Goal: Contribute content: Contribute content

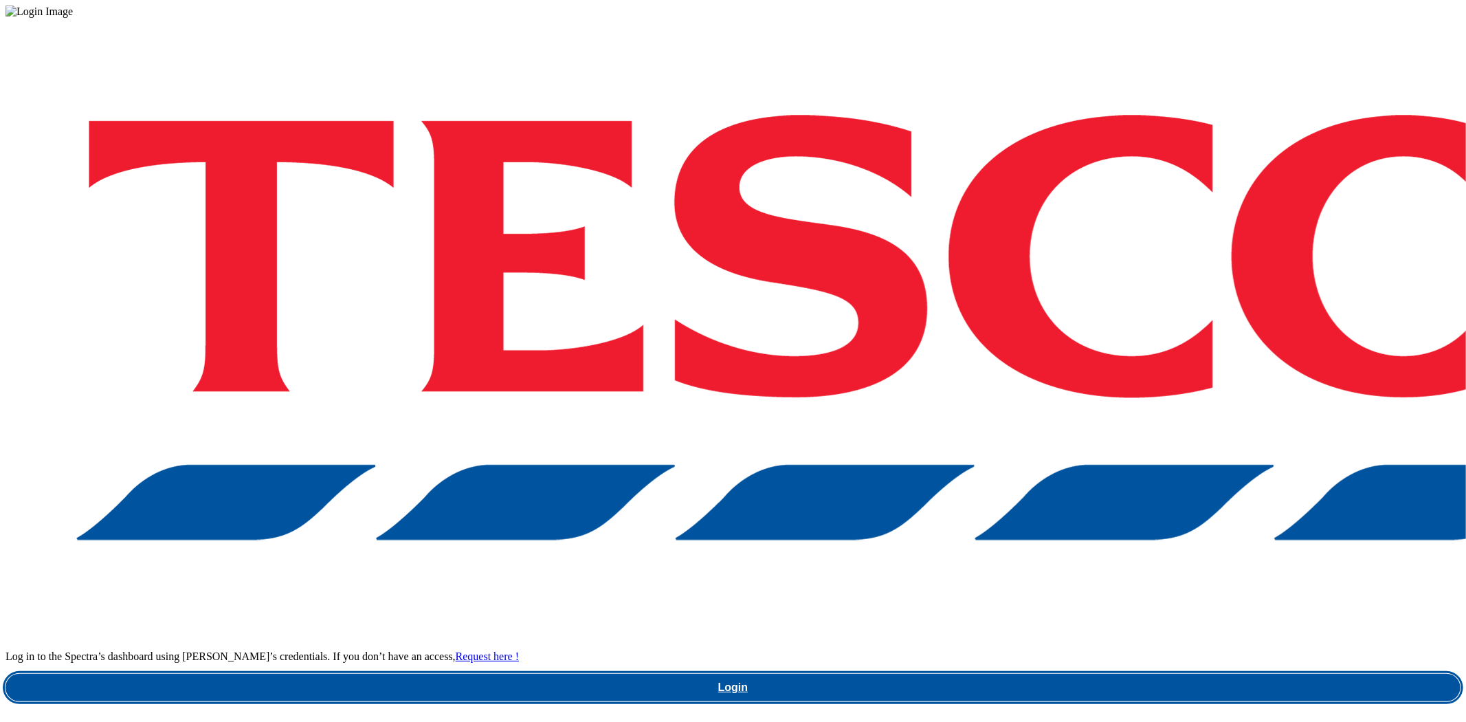
click at [1046, 674] on link "Login" at bounding box center [732, 687] width 1455 height 27
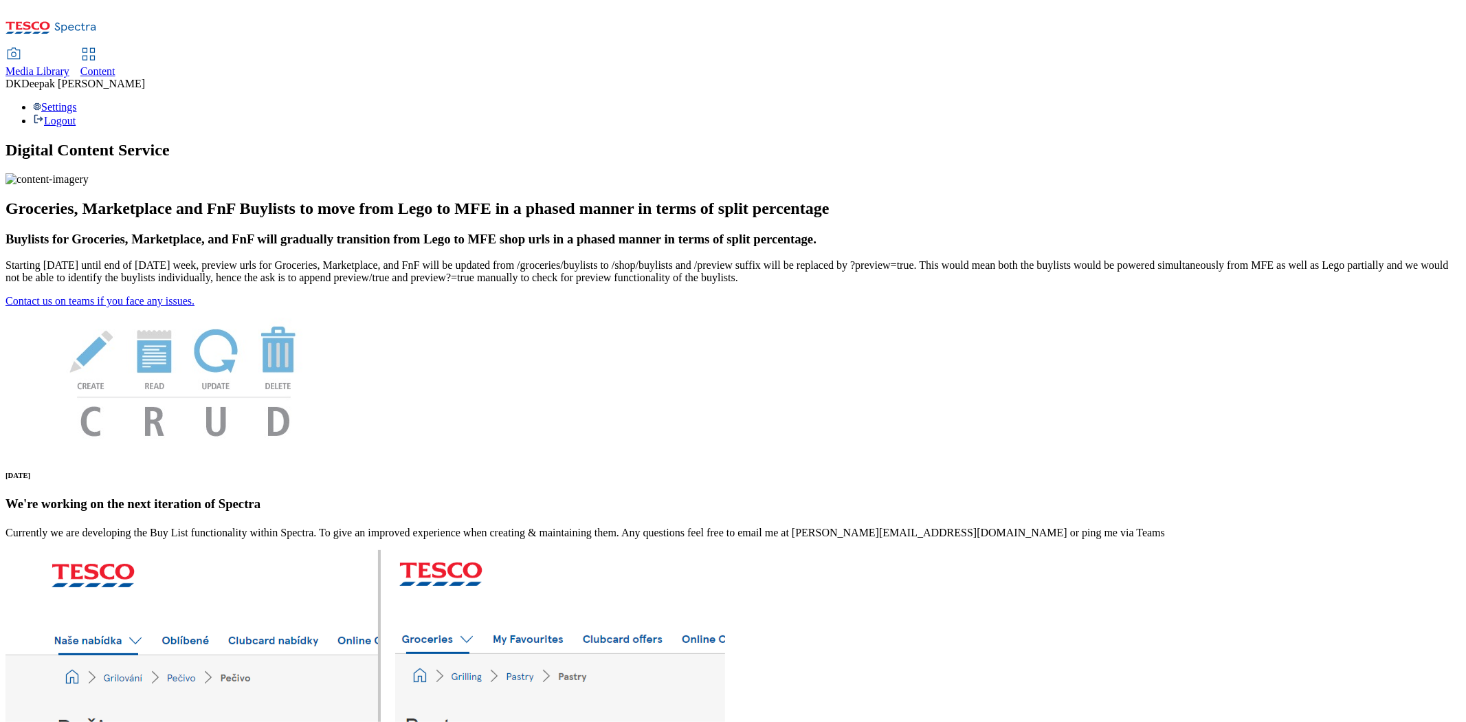
click at [115, 65] on span "Content" at bounding box center [97, 71] width 35 height 12
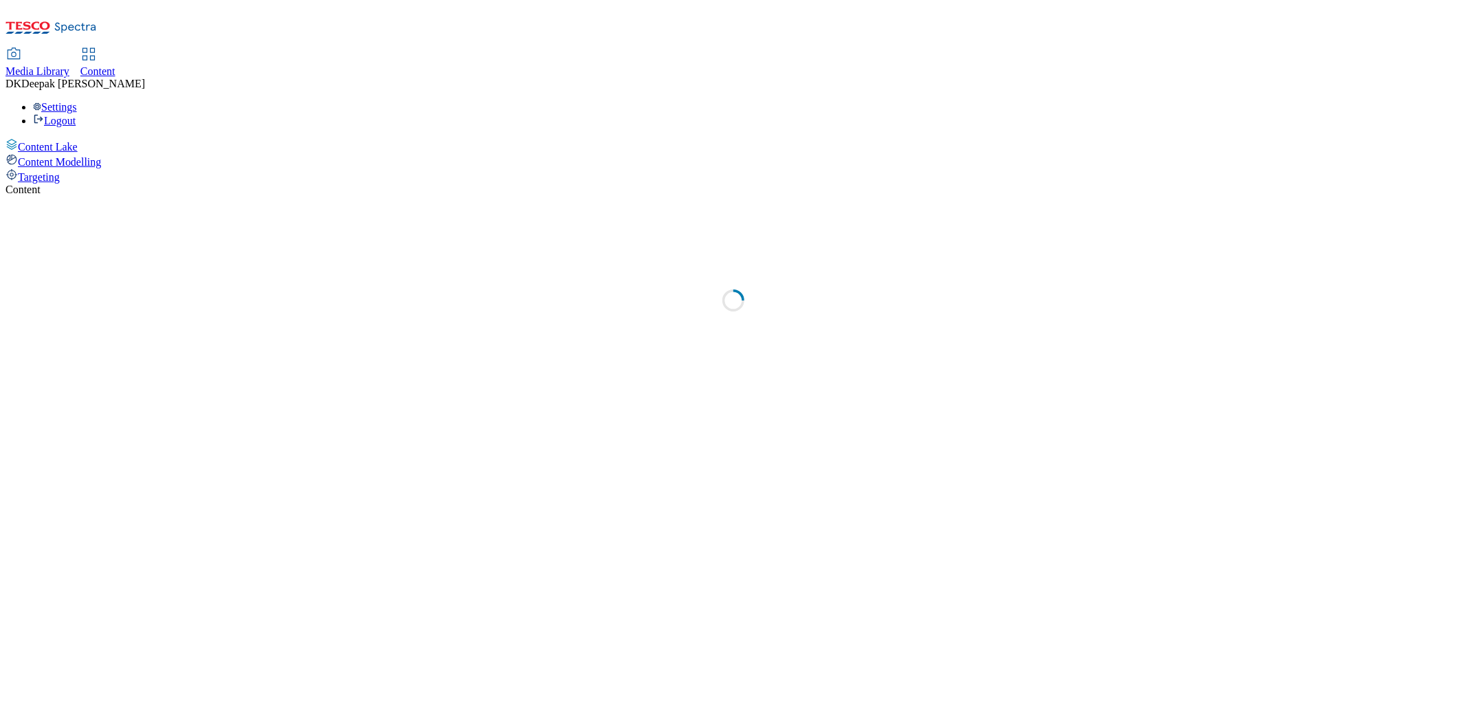
select select "ghs-[GEOGRAPHIC_DATA]"
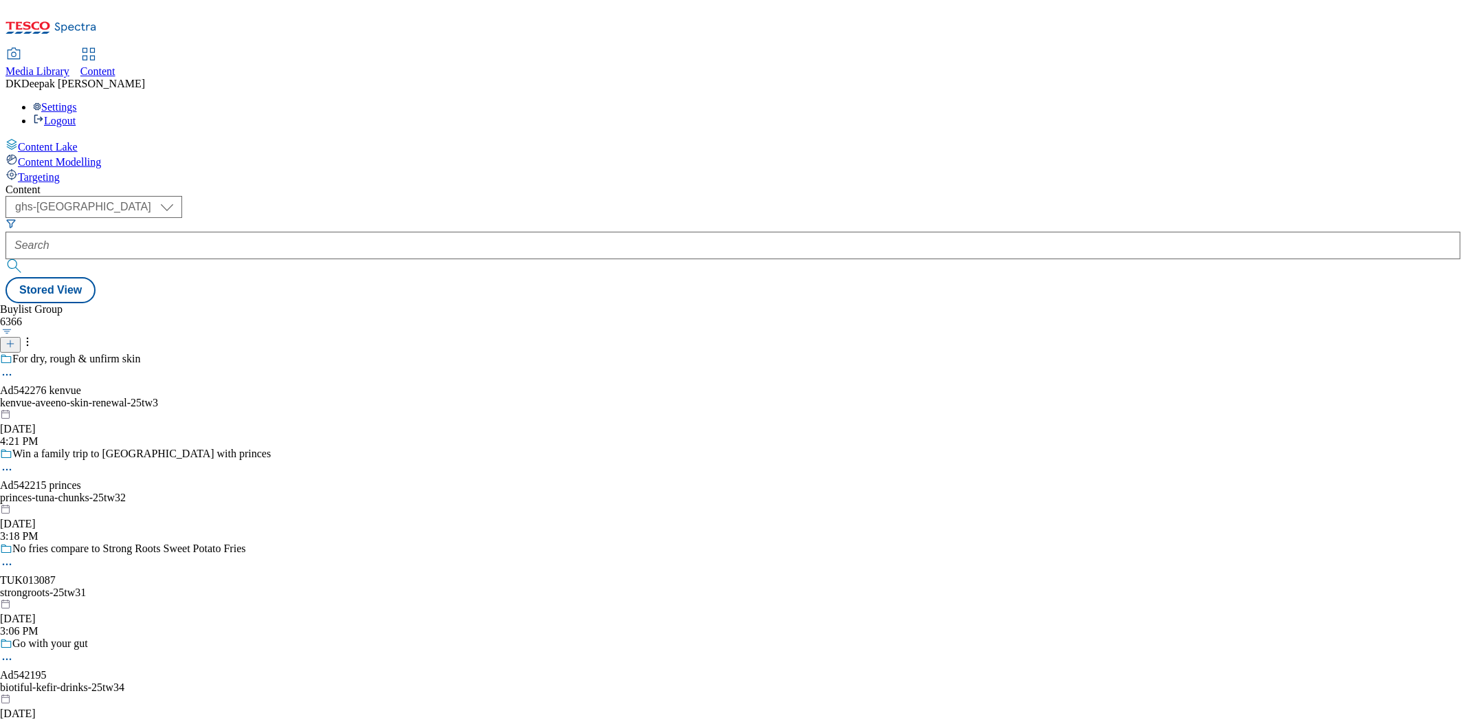
click at [15, 339] on icon at bounding box center [10, 344] width 10 height 10
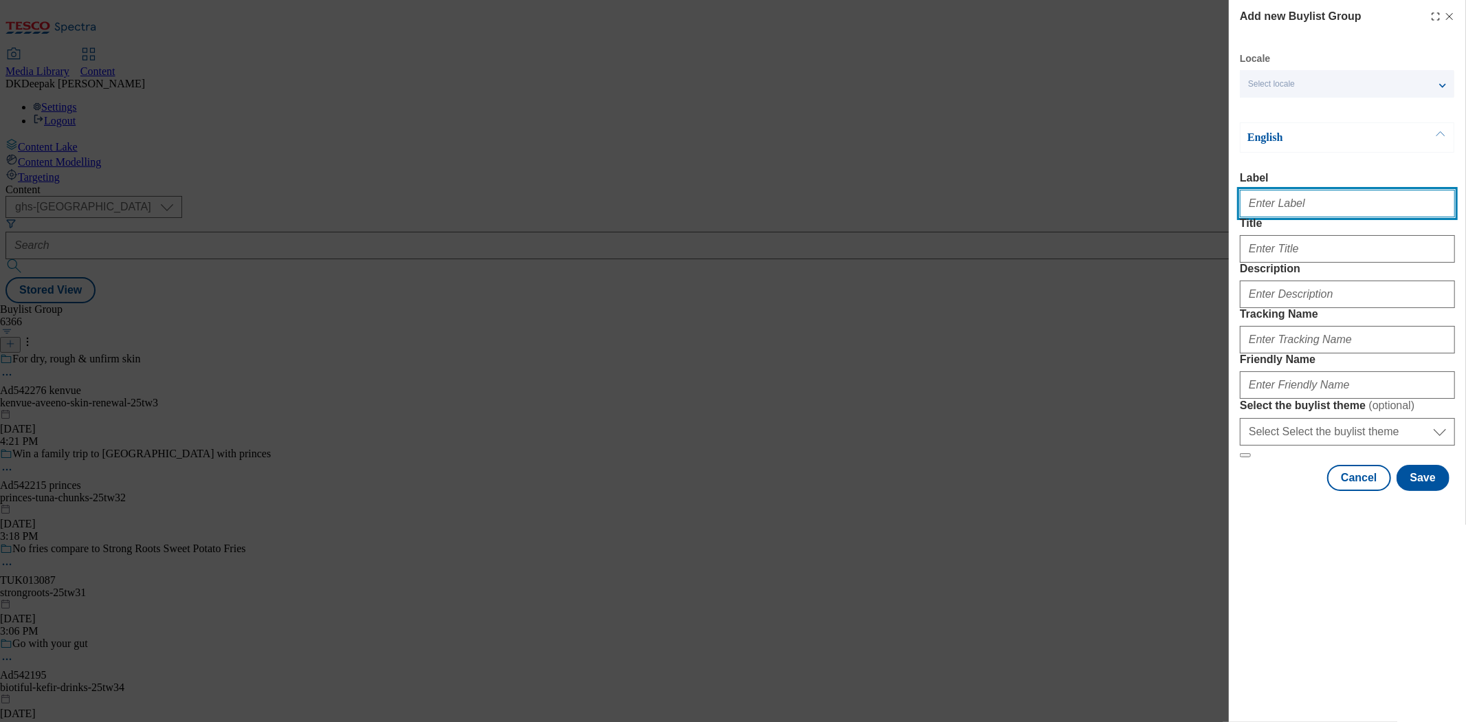
click at [1285, 214] on input "Label" at bounding box center [1347, 203] width 215 height 27
click at [1309, 210] on input "Label" at bounding box center [1347, 203] width 215 height 27
paste input "Ad542280"
type input "Ad542280"
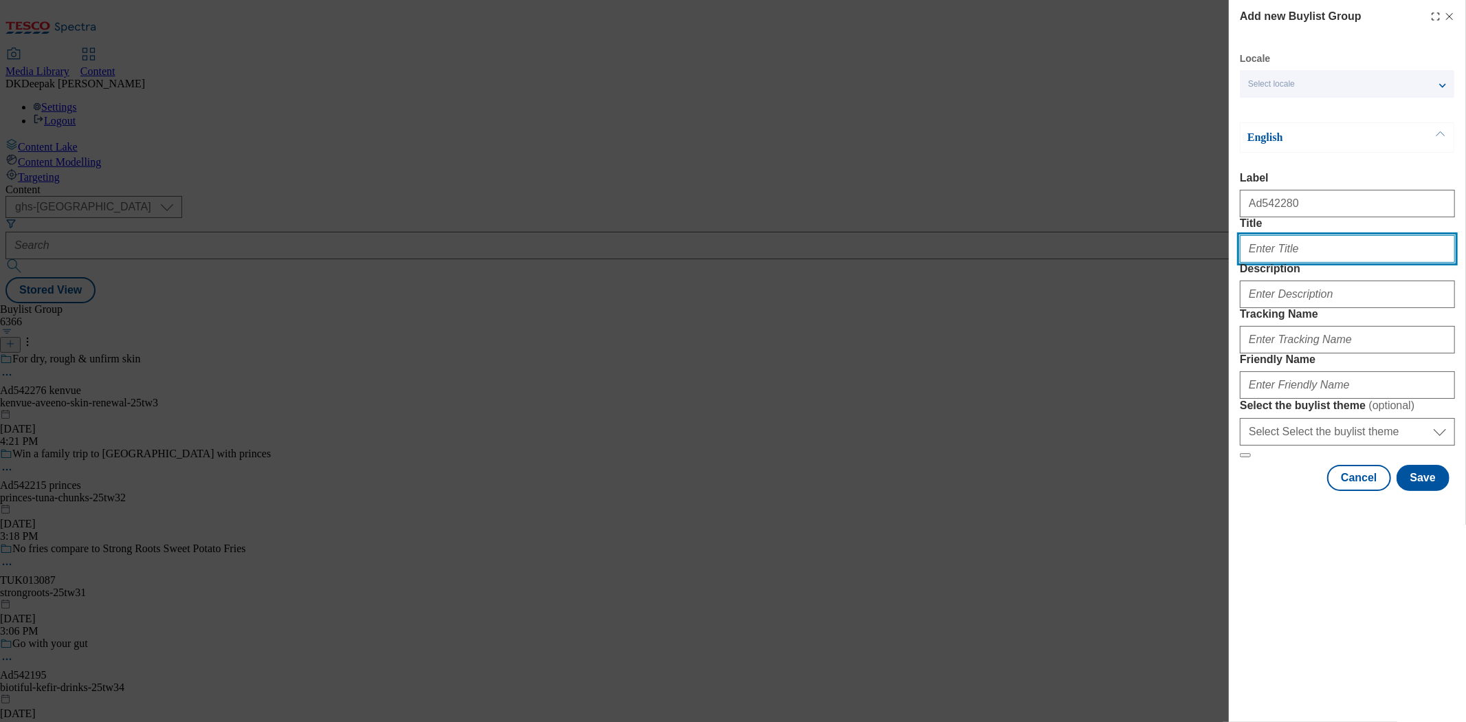
click at [1283, 263] on input "Title" at bounding box center [1347, 248] width 215 height 27
paste input "Gently cleanses and leaves skin feeling moistured"
type input "Gently cleanses and leaves skin feeling moistured"
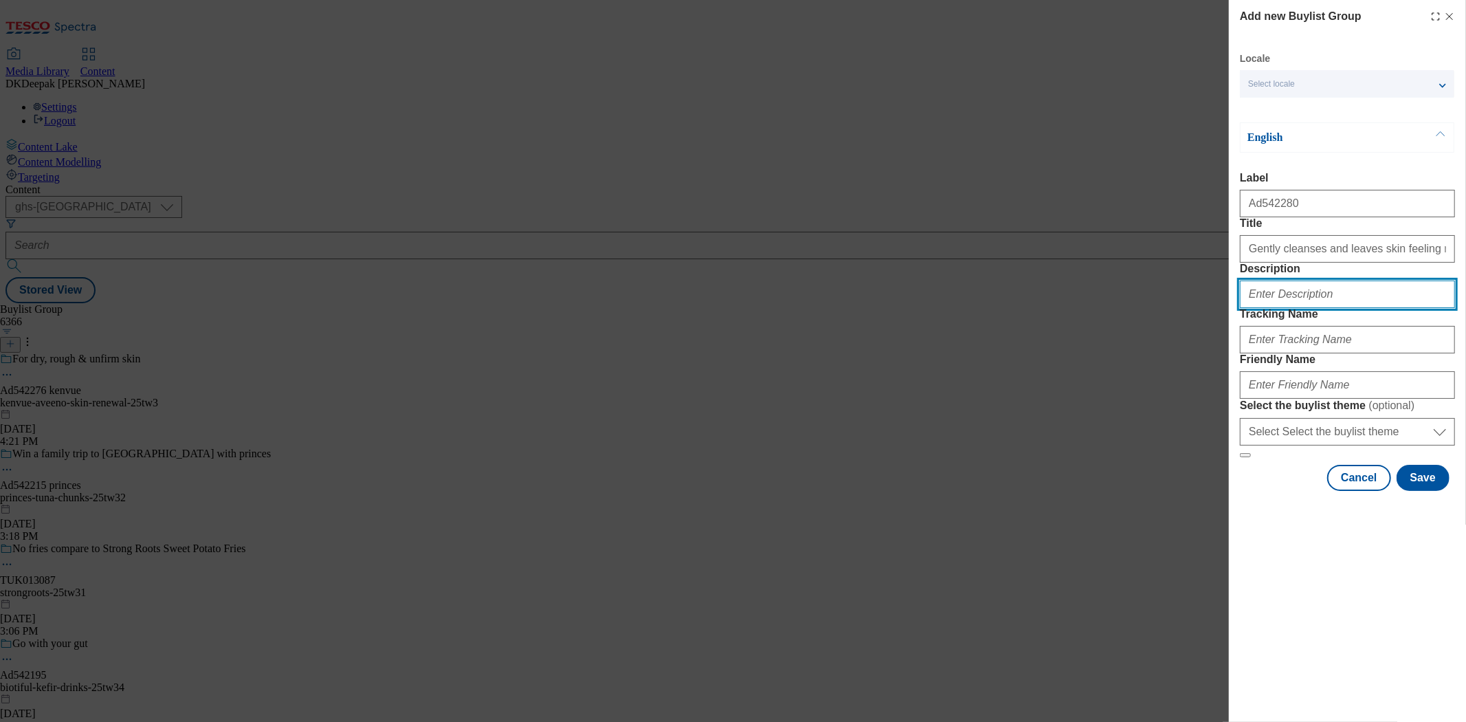
click at [1296, 308] on input "Description" at bounding box center [1347, 293] width 215 height 27
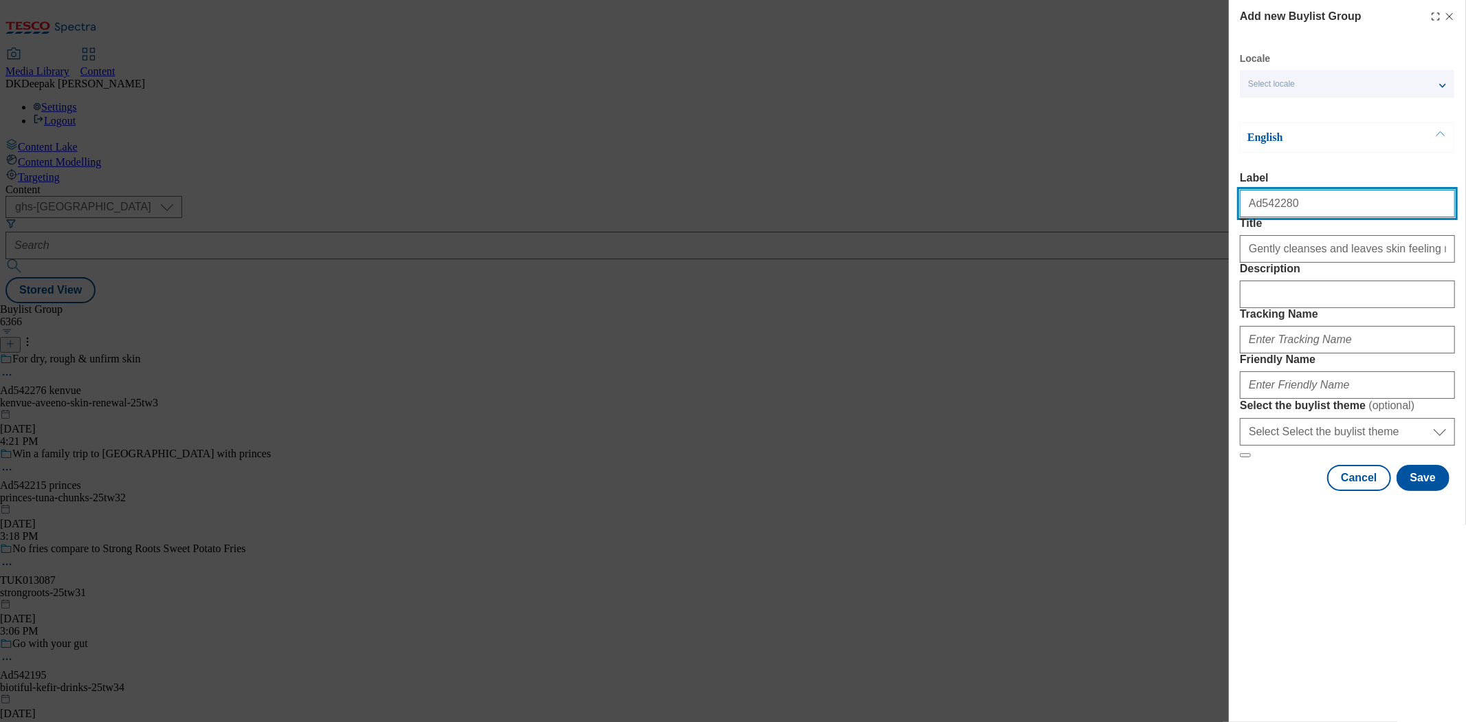
click at [1282, 209] on input "Ad542280" at bounding box center [1347, 203] width 215 height 27
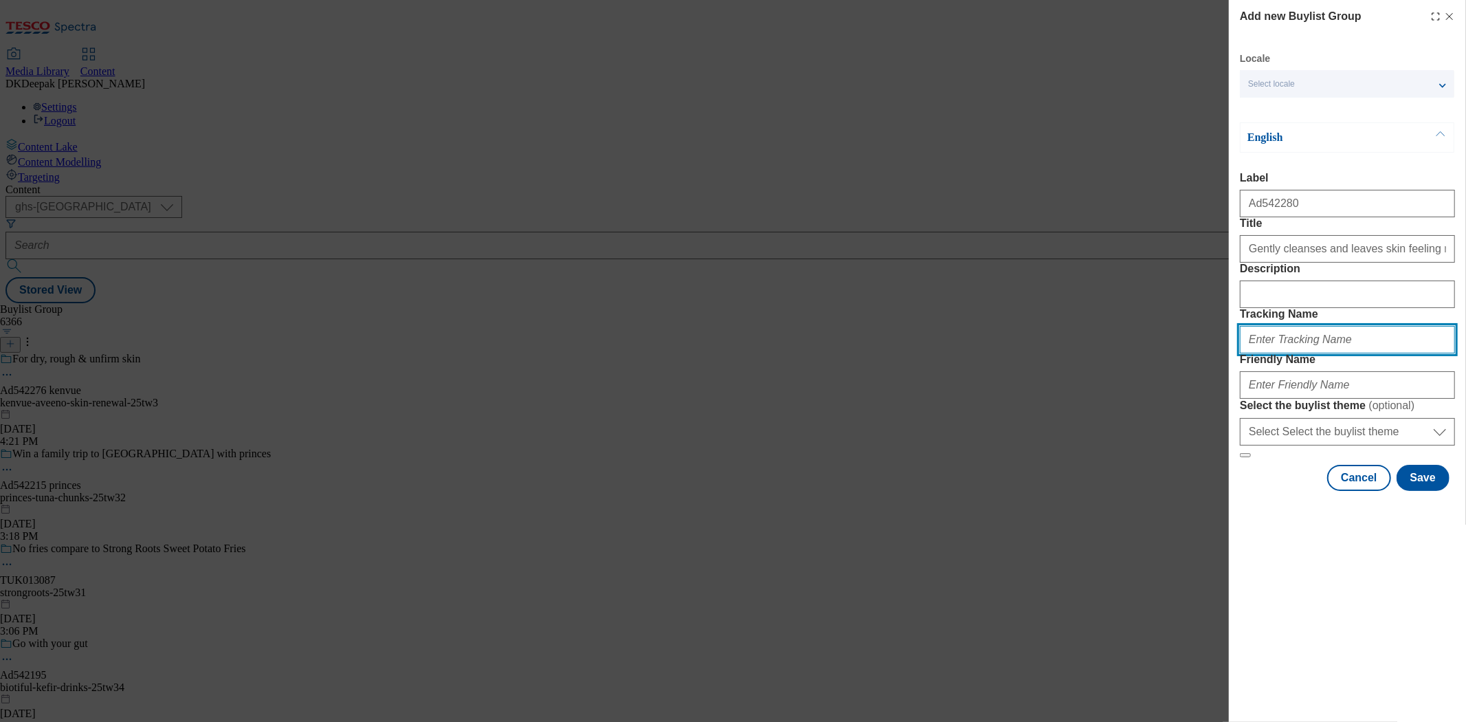
click at [1302, 353] on input "Tracking Name" at bounding box center [1347, 339] width 215 height 27
paste input "Ad542280"
type input "DH_AD542280"
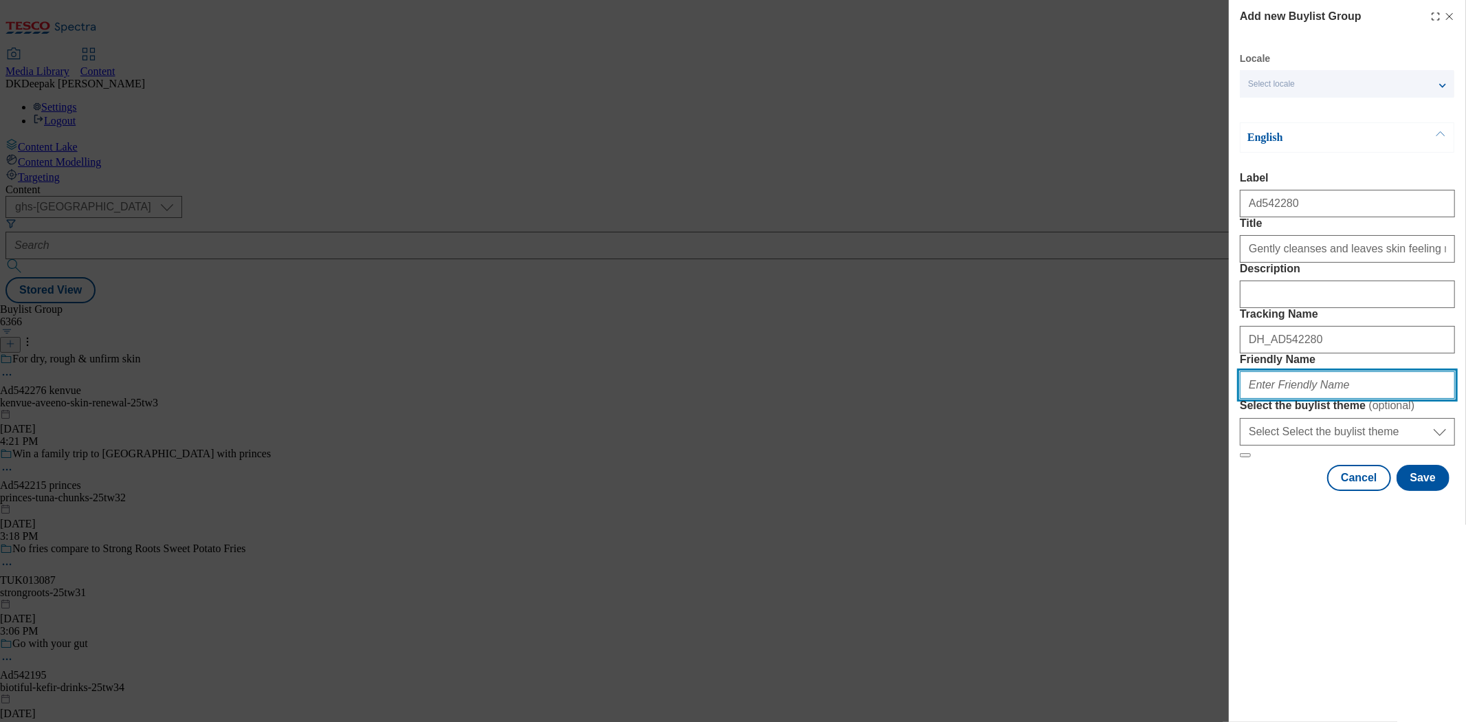
click at [1286, 399] on input "Friendly Name" at bounding box center [1347, 384] width 215 height 27
drag, startPoint x: 1304, startPoint y: 485, endPoint x: 1173, endPoint y: 484, distance: 131.3
click at [1156, 485] on div "Add new Buylist Group Locale Select locale English Welsh English Label Ad542280…" at bounding box center [733, 361] width 1466 height 722
type input "kenvue-aveeno-25tw36"
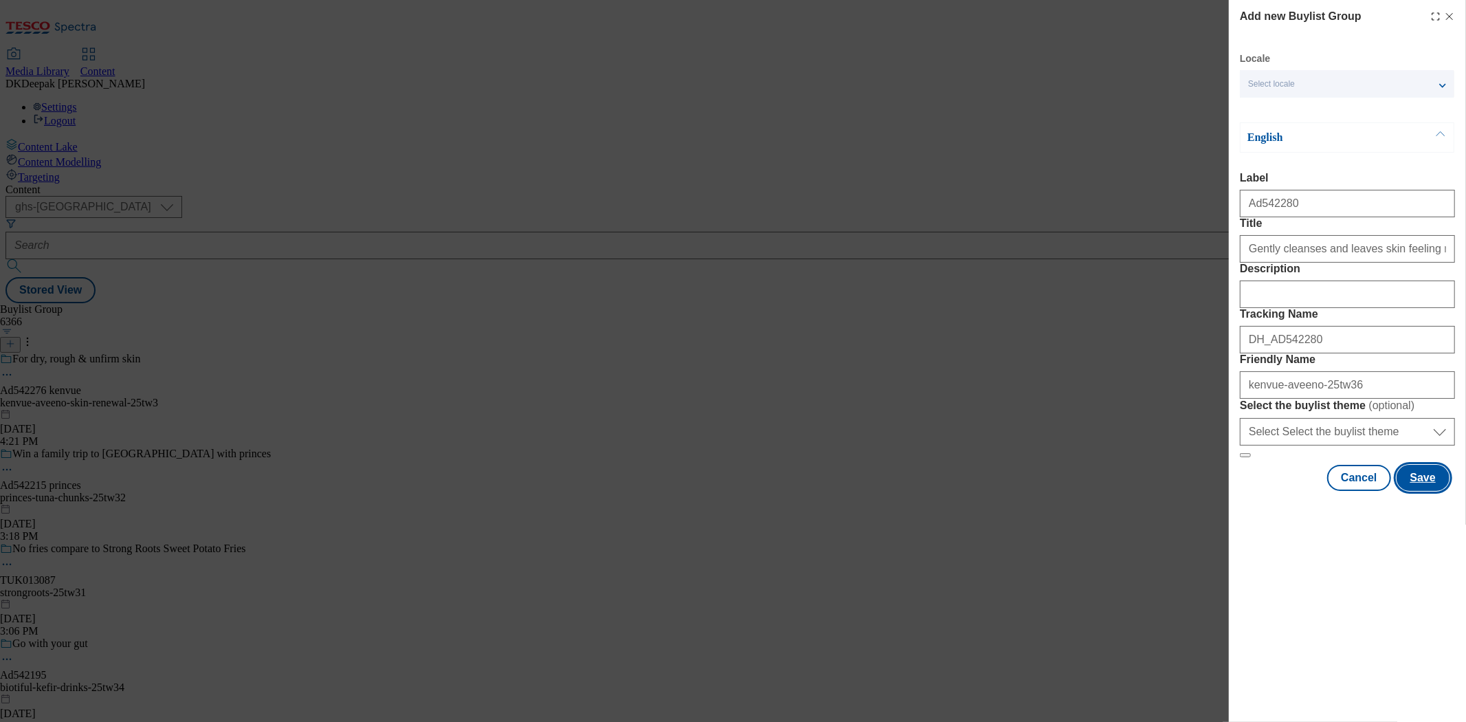
click at [1413, 491] on button "Save" at bounding box center [1423, 478] width 53 height 26
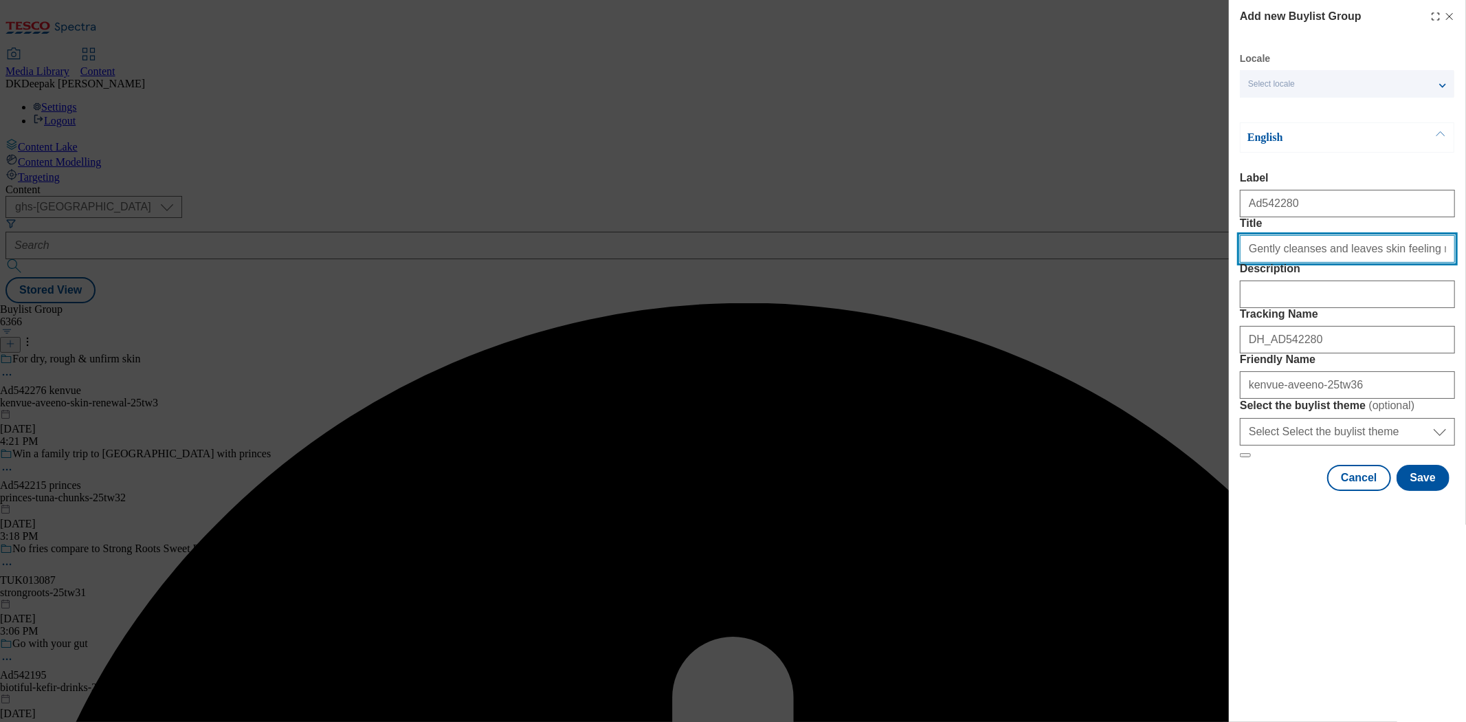
click at [1442, 263] on input "Gently cleanses and leaves skin feeling moistured" at bounding box center [1347, 248] width 215 height 27
click at [1408, 263] on input "Gently cleanses and leaves skin feeling moistured" at bounding box center [1347, 248] width 215 height 27
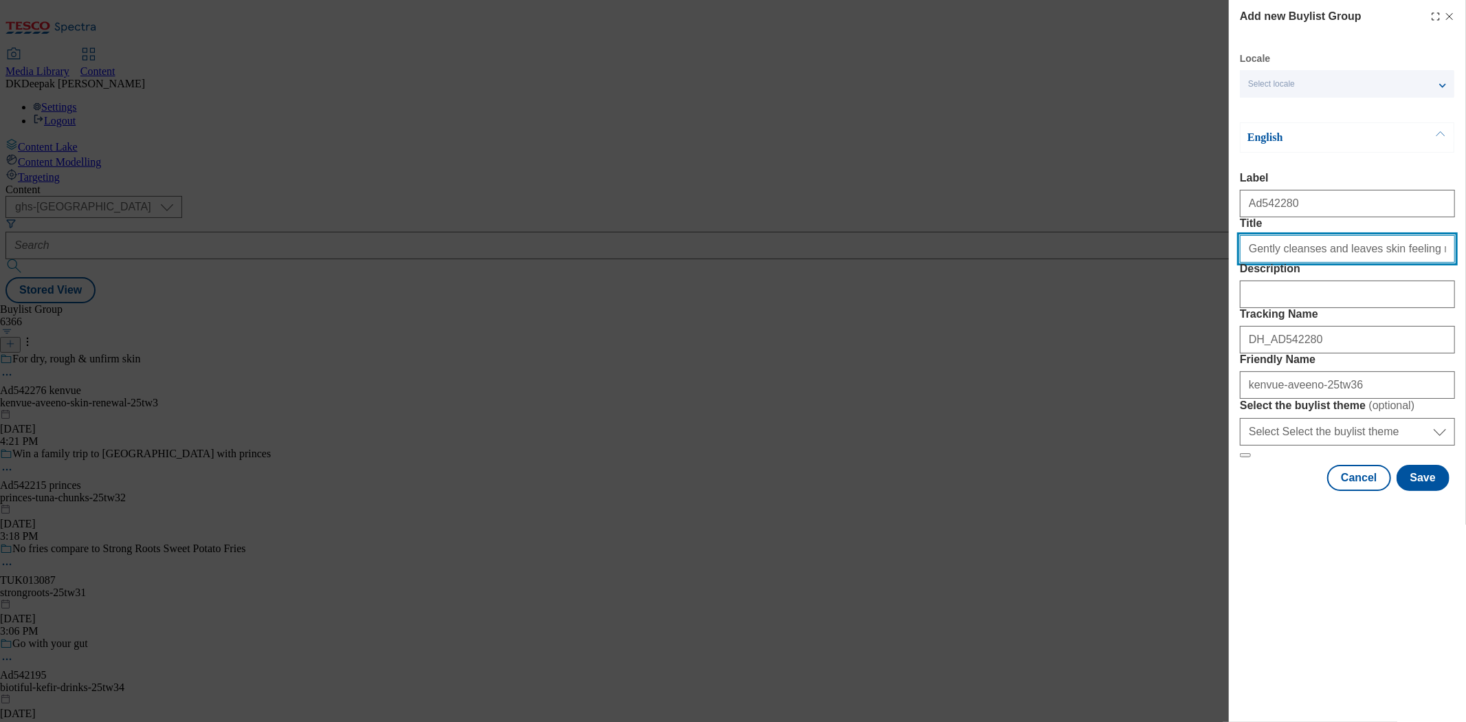
type input "Gently cleanses and leaves skin feeling moistured"
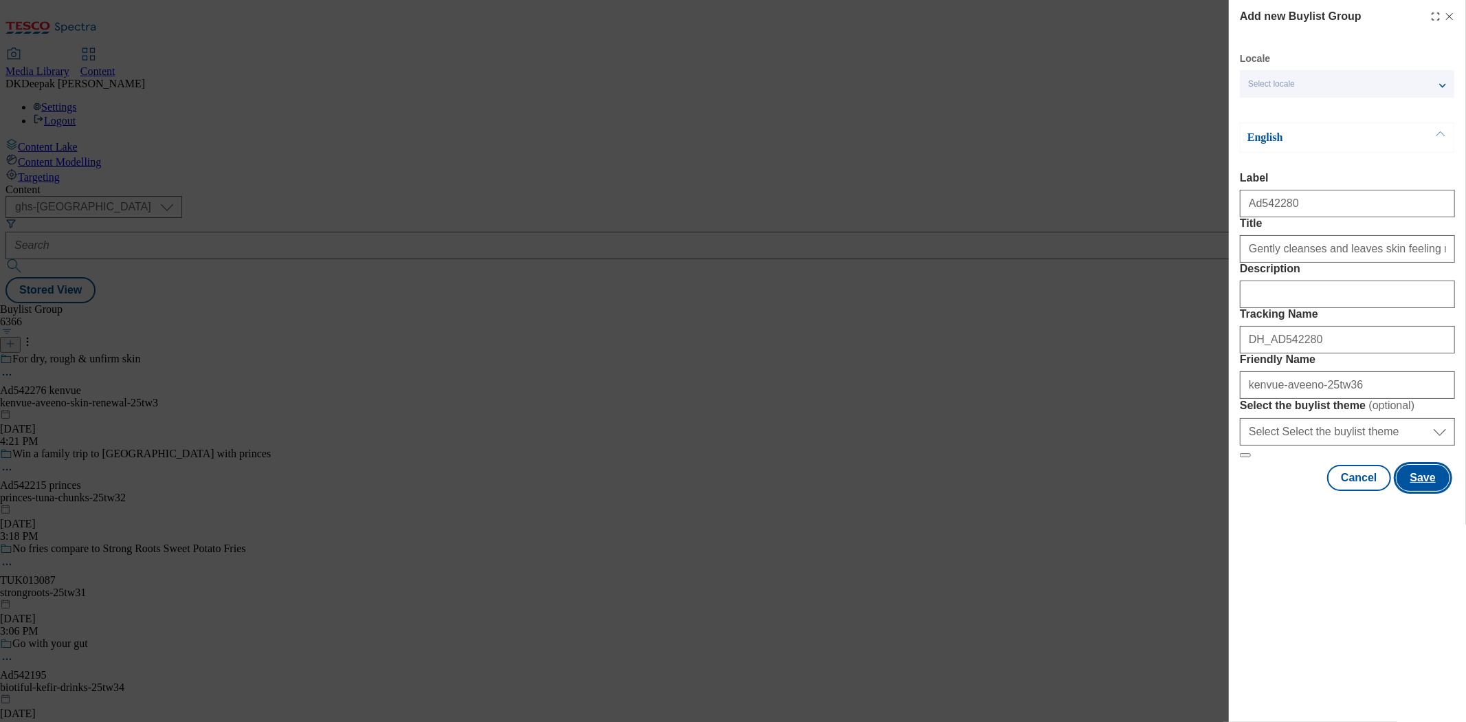
click at [1408, 491] on button "Save" at bounding box center [1423, 478] width 53 height 26
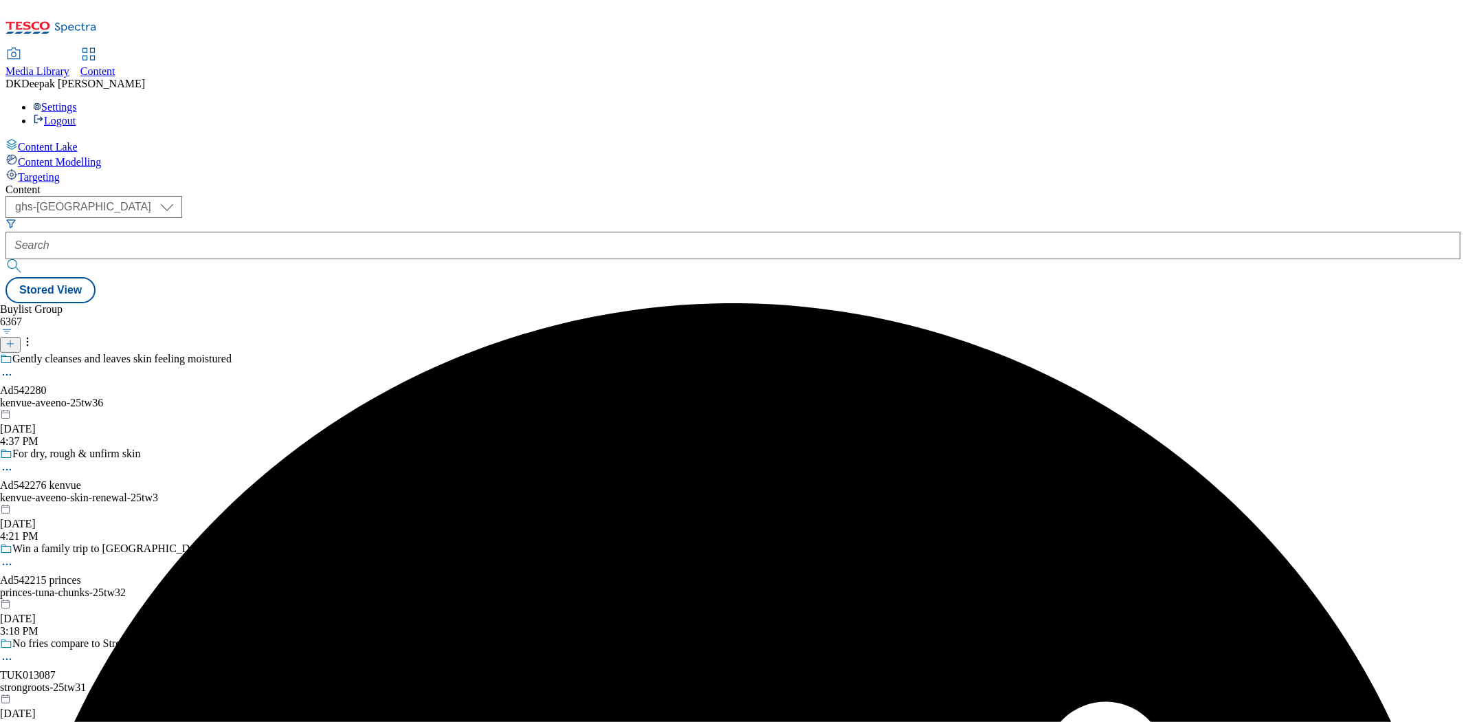
click at [271, 397] on div "kenvue-aveeno-25tw36" at bounding box center [135, 403] width 271 height 12
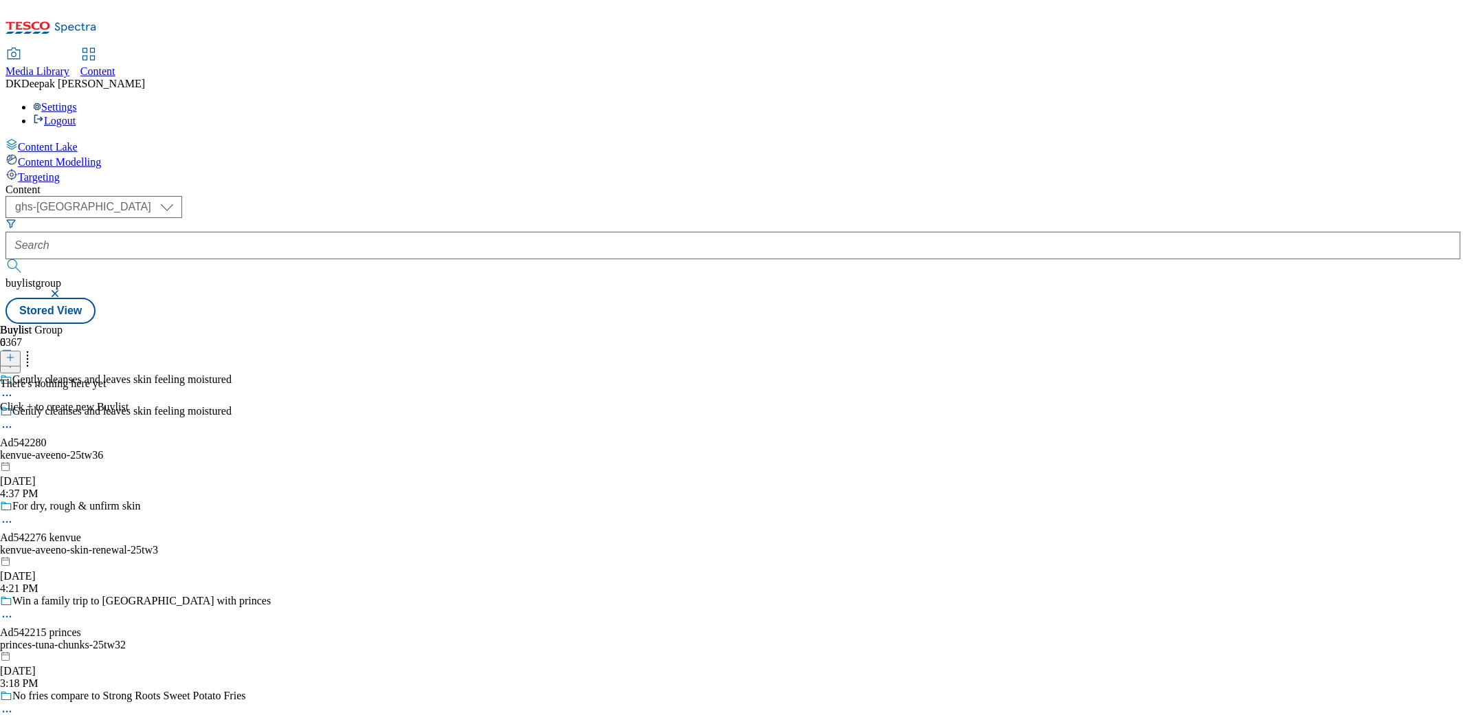
click at [15, 353] on icon at bounding box center [10, 358] width 10 height 10
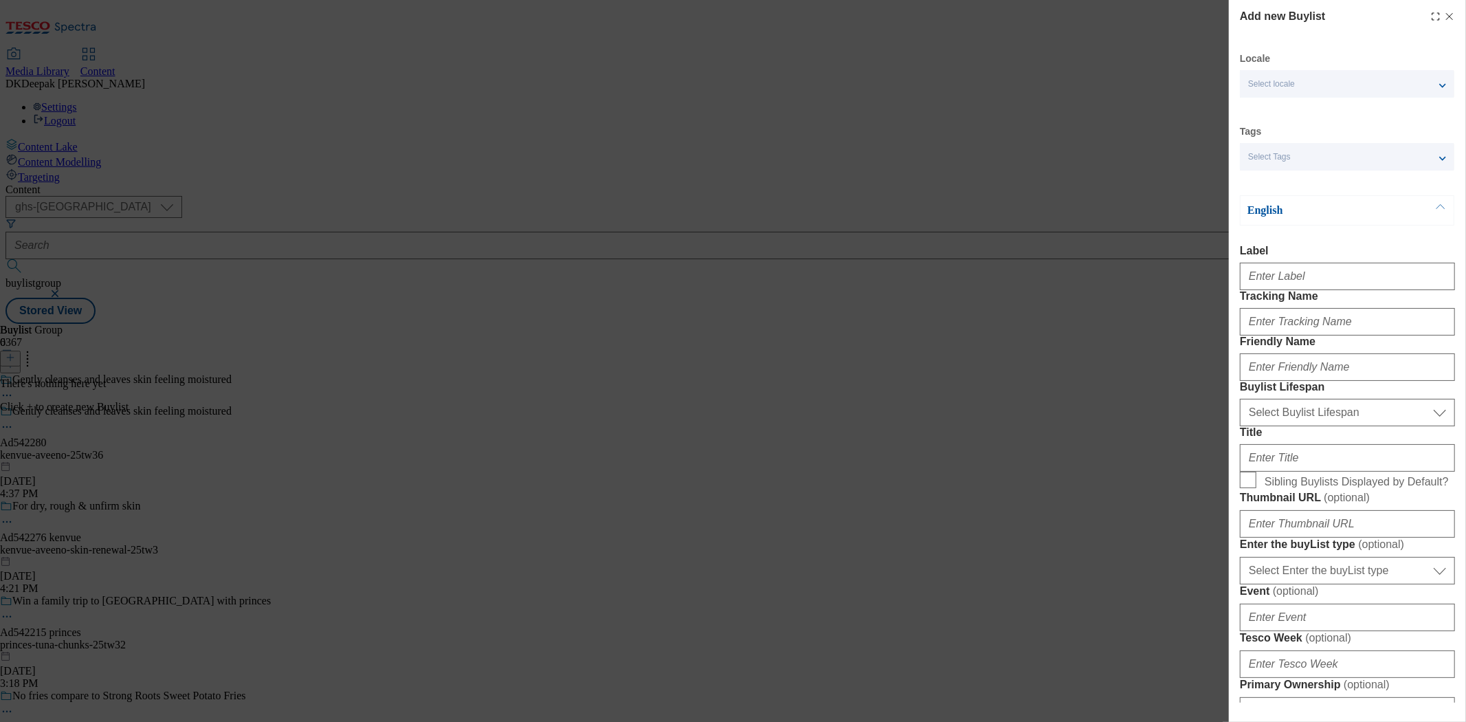
click at [1297, 251] on label "Label" at bounding box center [1347, 251] width 215 height 12
click at [1297, 263] on input "Label" at bounding box center [1347, 276] width 215 height 27
click at [1299, 277] on input "Label" at bounding box center [1347, 276] width 215 height 27
paste input "Ad542280"
type input "Ad542280"
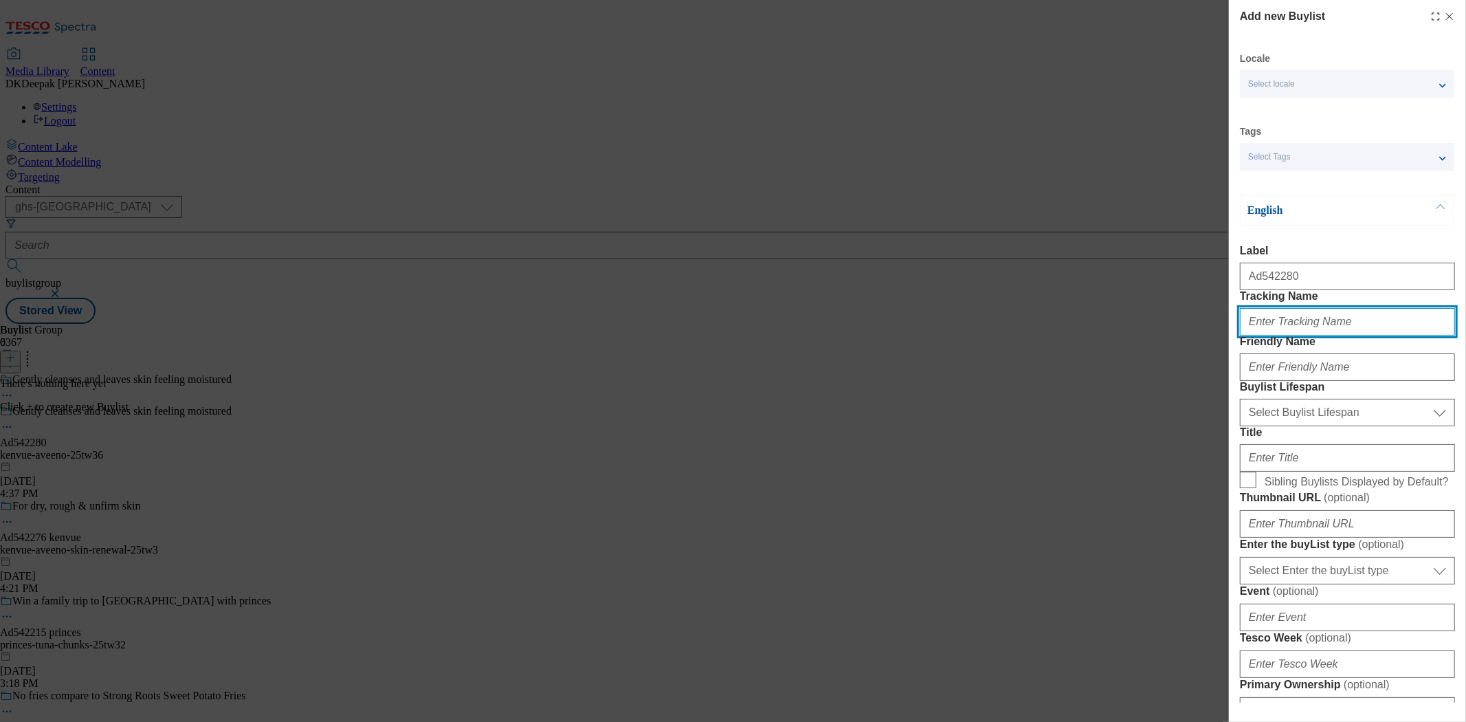
click at [1304, 335] on input "Tracking Name" at bounding box center [1347, 321] width 215 height 27
paste input "Ad542280"
type input "DH_AD542280"
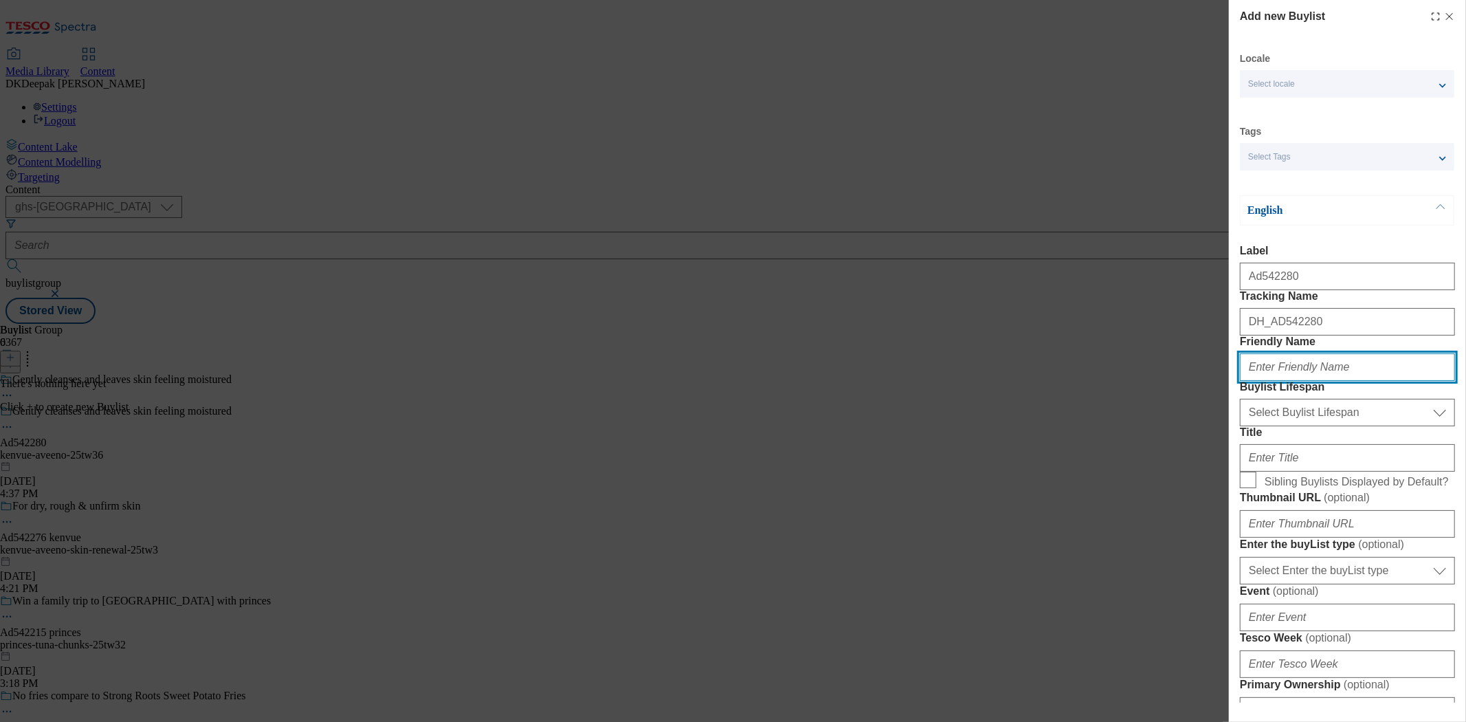
click at [1279, 381] on input "Friendly Name" at bounding box center [1347, 366] width 215 height 27
type input "kenvue"
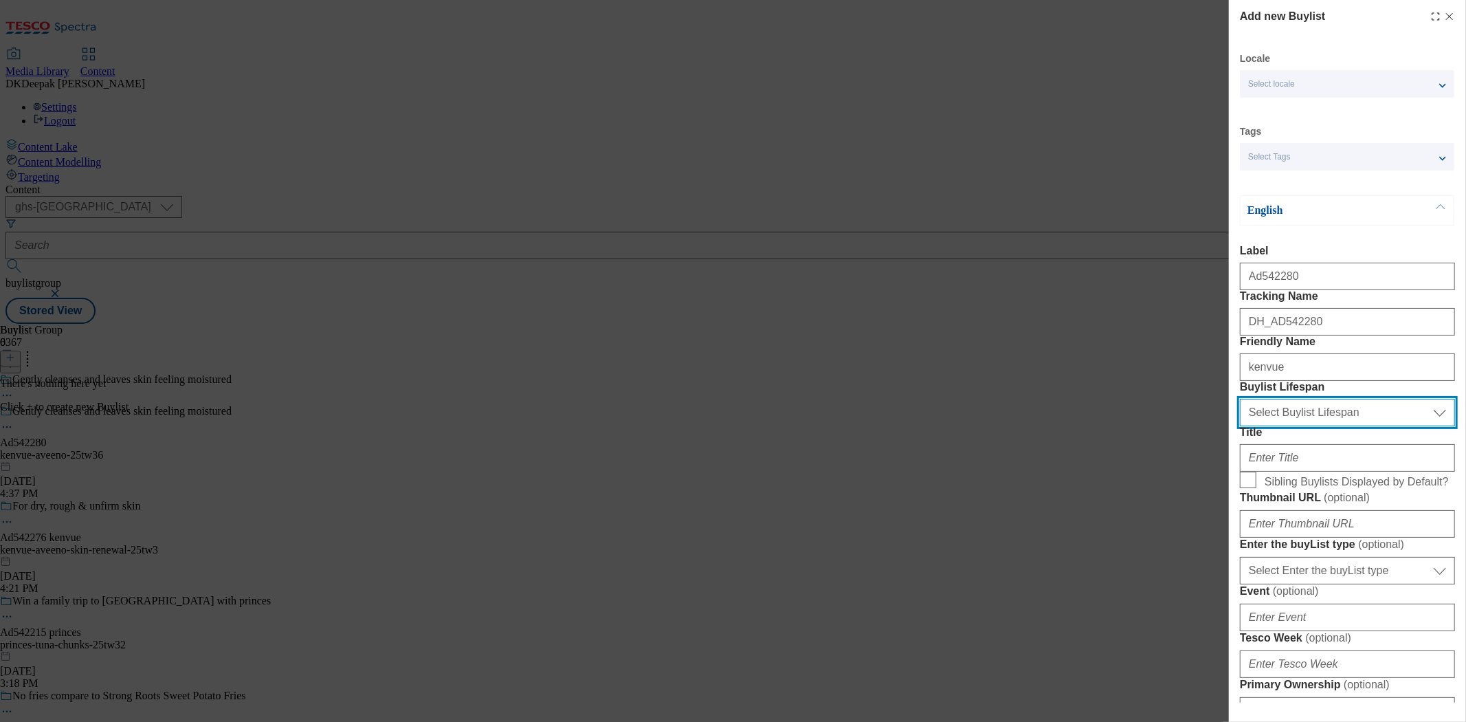
click at [1358, 426] on select "Select Buylist Lifespan evergreen seasonal tactical" at bounding box center [1347, 412] width 215 height 27
select select "tactical"
click at [1240, 426] on select "Select Buylist Lifespan evergreen seasonal tactical" at bounding box center [1347, 412] width 215 height 27
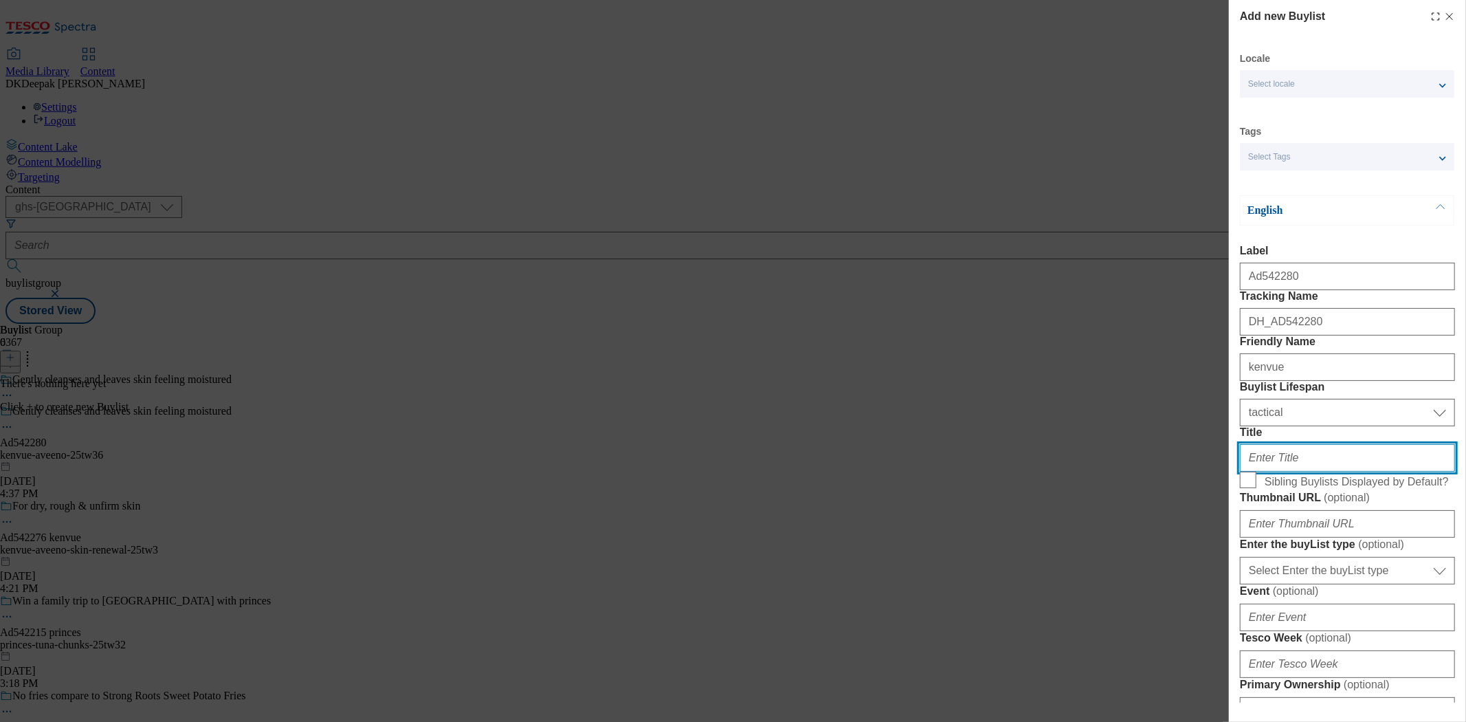
click at [1296, 472] on input "Title" at bounding box center [1347, 457] width 215 height 27
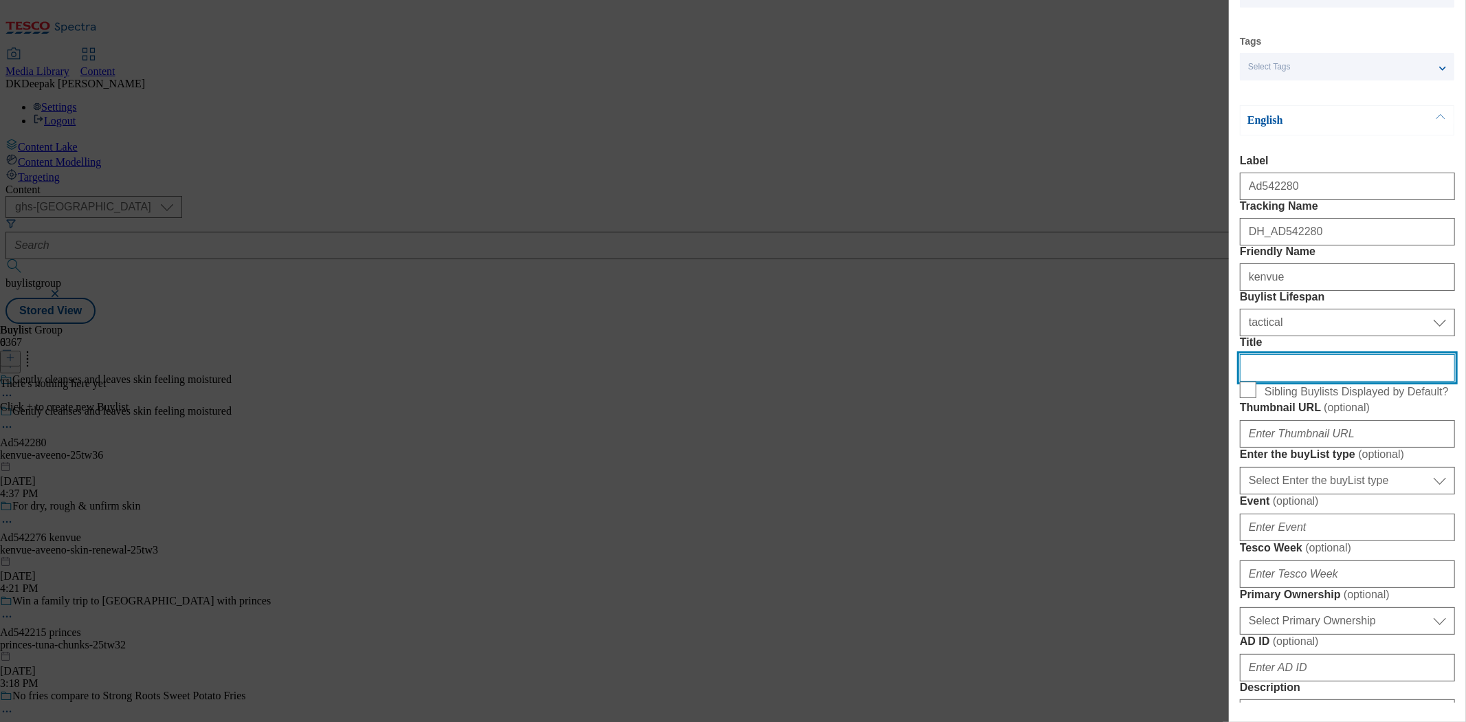
scroll to position [229, 0]
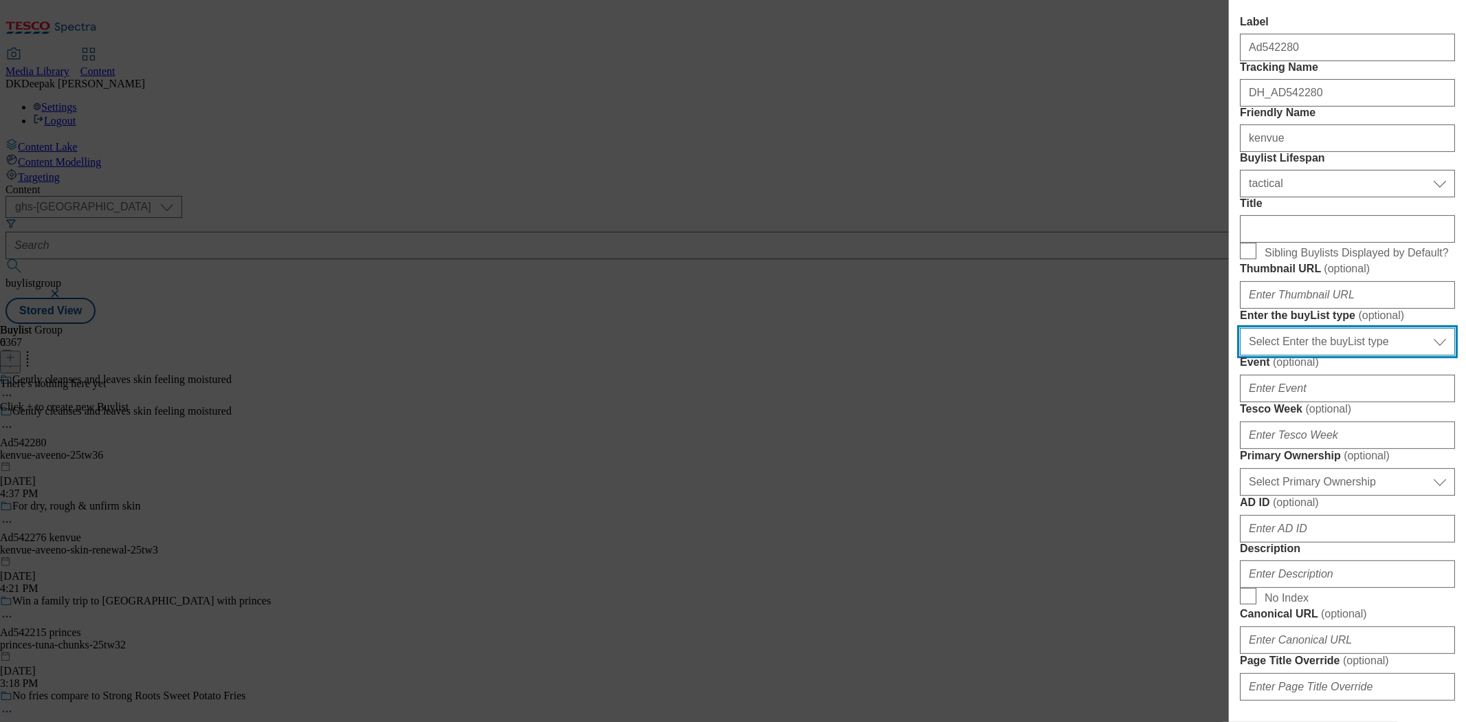
click at [1330, 355] on select "Select Enter the buyList type event supplier funded long term >4 weeks supplier…" at bounding box center [1347, 341] width 215 height 27
select select "supplier funded short term 1-3 weeks"
click at [1240, 355] on select "Select Enter the buyList type event supplier funded long term >4 weeks supplier…" at bounding box center [1347, 341] width 215 height 27
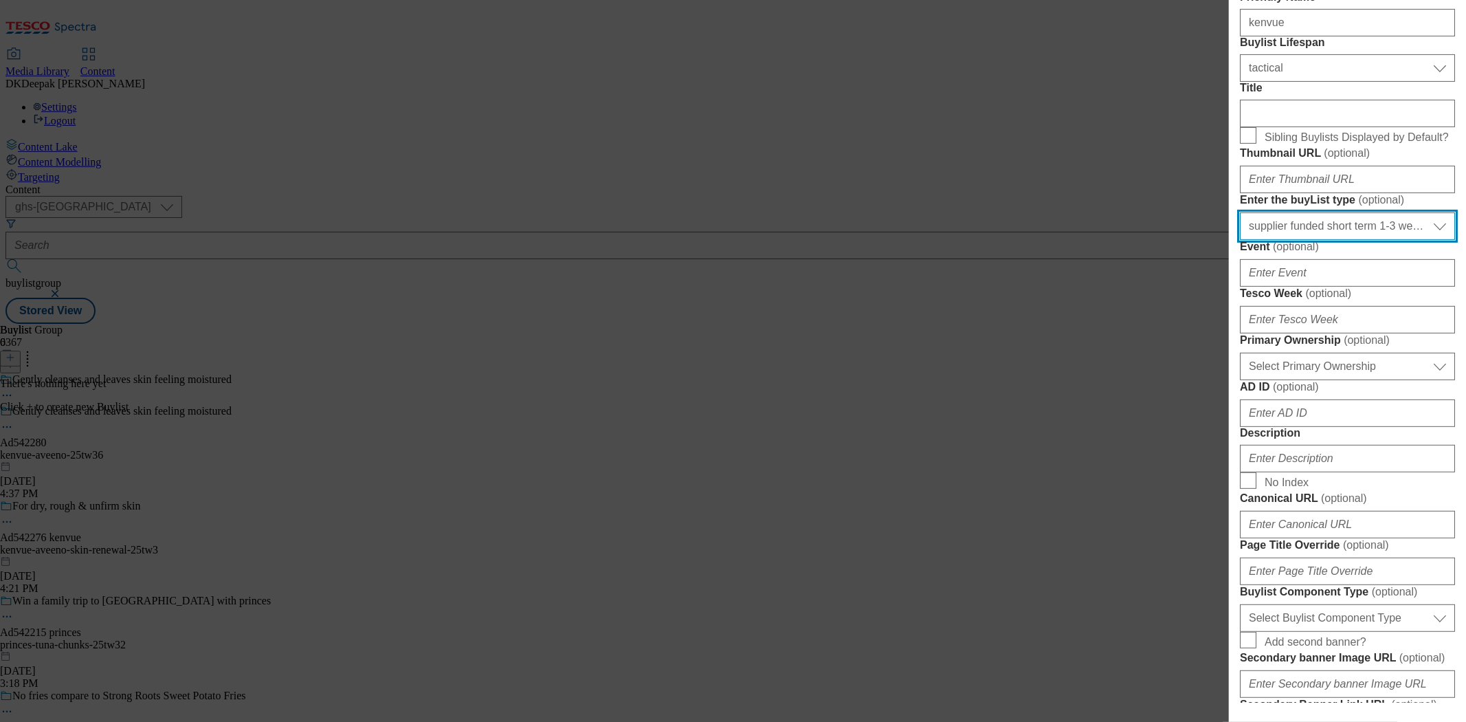
scroll to position [382, 0]
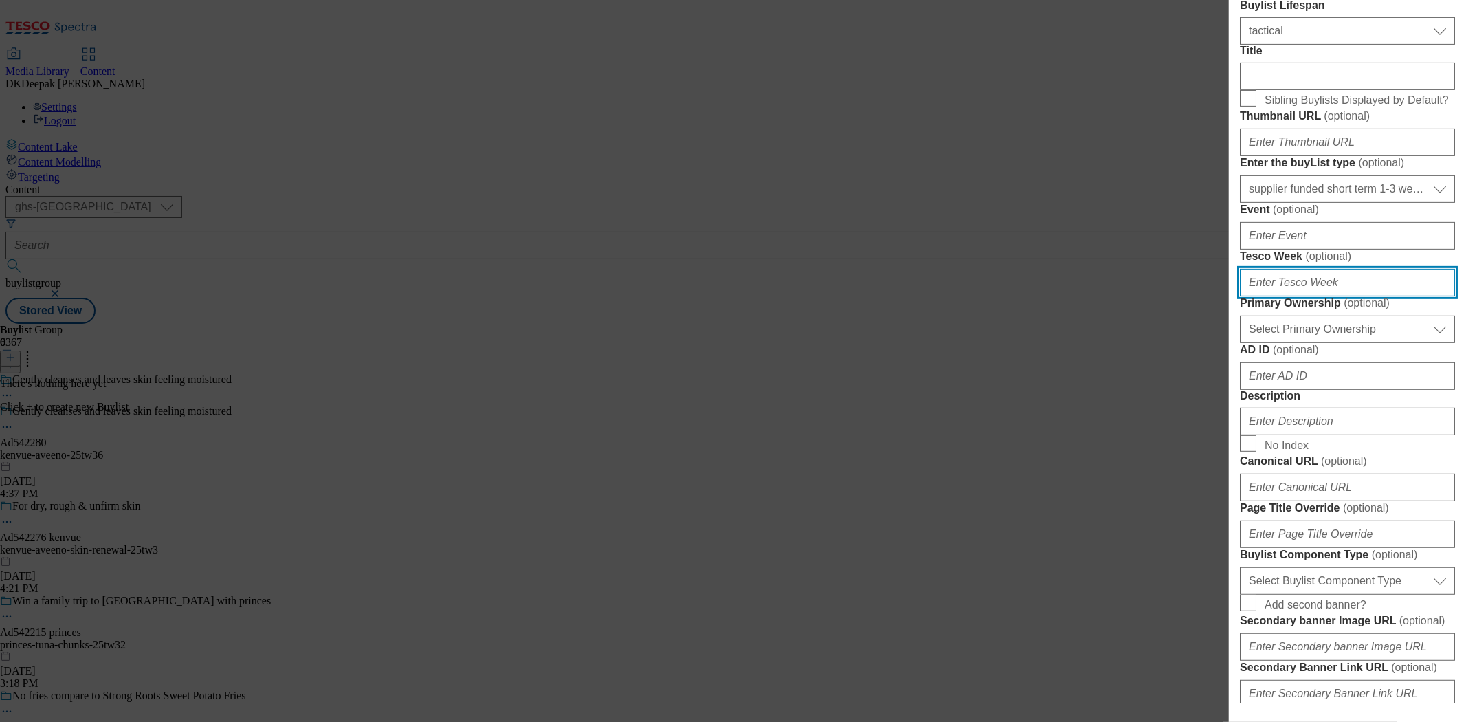
click at [1300, 296] on input "Tesco Week ( optional )" at bounding box center [1347, 282] width 215 height 27
type input "36"
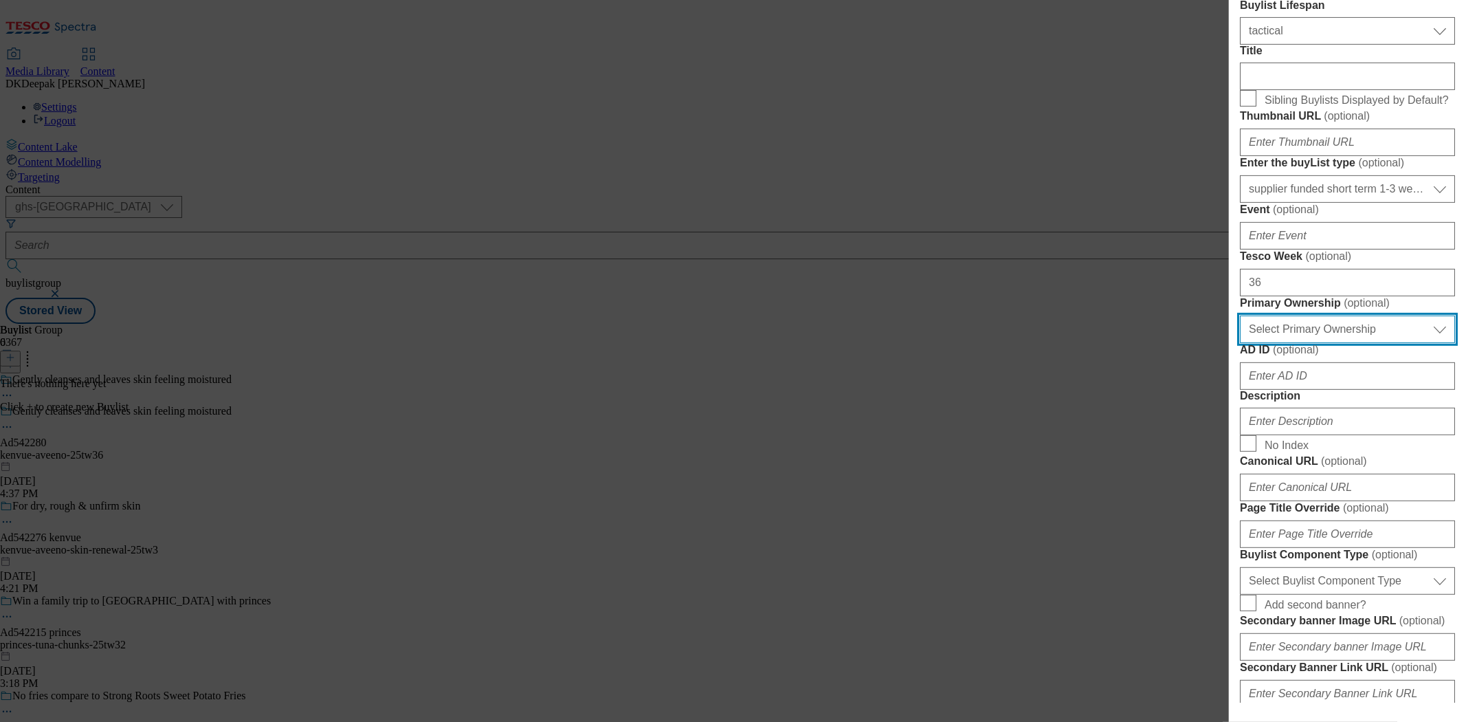
click at [1358, 343] on select "Select Primary Ownership [PERSON_NAME]" at bounding box center [1347, 329] width 215 height 27
select select "dunnhumby"
click at [1240, 343] on select "Select Primary Ownership [PERSON_NAME]" at bounding box center [1347, 329] width 215 height 27
click at [1028, 239] on div "Add new Buylist Locale Select locale English Welsh Tags Select Tags fnf marketp…" at bounding box center [733, 361] width 1466 height 722
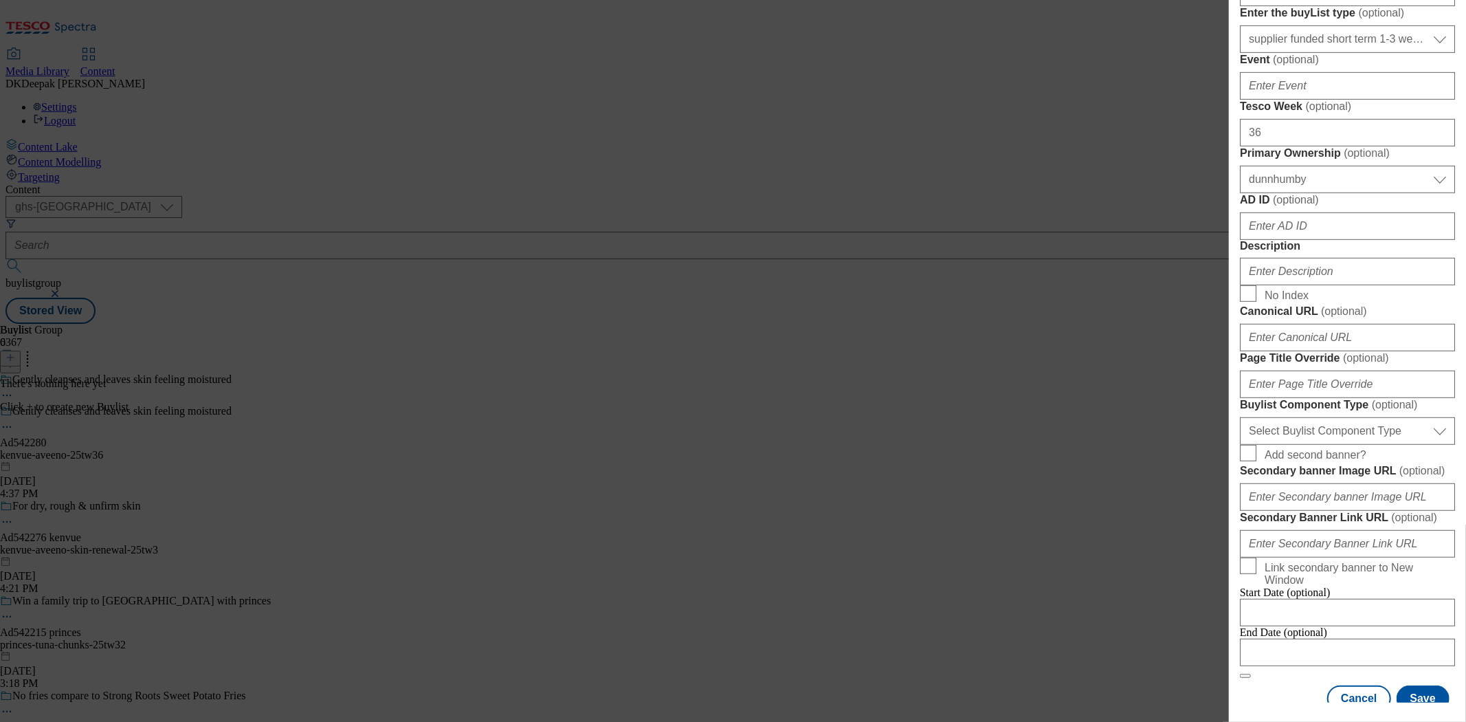
scroll to position [534, 0]
click at [1263, 237] on input "AD ID ( optional )" at bounding box center [1347, 223] width 215 height 27
paste input "Ad542280"
drag, startPoint x: 1258, startPoint y: 473, endPoint x: 1217, endPoint y: 471, distance: 41.3
click at [1217, 471] on div "Add new Buylist Locale Select locale English Welsh Tags Select Tags fnf marketp…" at bounding box center [733, 361] width 1466 height 722
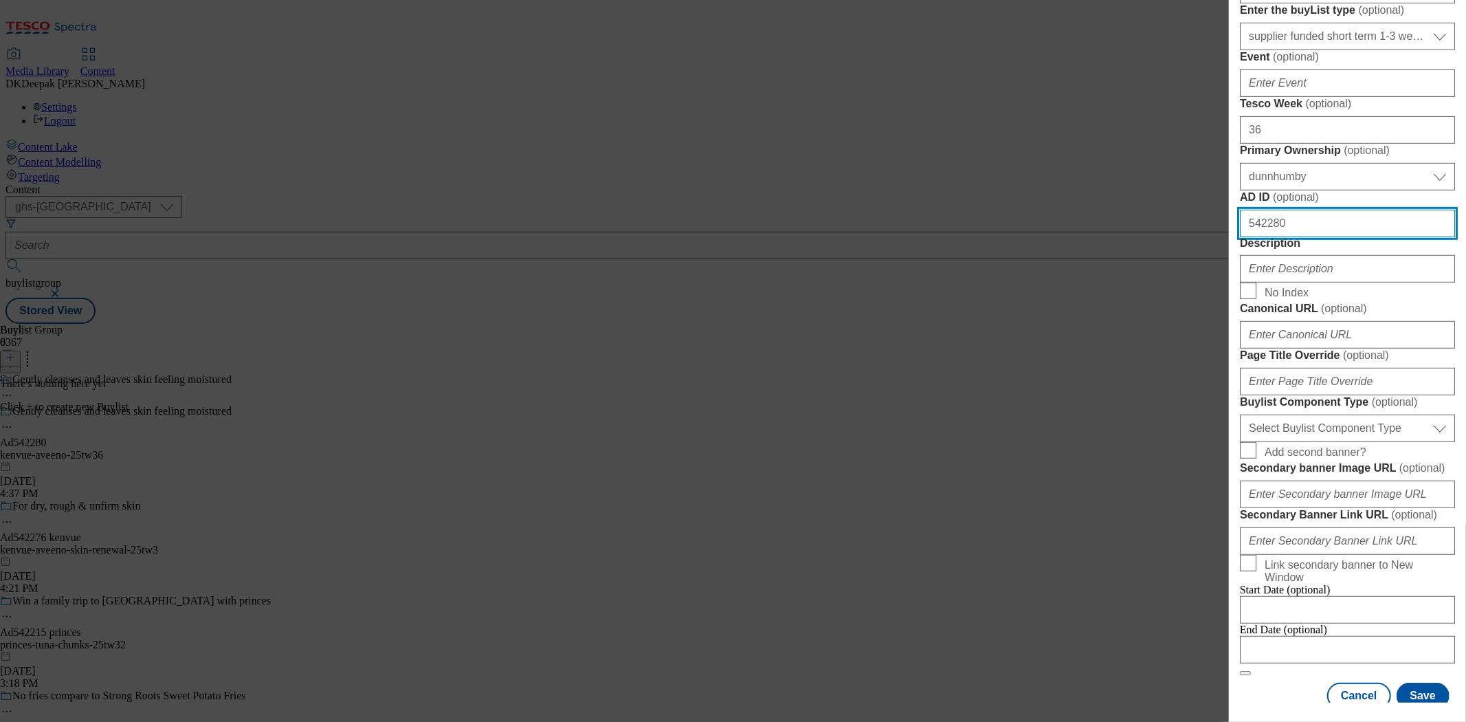
type input "542280"
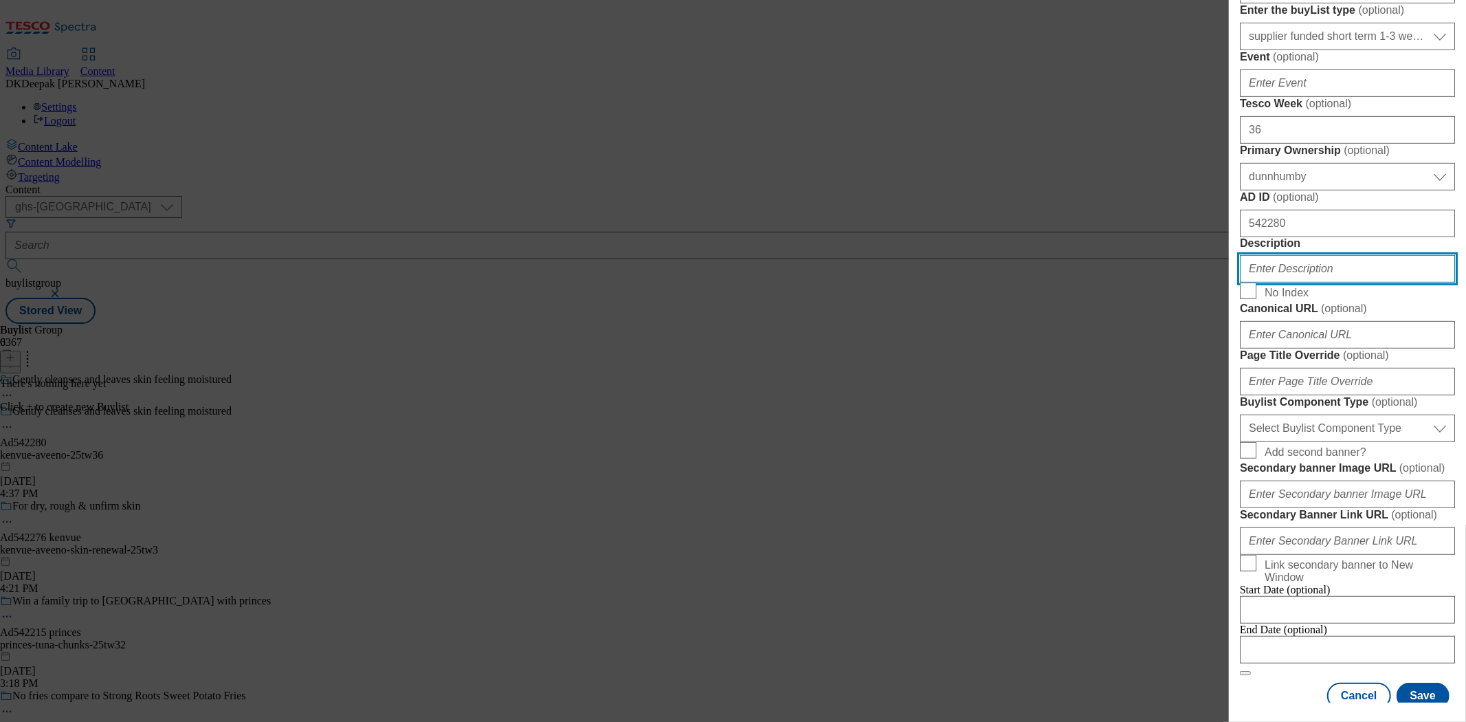
click at [1307, 283] on input "Description" at bounding box center [1347, 268] width 215 height 27
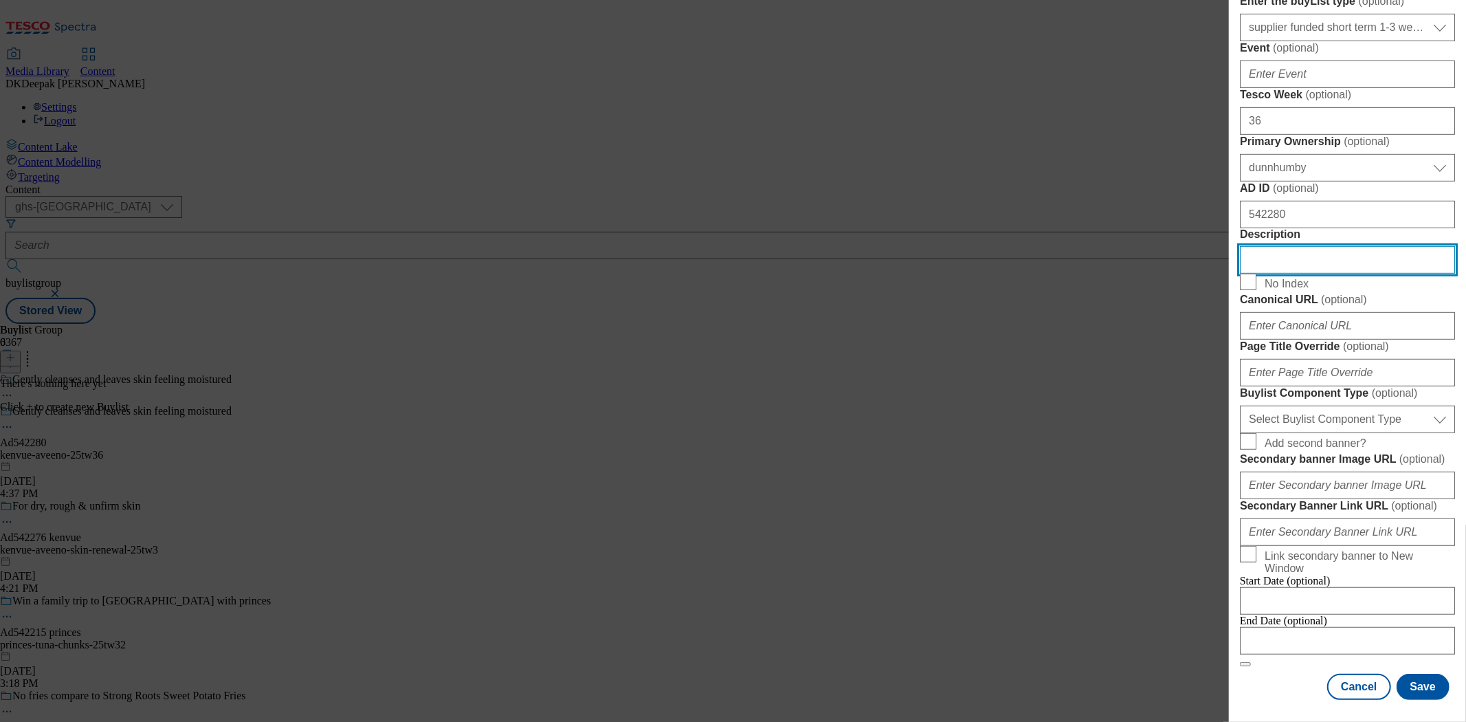
scroll to position [687, 0]
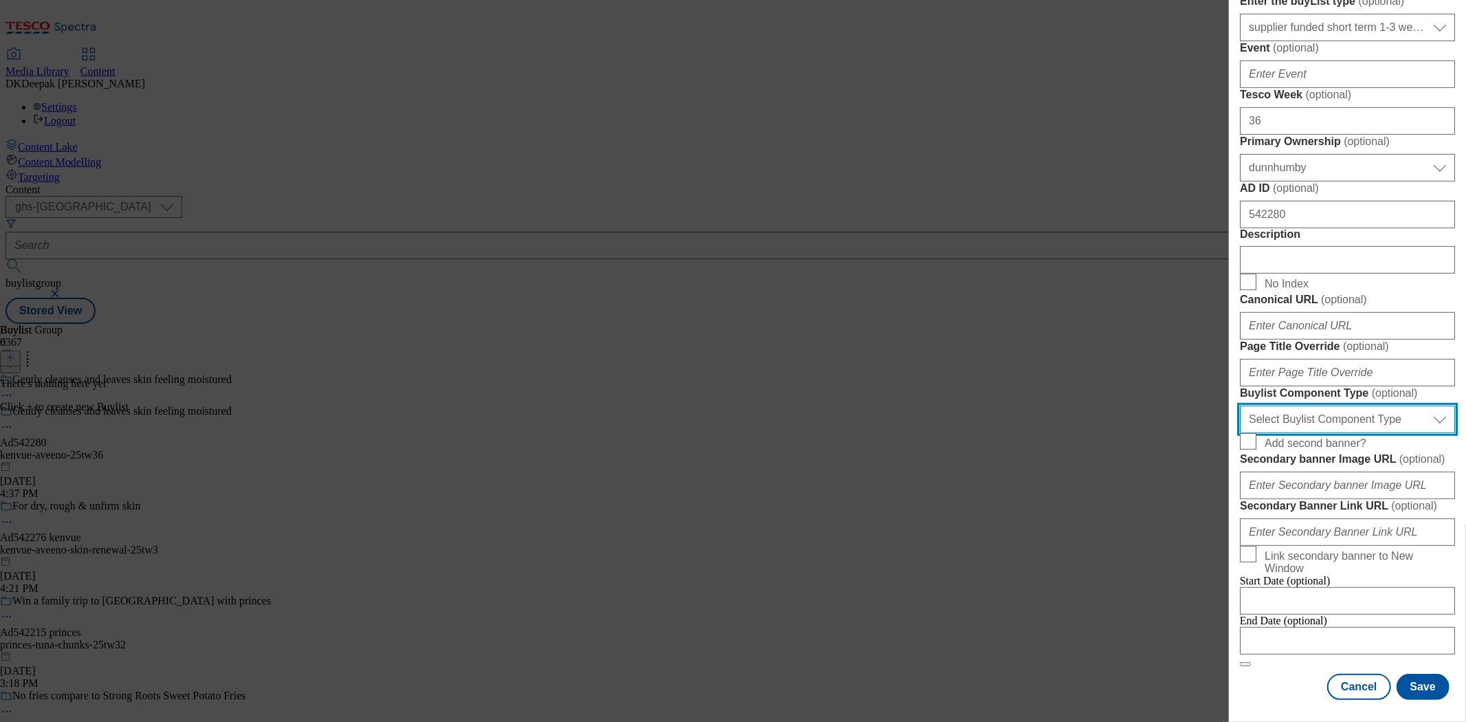
click at [1360, 433] on select "Select Buylist Component Type Banner Competition Header Meal" at bounding box center [1347, 419] width 215 height 27
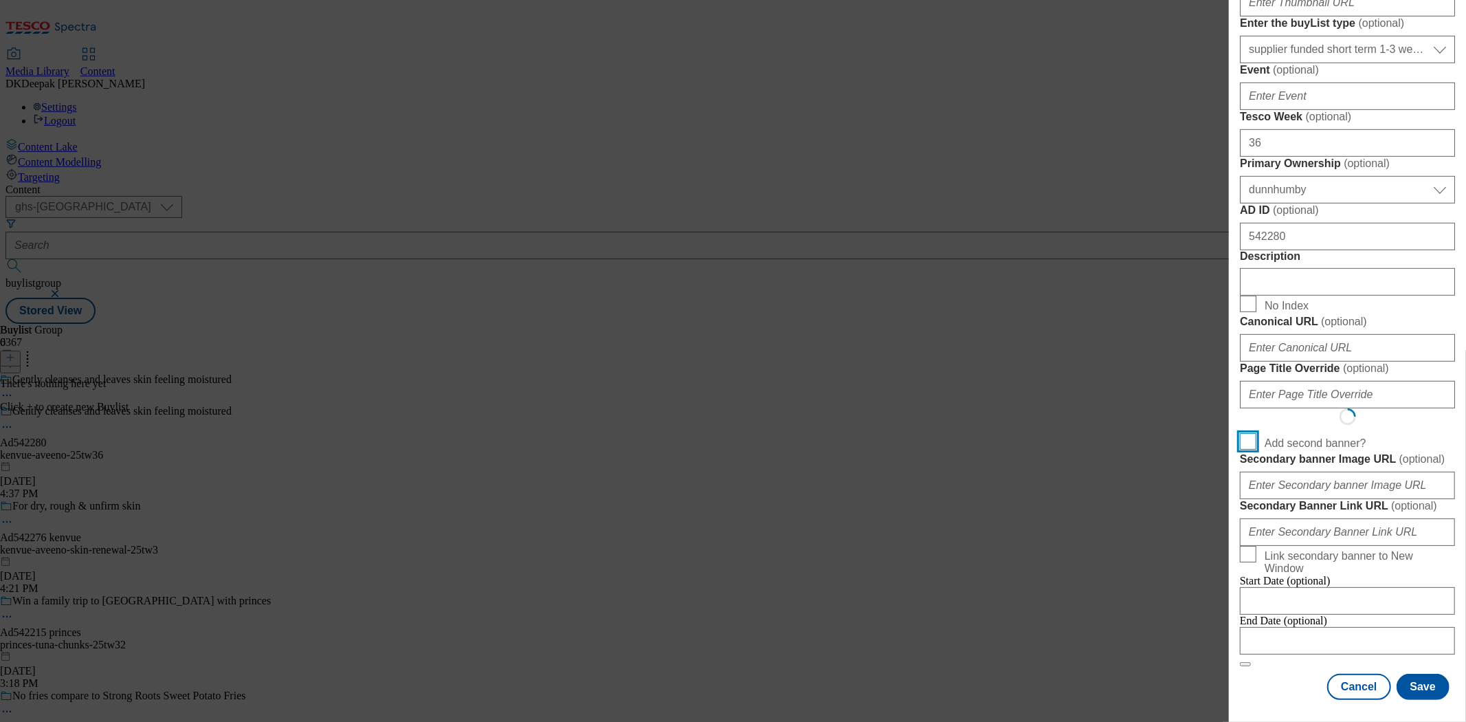
scroll to position [739, 0]
select select "Banner"
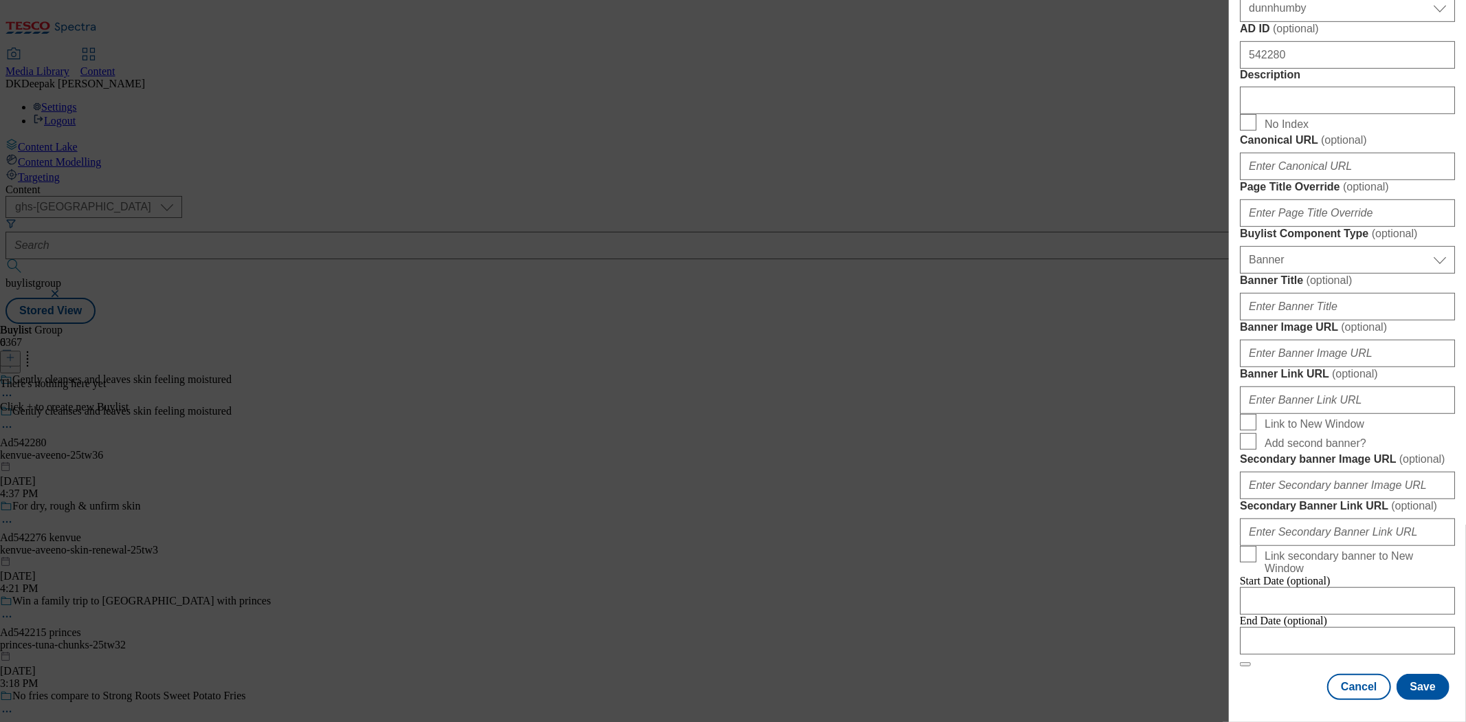
scroll to position [1300, 0]
click at [1283, 628] on input "Modal" at bounding box center [1347, 640] width 215 height 27
select select "2025"
select select "September"
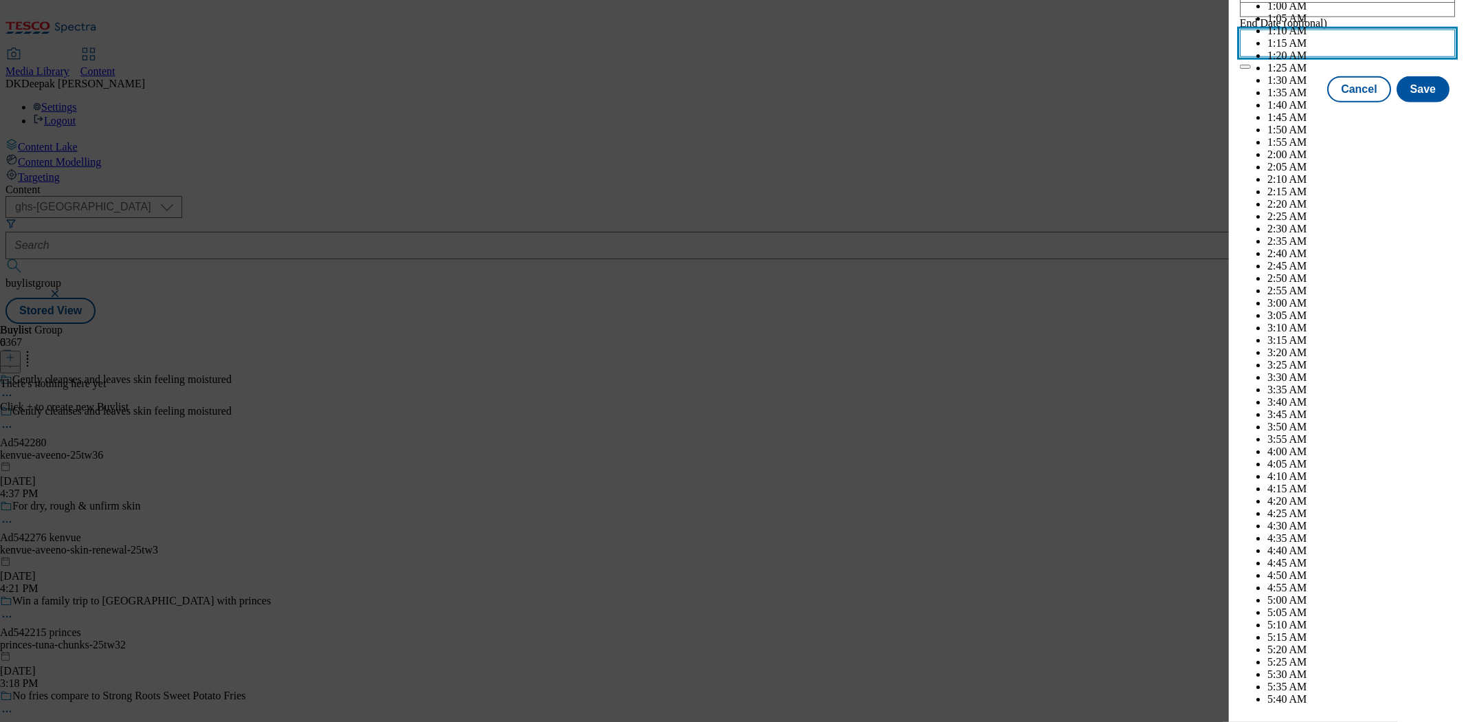
scroll to position [5064, 0]
select select "2026"
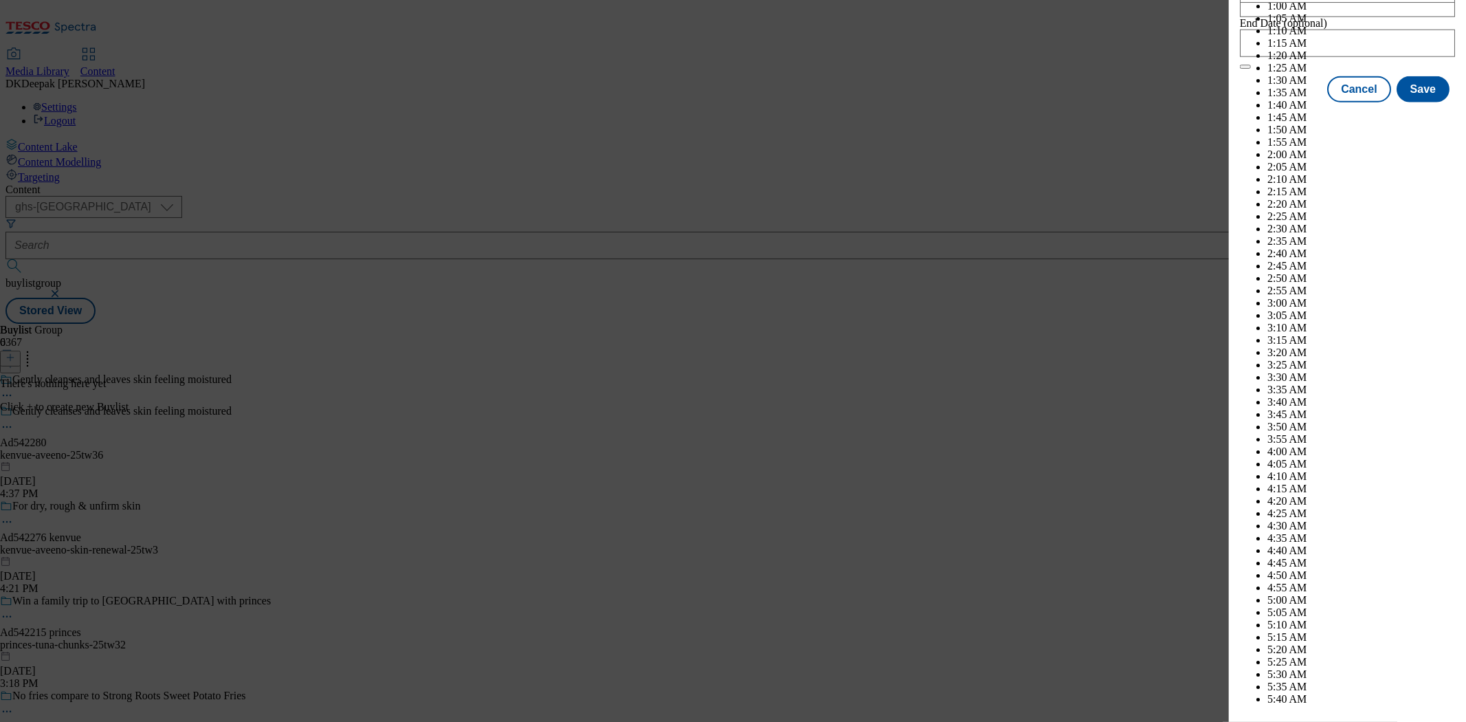
select select "February"
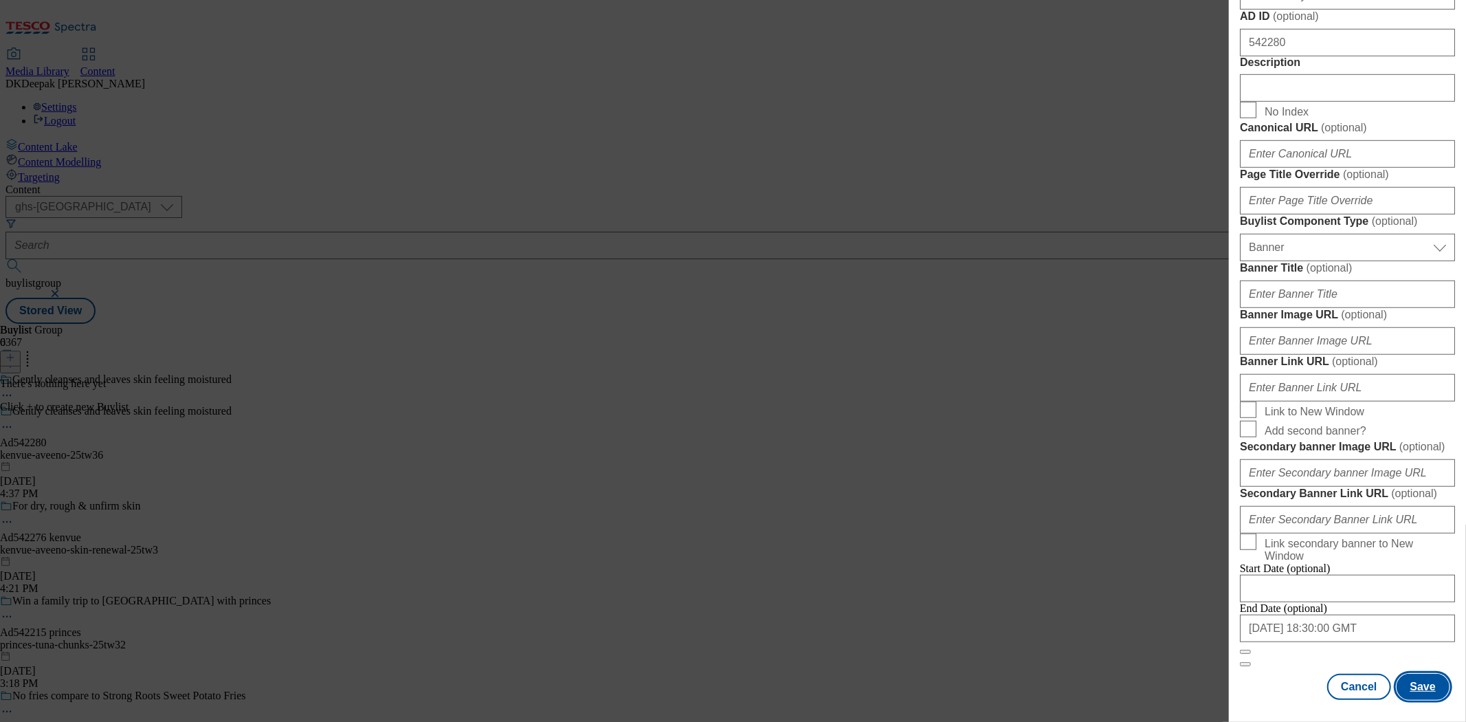
click at [1424, 678] on button "Save" at bounding box center [1423, 687] width 53 height 26
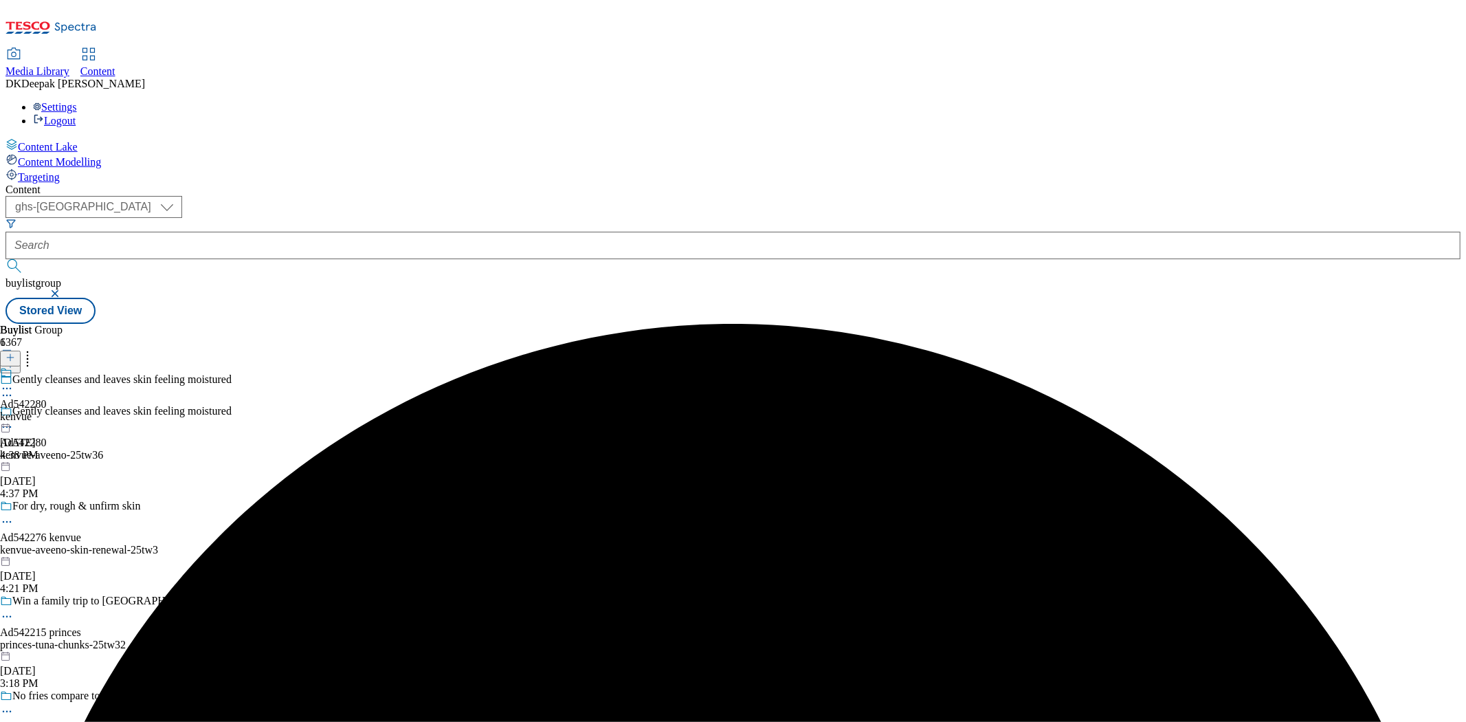
click at [47, 366] on div "Ad542280 kenvue [DATE] 4:38 PM" at bounding box center [23, 413] width 47 height 95
click at [15, 353] on icon at bounding box center [10, 358] width 10 height 10
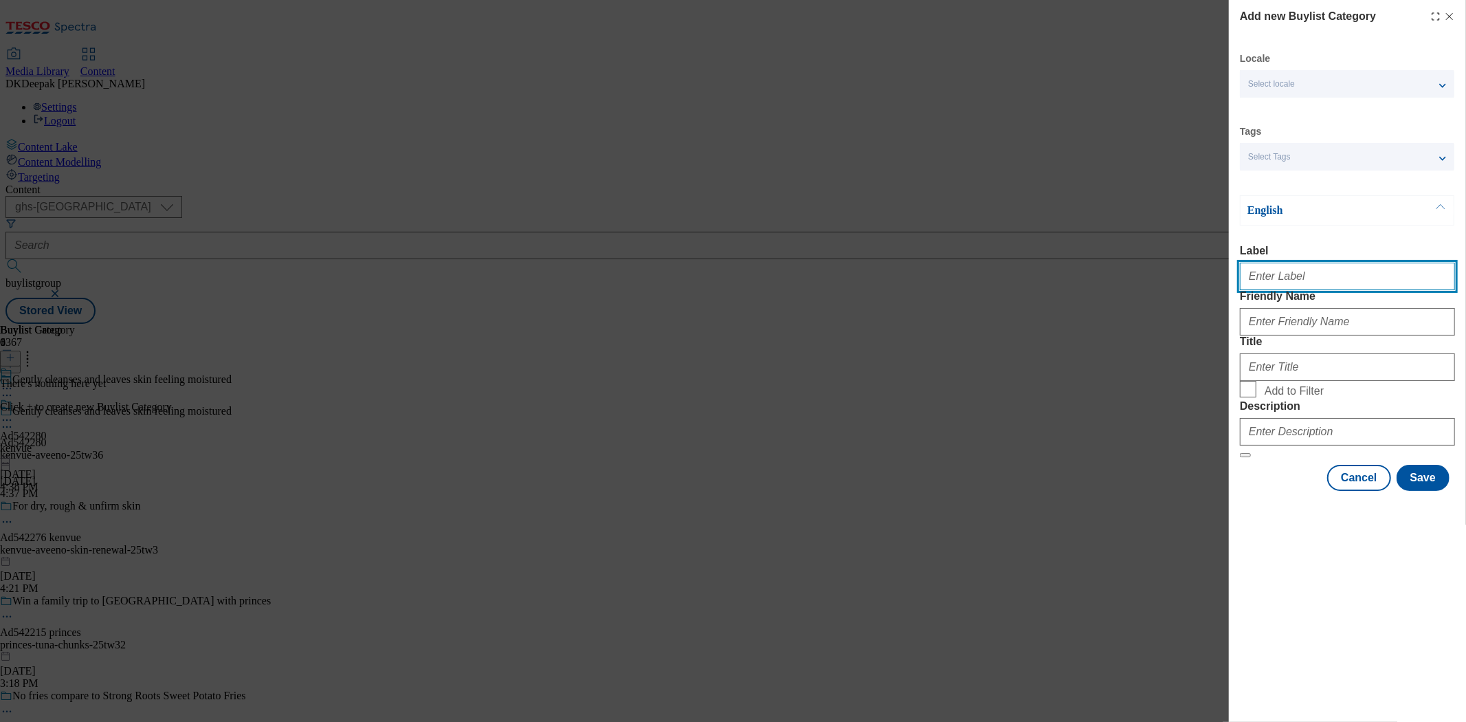
click at [1328, 271] on input "Label" at bounding box center [1347, 276] width 215 height 27
paste input "Ad542280"
type input "Ad542280"
click at [1096, 214] on div "Add new Buylist Category Locale Select locale English Welsh Tags Select Tags fn…" at bounding box center [733, 361] width 1466 height 722
click at [1281, 283] on input "Ad542280" at bounding box center [1347, 276] width 215 height 27
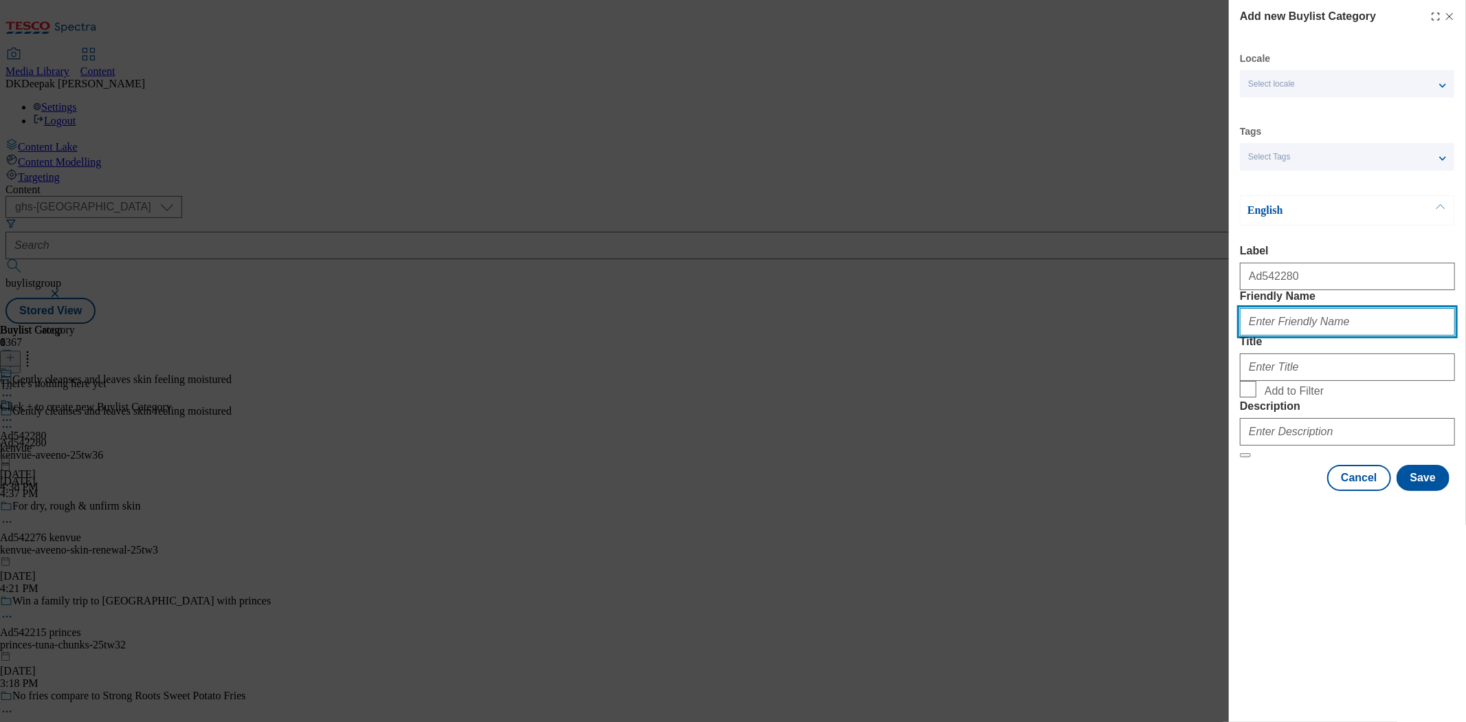
click at [1310, 335] on input "Friendly Name" at bounding box center [1347, 321] width 215 height 27
drag, startPoint x: 1272, startPoint y: 348, endPoint x: 1231, endPoint y: 349, distance: 41.3
click at [1231, 349] on div "Add new Buylist Category Locale Select locale English Welsh Tags Select Tags fn…" at bounding box center [1347, 247] width 237 height 494
type input "kenvue-aveeno"
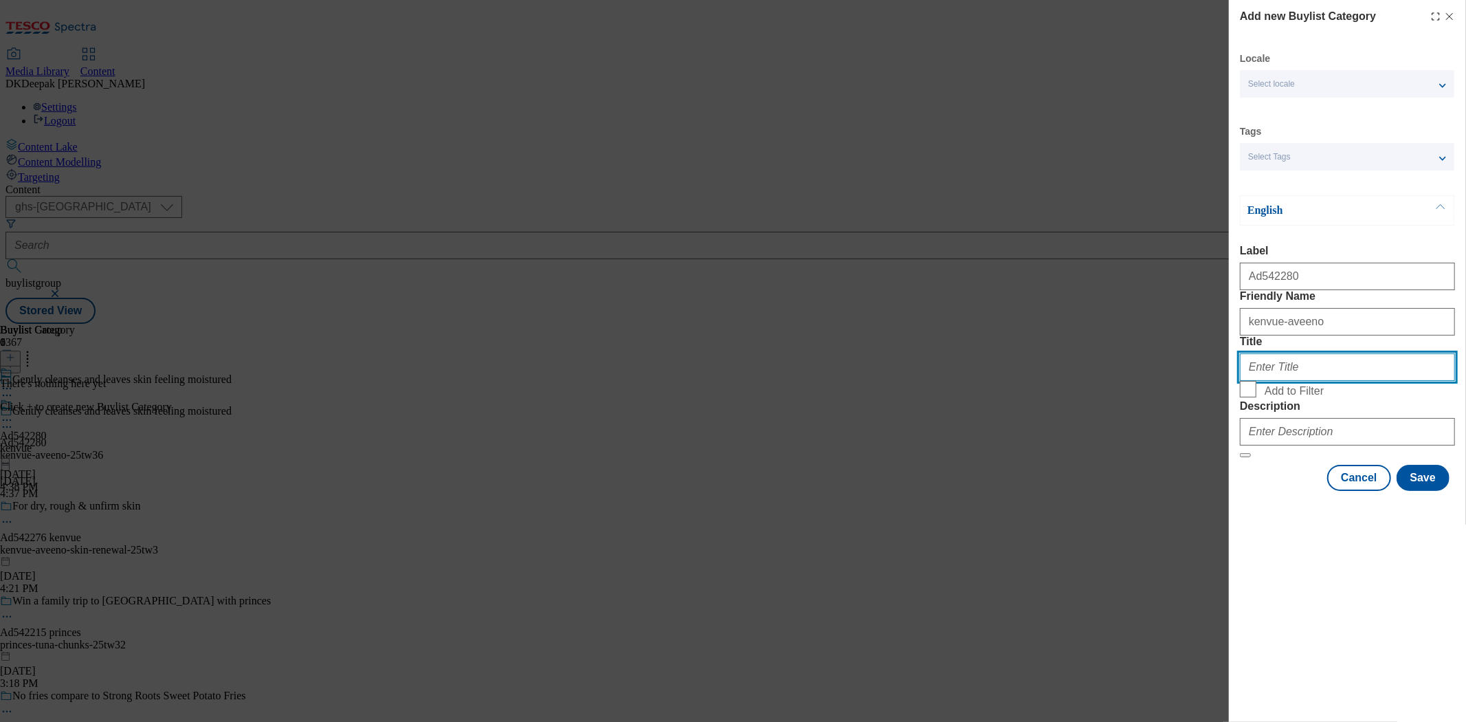
click at [1294, 381] on input "Title" at bounding box center [1347, 366] width 215 height 27
paste input "[GEOGRAPHIC_DATA]"
type input "[GEOGRAPHIC_DATA]"
click at [1321, 445] on div "Modal" at bounding box center [1347, 428] width 215 height 33
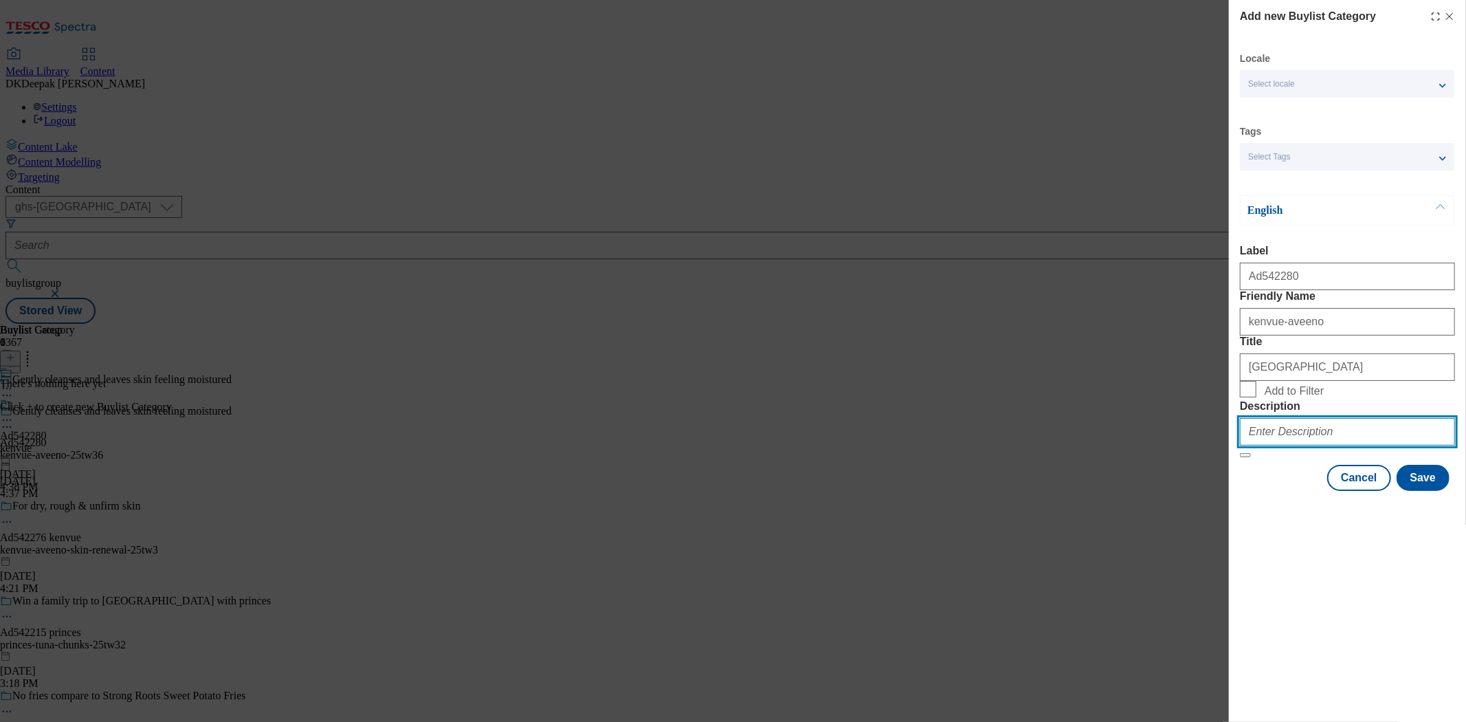
click at [1327, 445] on input "Description" at bounding box center [1347, 431] width 215 height 27
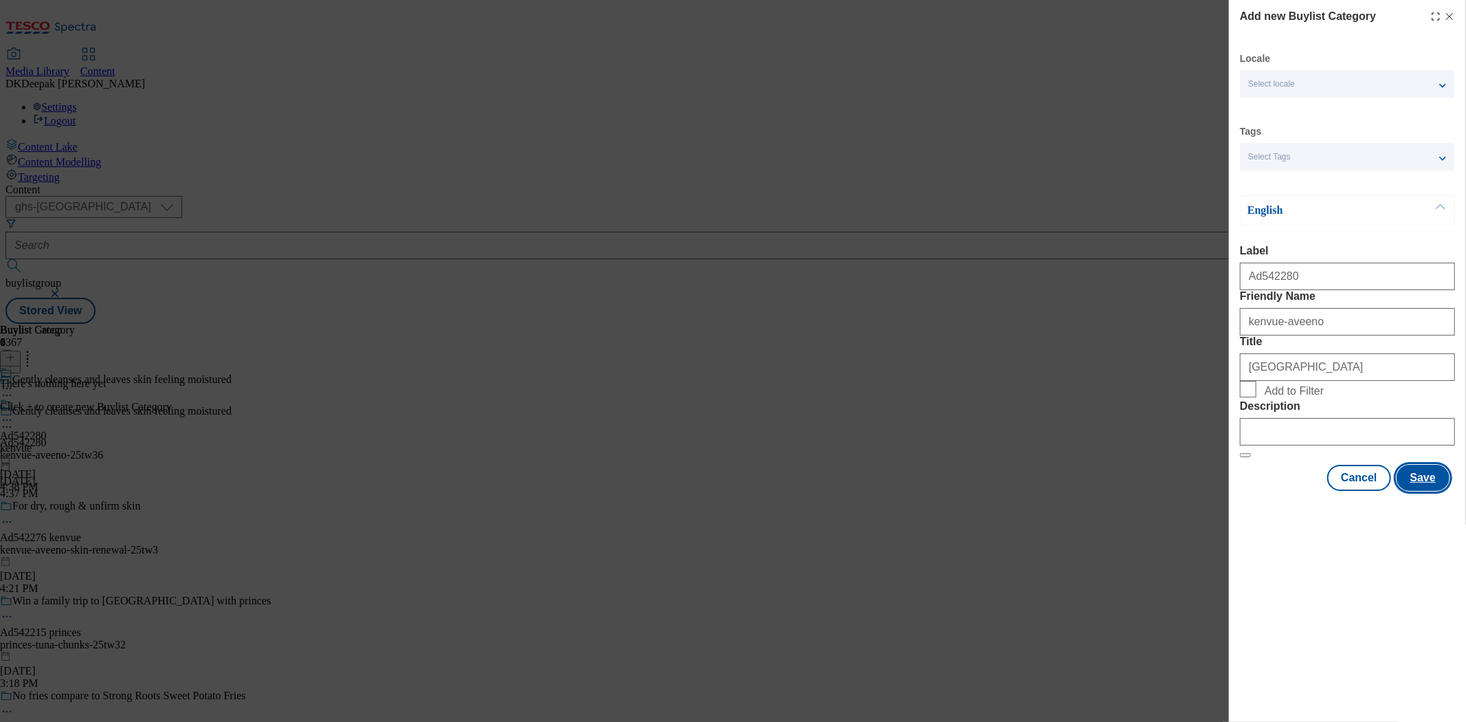
click at [1424, 491] on button "Save" at bounding box center [1423, 478] width 53 height 26
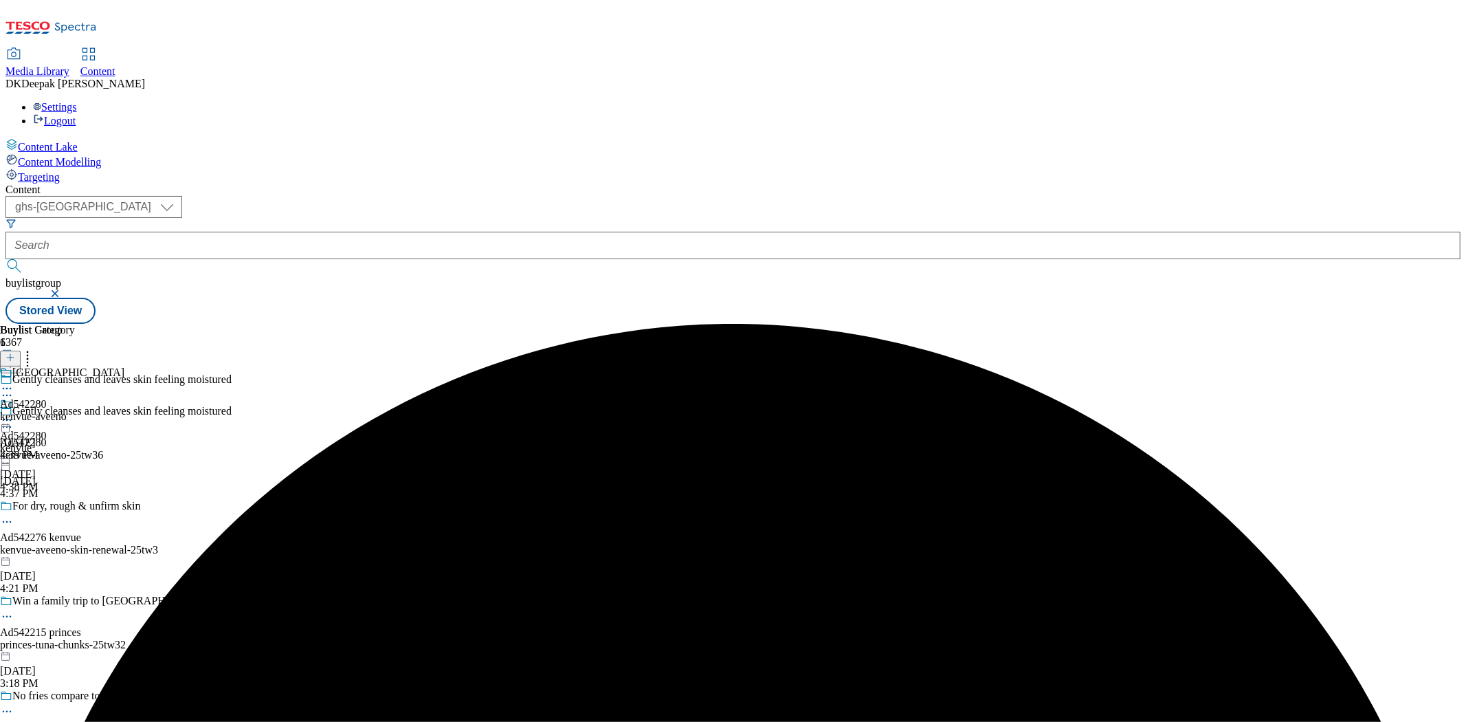
click at [124, 410] on div "kenvue-aveeno" at bounding box center [62, 416] width 124 height 12
click at [15, 353] on icon at bounding box center [10, 358] width 10 height 10
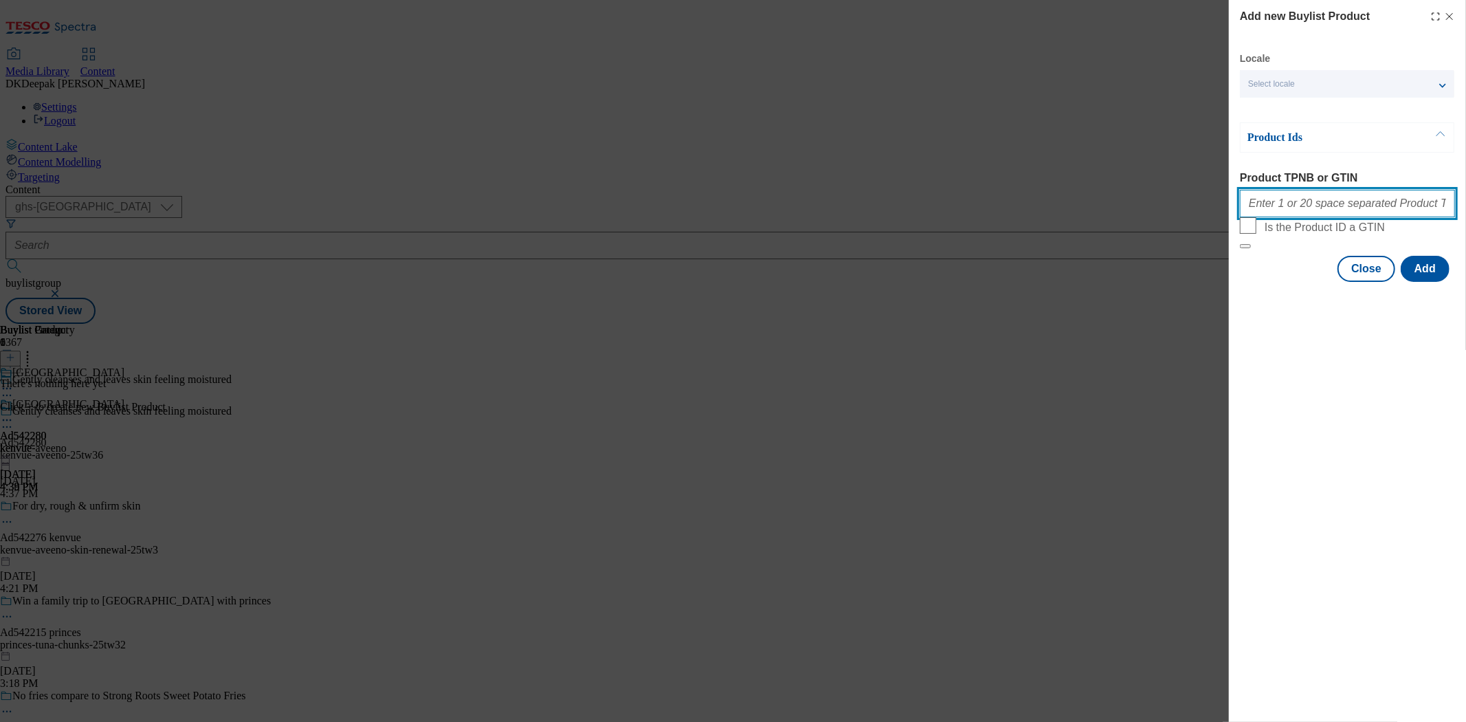
click at [1318, 214] on input "Product TPNB or GTIN" at bounding box center [1347, 203] width 215 height 27
paste input "90503985, 90503985, 90503985, 90503985, 90503985, 90503985, 90503985, 90503985,…"
type input "90503985, 90503985, 90503985, 90503985, 90503985, 90503985, 90503985, 90503985,…"
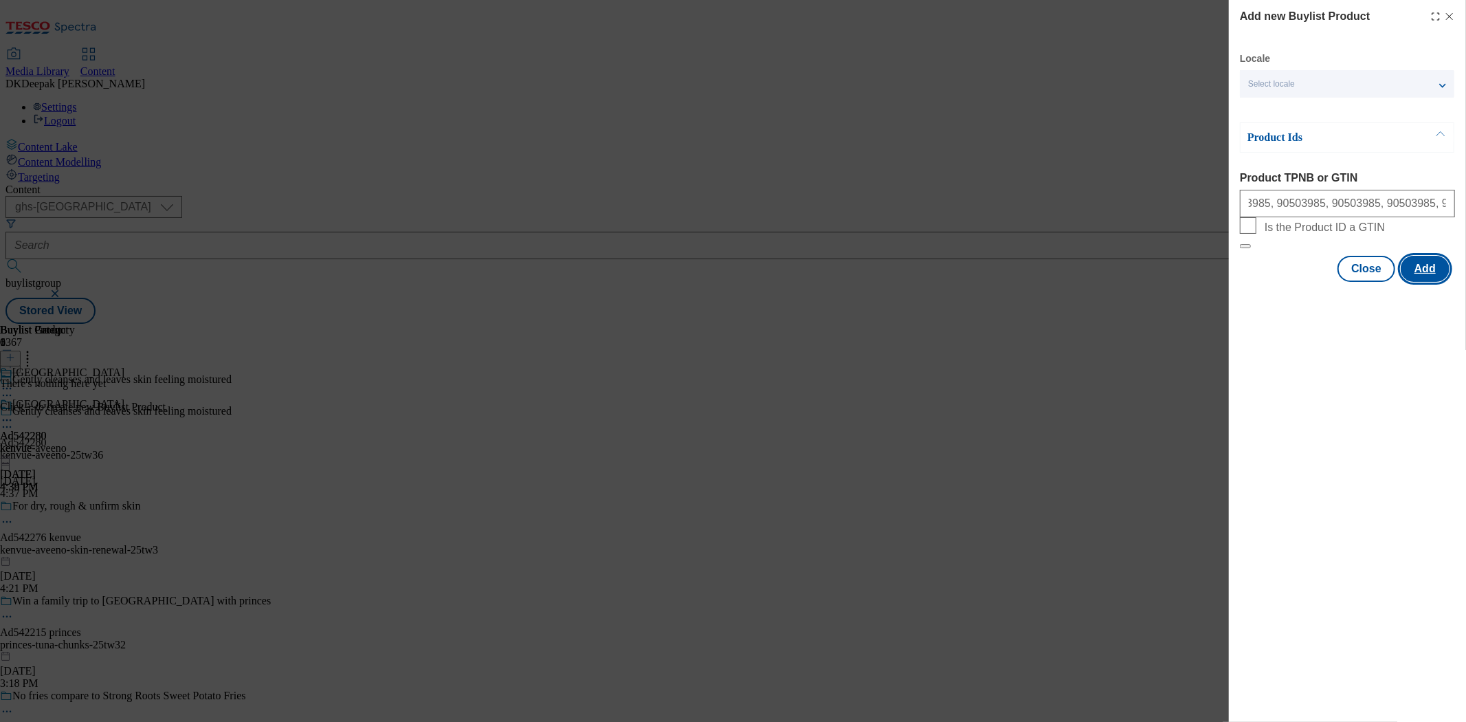
click at [1431, 282] on button "Add" at bounding box center [1425, 269] width 49 height 26
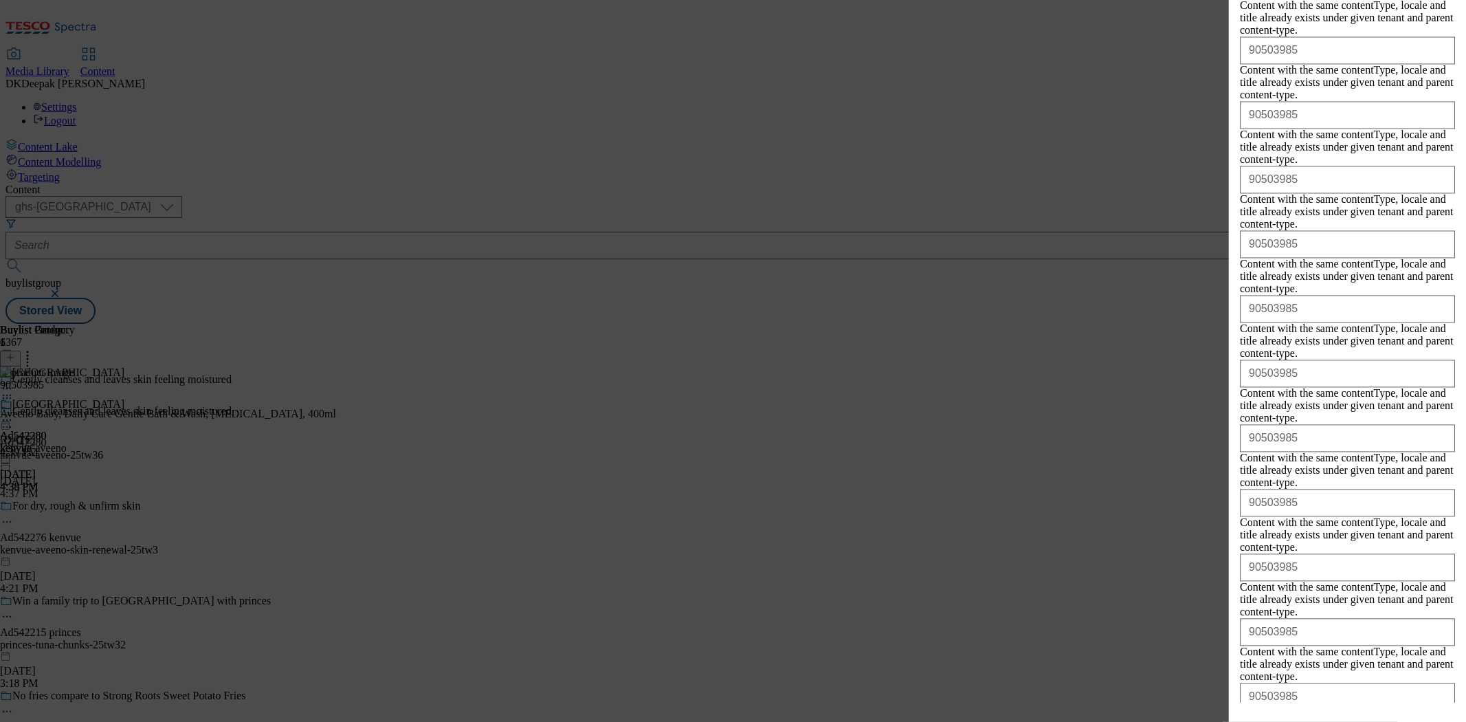
scroll to position [2451, 0]
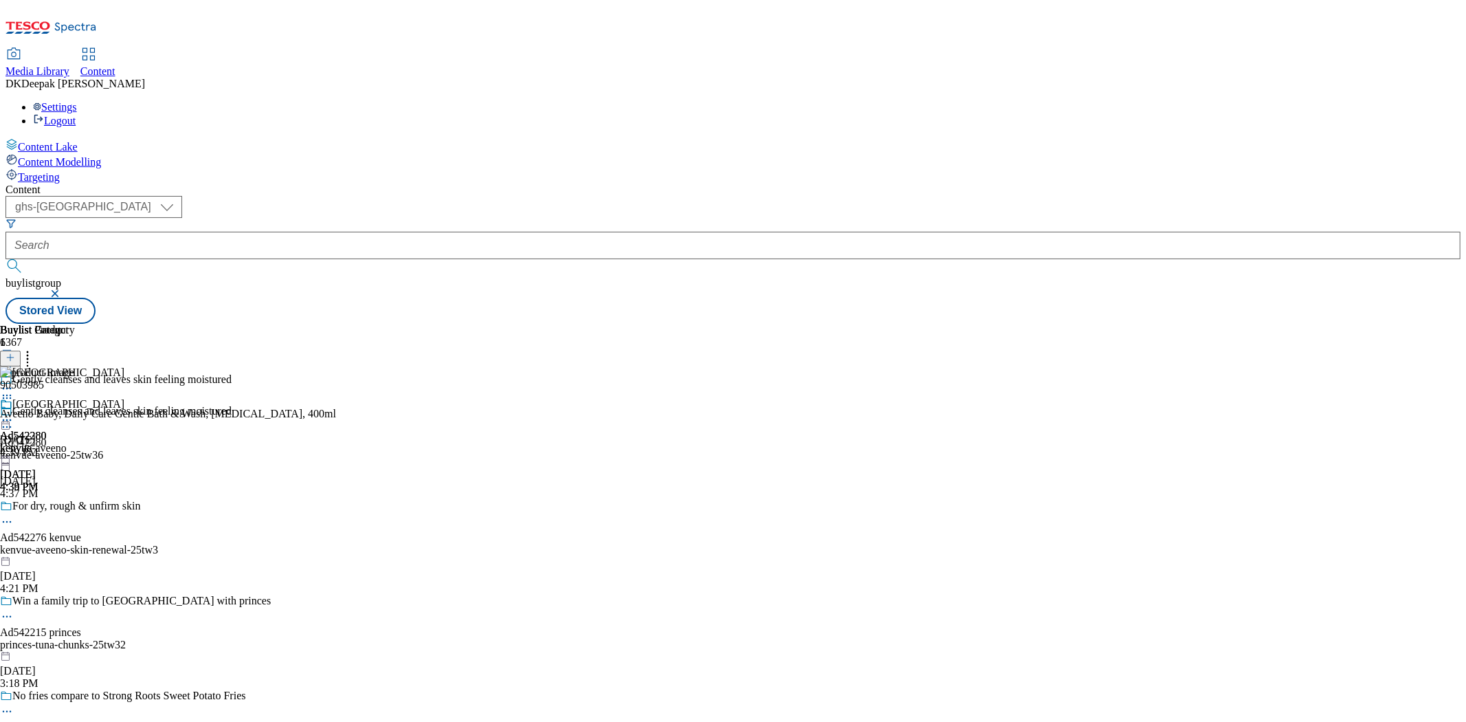
scroll to position [0, 0]
click at [124, 398] on div "[GEOGRAPHIC_DATA]" at bounding box center [62, 414] width 124 height 32
click at [14, 413] on icon at bounding box center [7, 420] width 14 height 14
click at [75, 507] on span "Preview" at bounding box center [59, 512] width 32 height 10
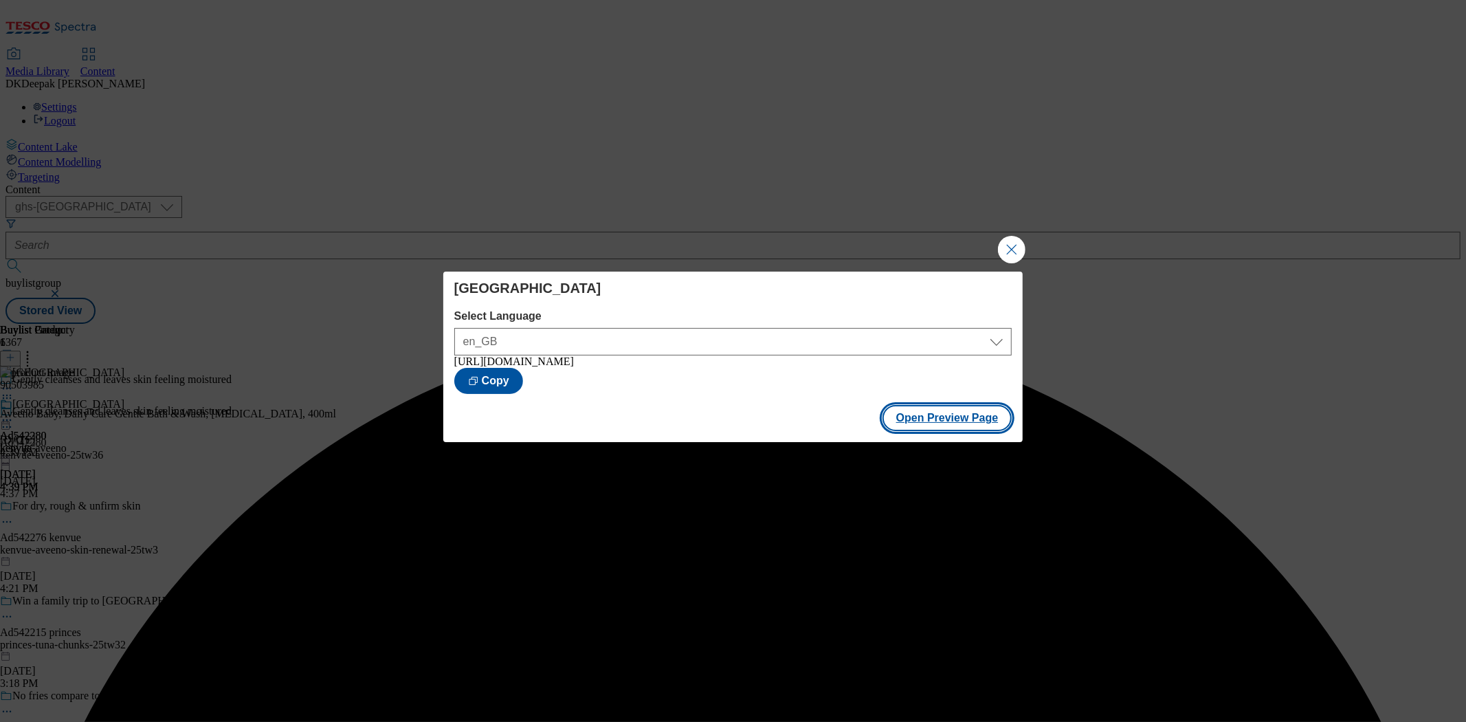
click at [962, 424] on button "Open Preview Page" at bounding box center [948, 418] width 130 height 26
drag, startPoint x: 1008, startPoint y: 245, endPoint x: 1012, endPoint y: 113, distance: 132.0
click at [1008, 245] on button "Close Modal" at bounding box center [1011, 249] width 27 height 27
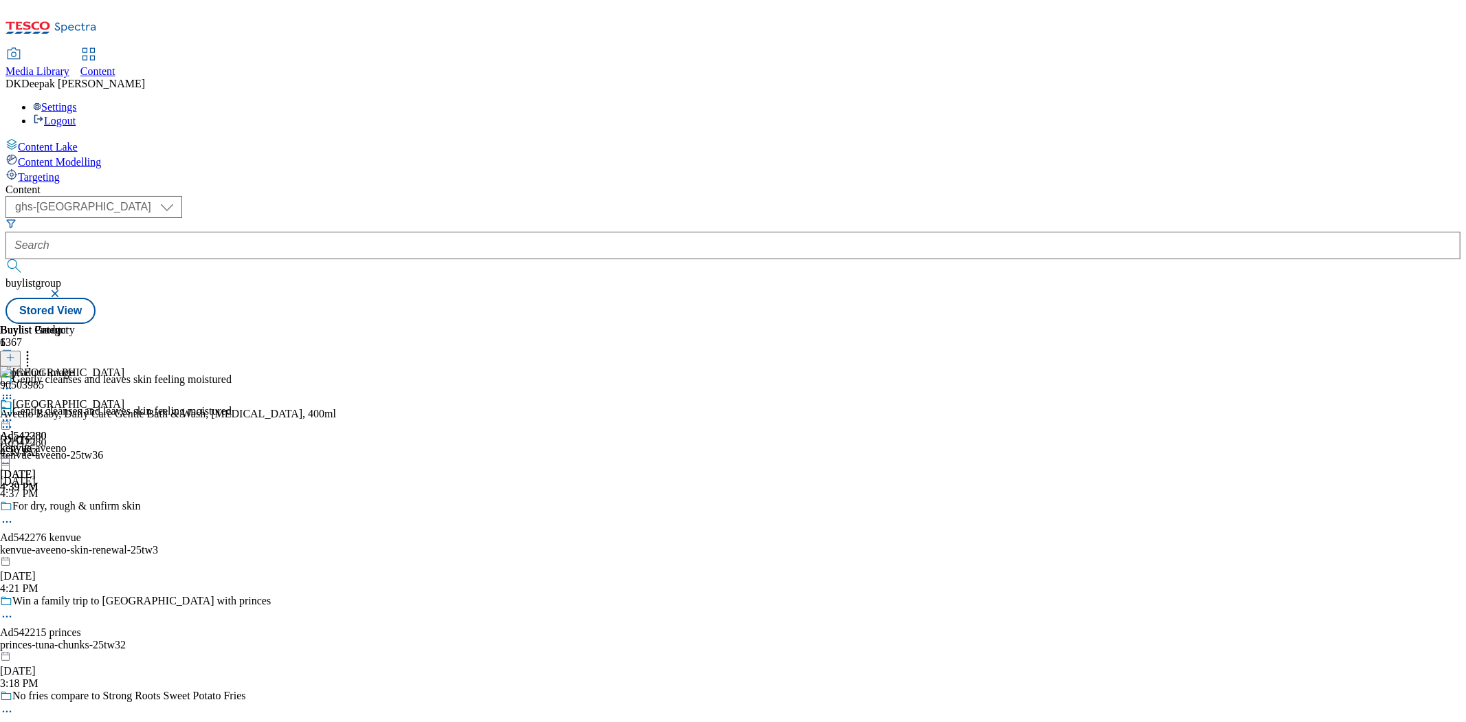
click at [124, 398] on div "[GEOGRAPHIC_DATA]" at bounding box center [62, 414] width 124 height 32
click at [14, 413] on icon at bounding box center [7, 420] width 14 height 14
click at [64, 441] on button "Edit" at bounding box center [45, 449] width 36 height 16
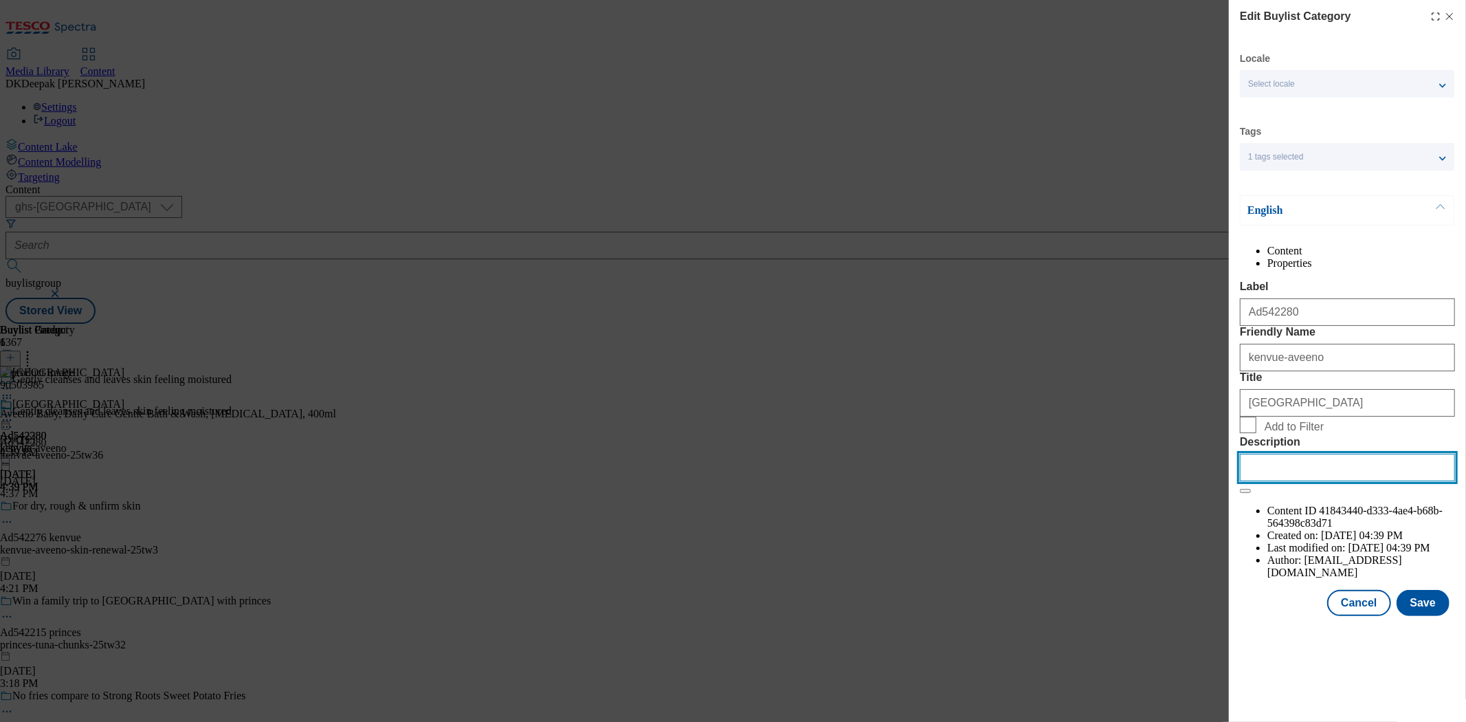
click at [1310, 481] on input "Description" at bounding box center [1347, 467] width 215 height 27
paste input "Aveeno Baby Daily Care Gentle Bath & Wash [MEDICAL_DATA] 400ml"
type input "Aveeno Baby Daily Care Gentle Bath & Wash [MEDICAL_DATA] 400ml"
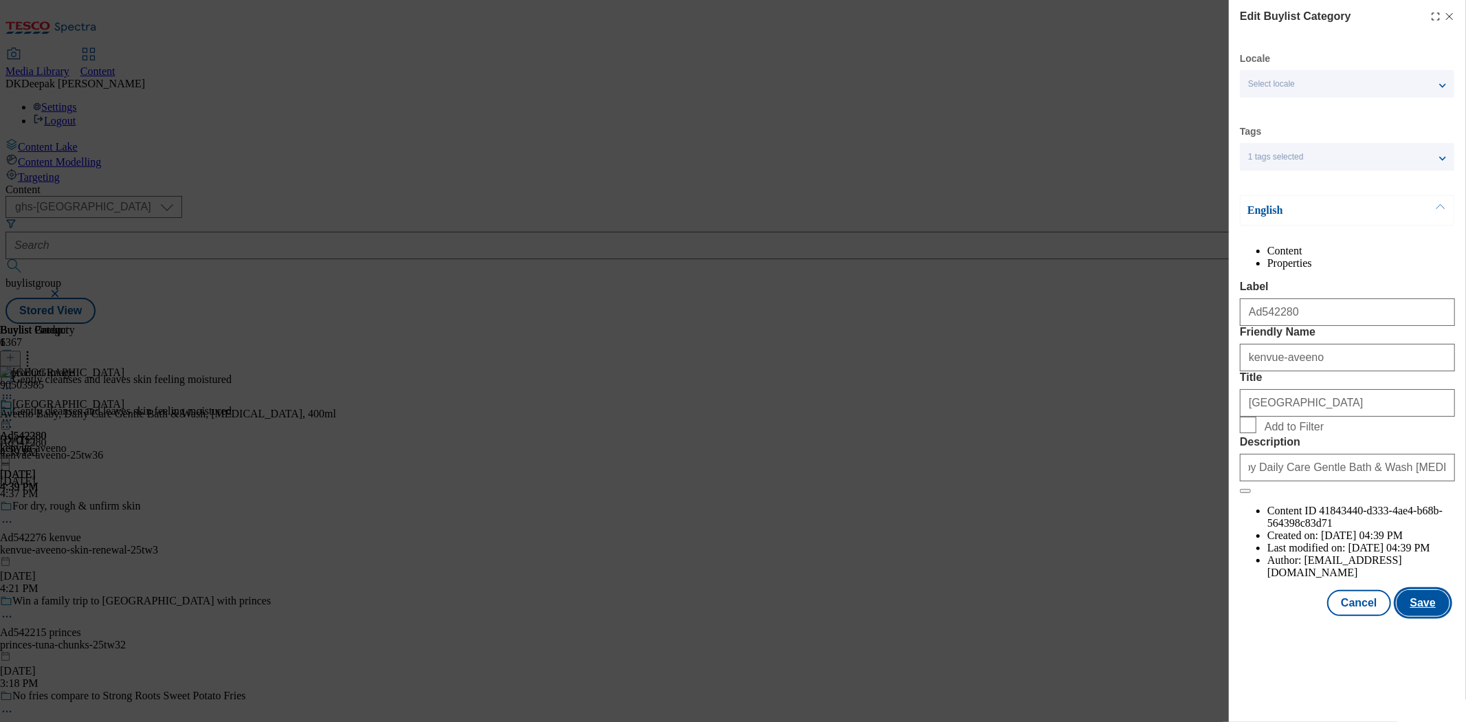
scroll to position [0, 0]
click at [1426, 616] on button "Save" at bounding box center [1423, 603] width 53 height 26
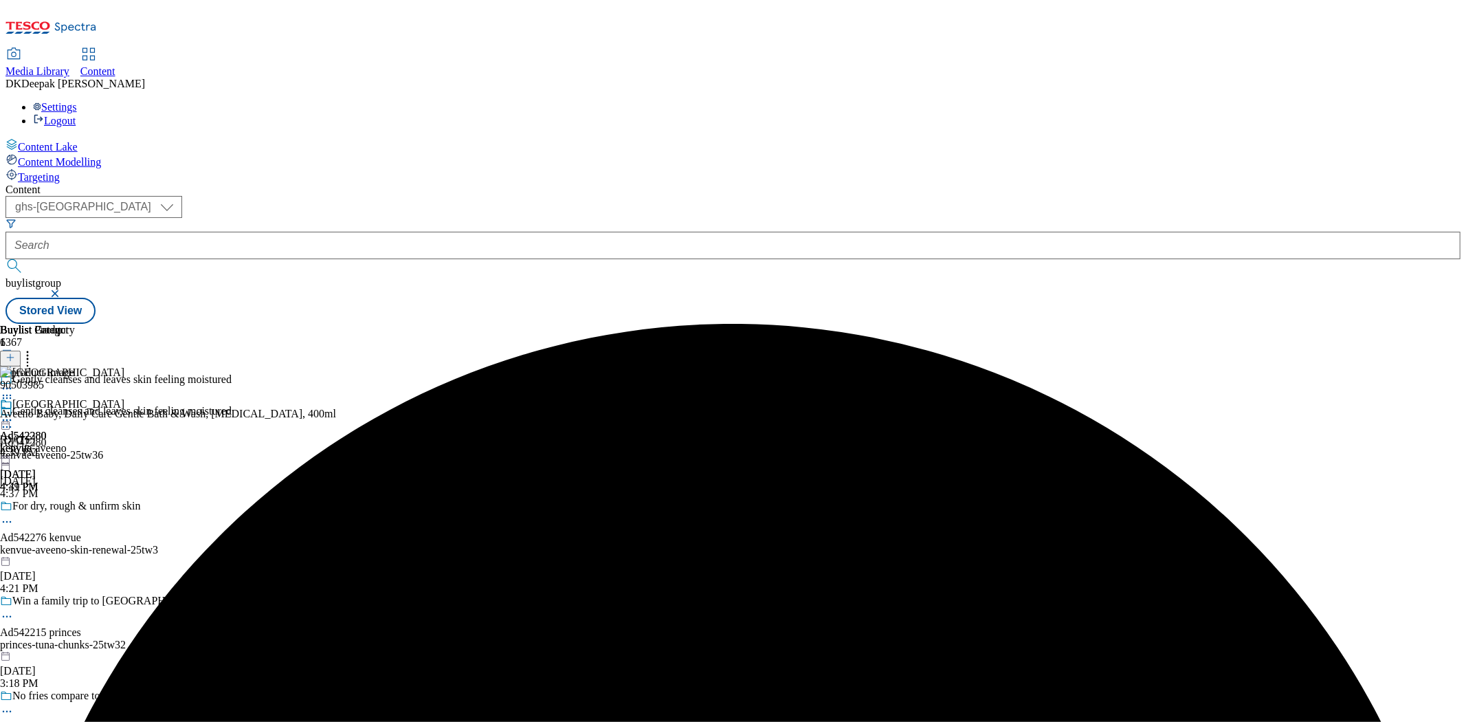
click at [14, 413] on icon at bounding box center [7, 420] width 14 height 14
click at [64, 441] on button "Edit" at bounding box center [45, 449] width 36 height 16
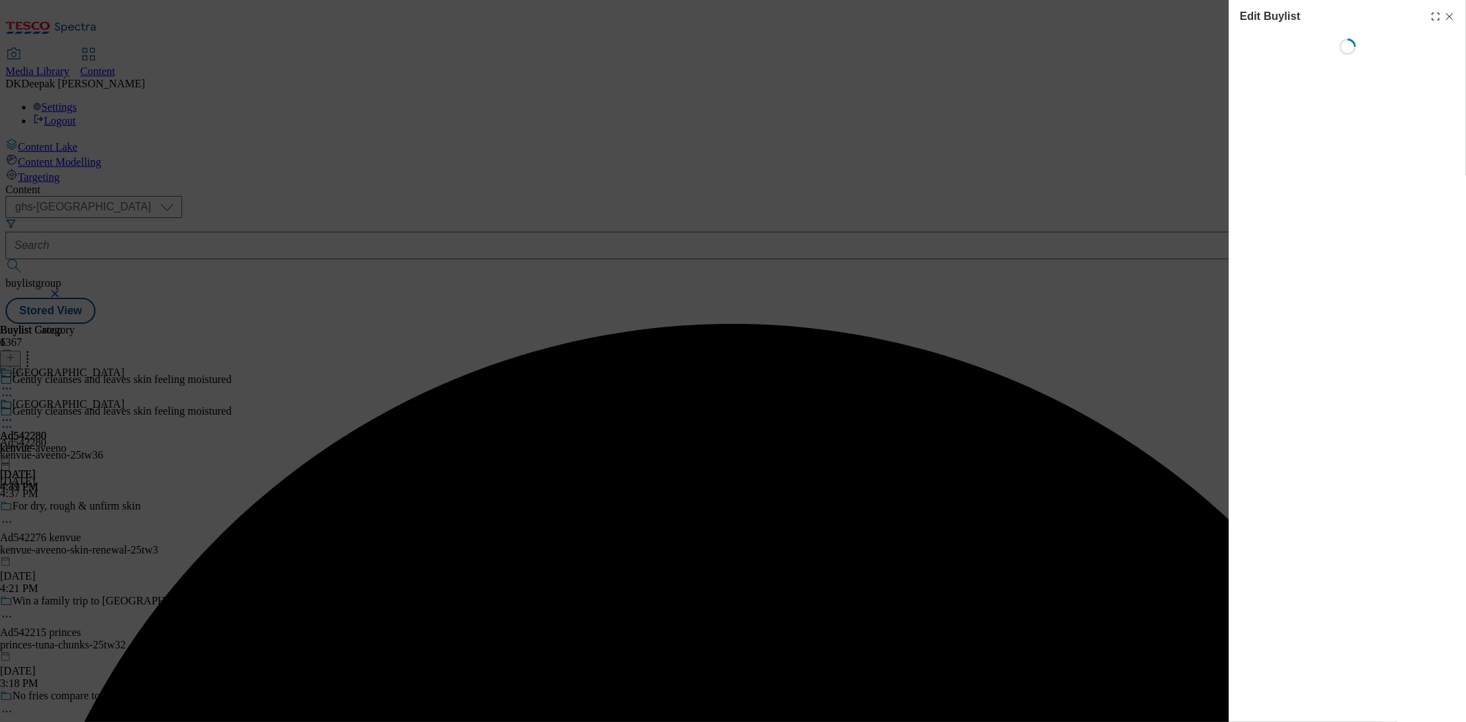
select select "tactical"
select select "supplier funded short term 1-3 weeks"
select select "dunnhumby"
select select "Banner"
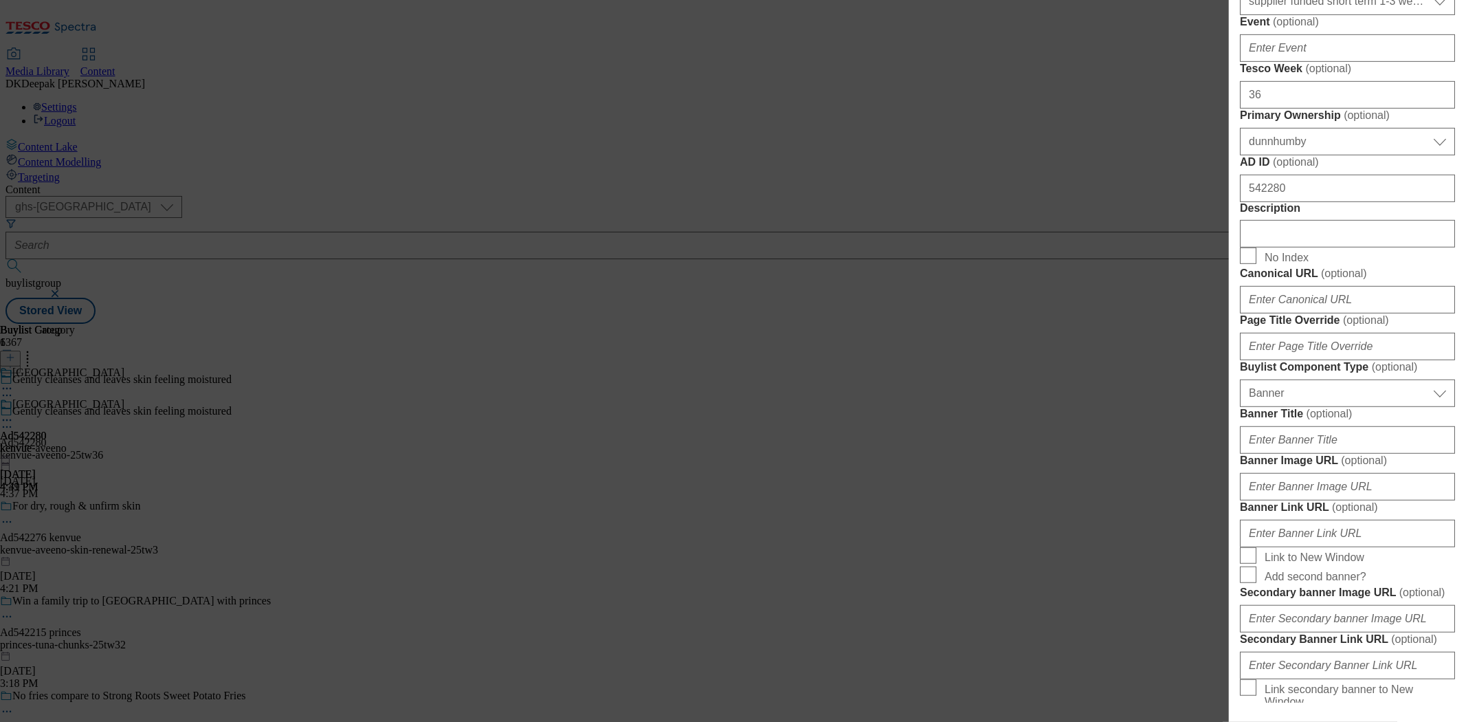
scroll to position [610, 0]
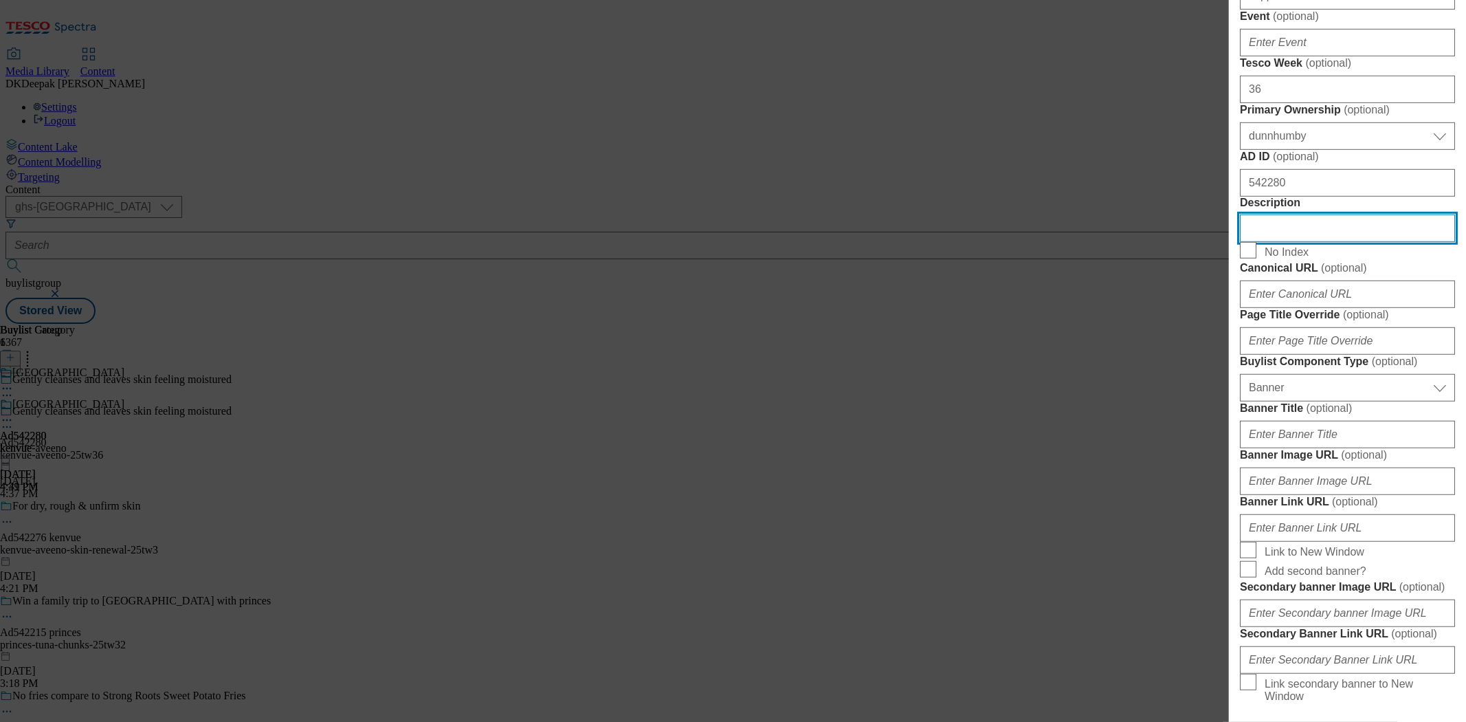
click at [1323, 242] on input "Description" at bounding box center [1347, 227] width 215 height 27
paste input "Aveeno Baby Daily Care Gentle Bath & Wash [MEDICAL_DATA] 400ml"
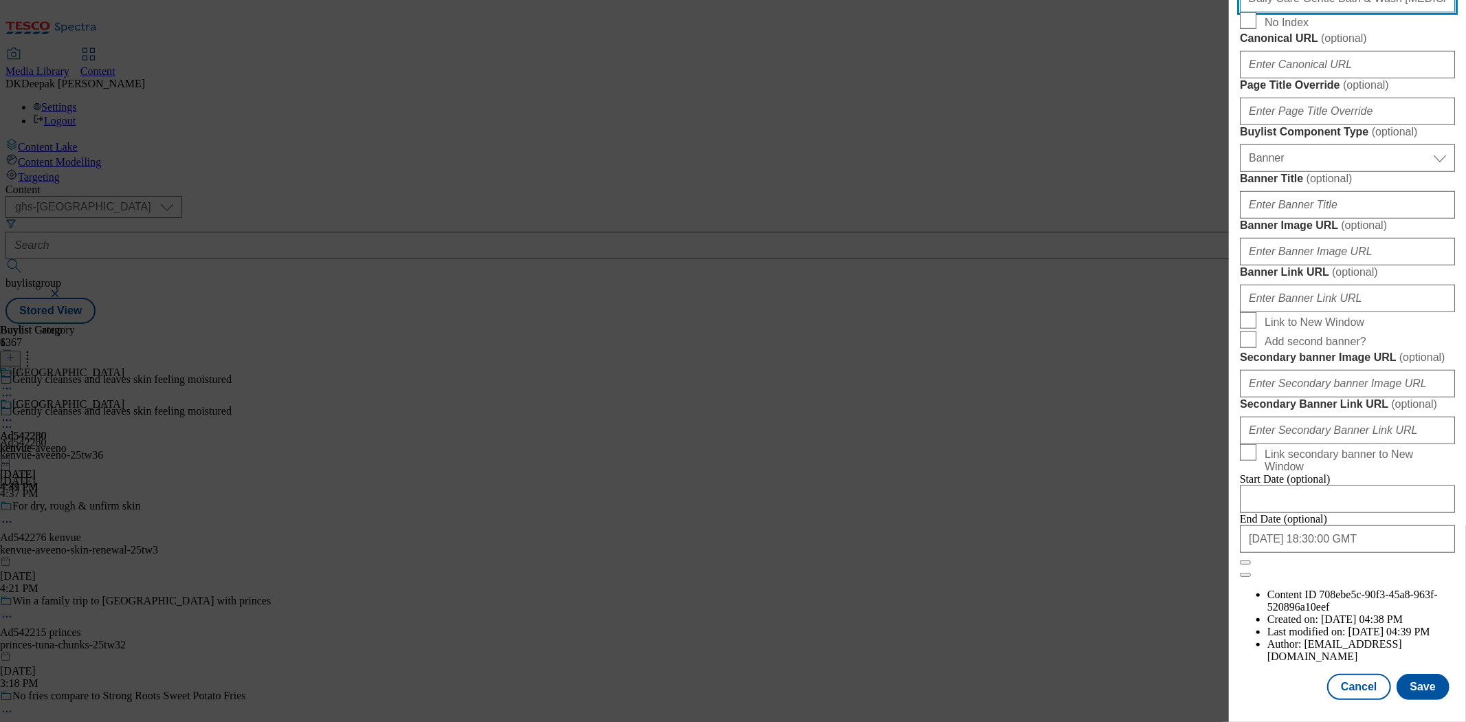
scroll to position [1360, 0]
type input "Aveeno Baby Daily Care Gentle Bath & Wash [MEDICAL_DATA] 400ml"
click at [1421, 674] on button "Save" at bounding box center [1423, 687] width 53 height 26
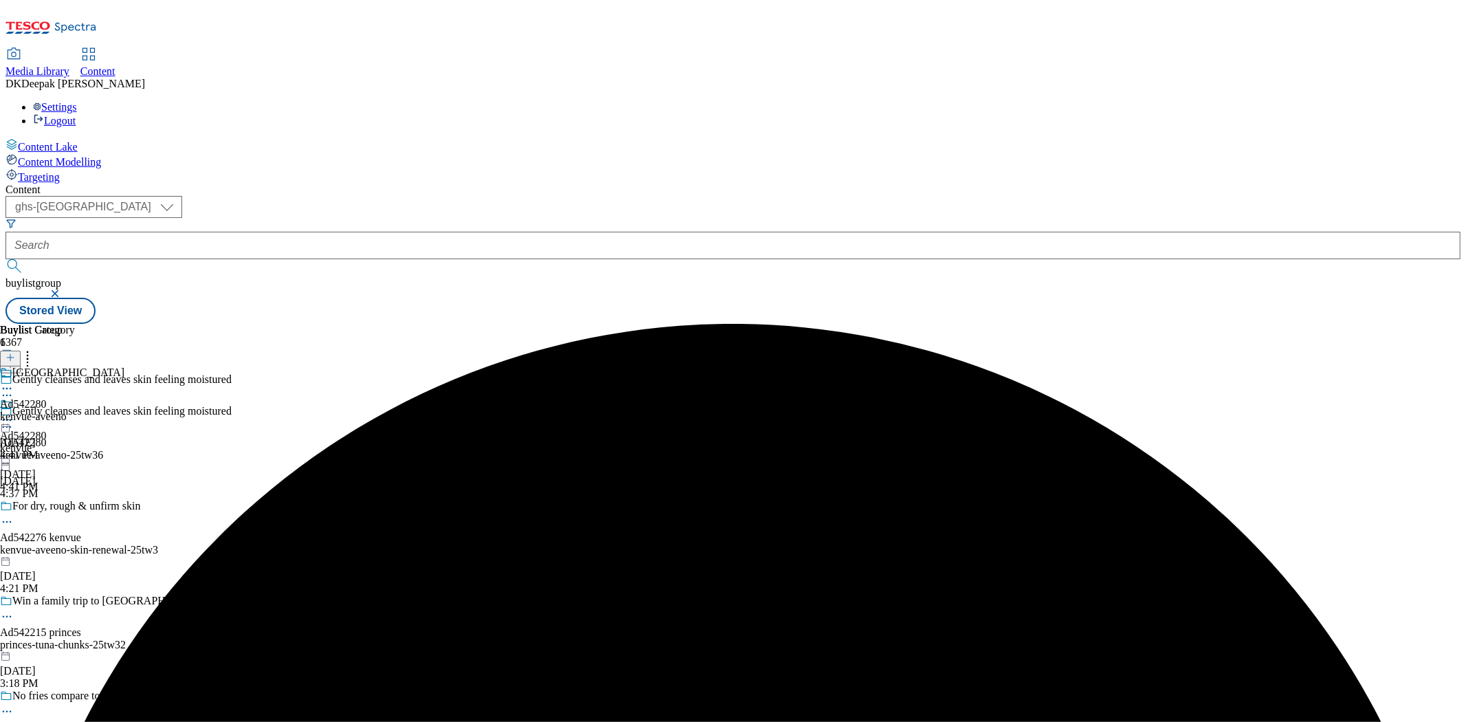
click at [14, 420] on icon at bounding box center [7, 427] width 14 height 14
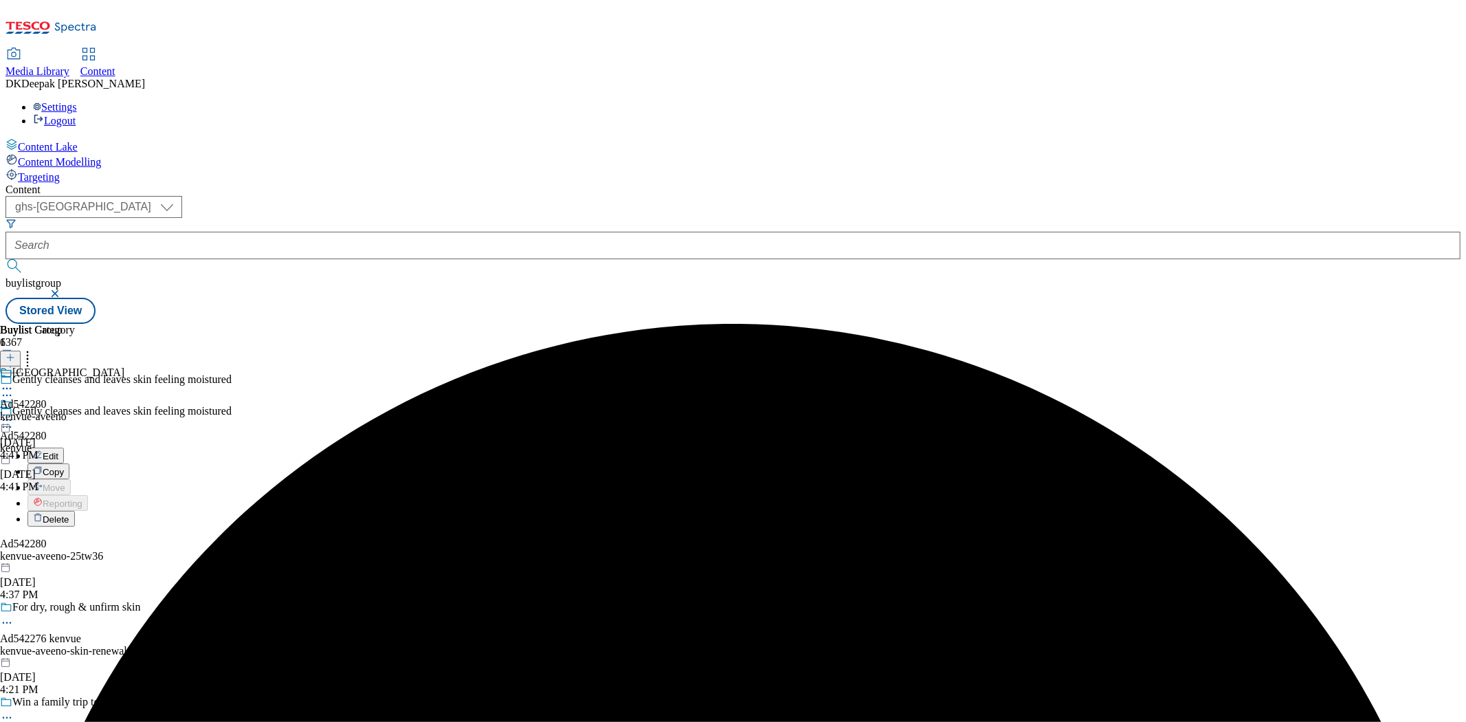
click at [64, 448] on button "Edit" at bounding box center [45, 456] width 36 height 16
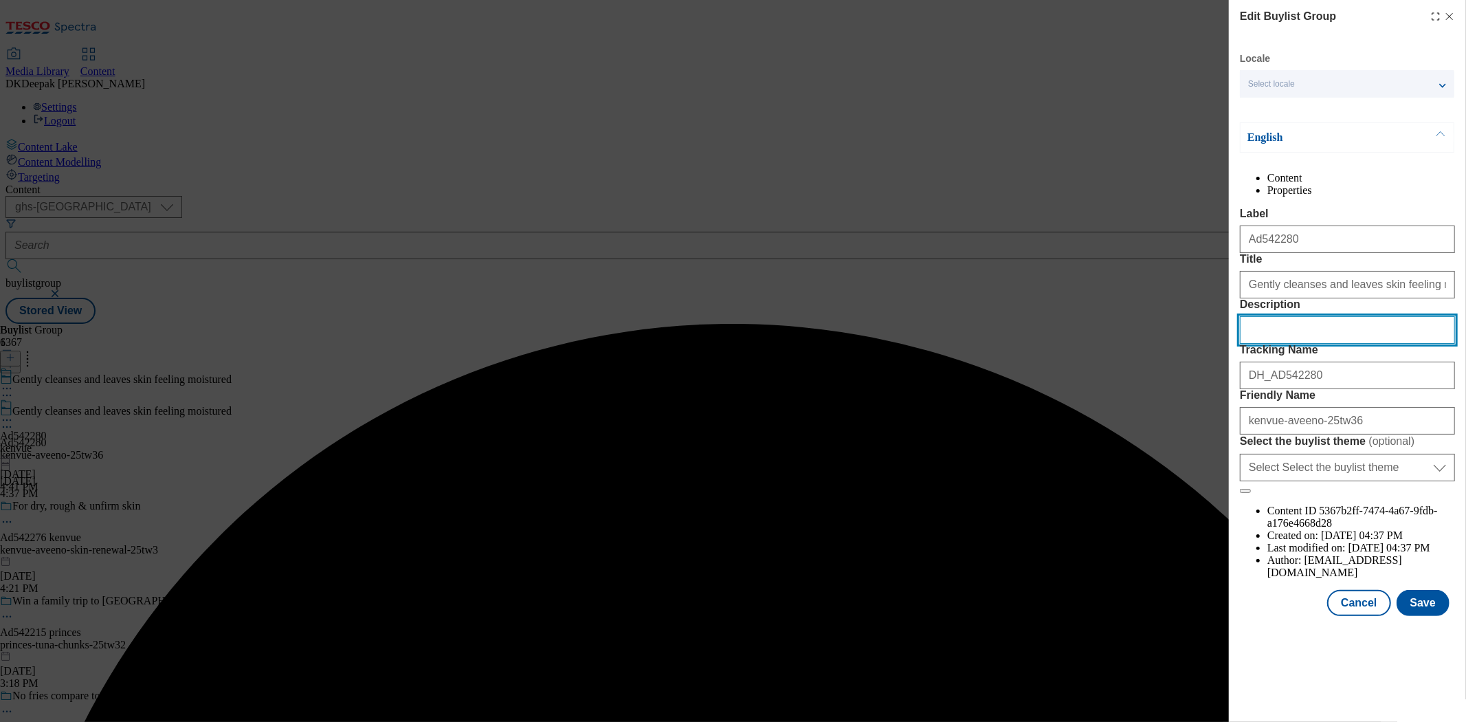
click at [1297, 344] on input "Description" at bounding box center [1347, 329] width 215 height 27
paste input "Aveeno Baby Daily Care Gentle Bath & Wash [MEDICAL_DATA] 400ml"
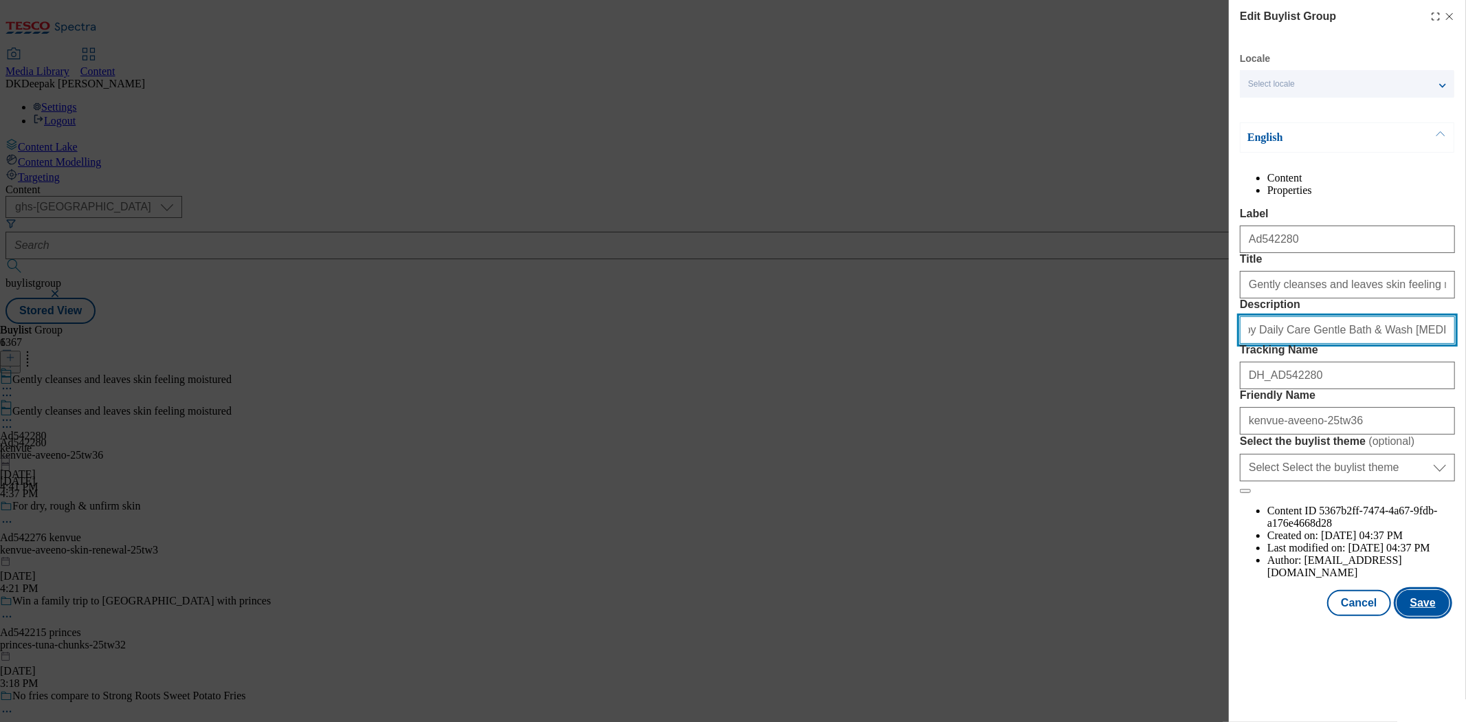
type input "Aveeno Baby Daily Care Gentle Bath & Wash [MEDICAL_DATA] 400ml"
click at [1431, 616] on button "Save" at bounding box center [1423, 603] width 53 height 26
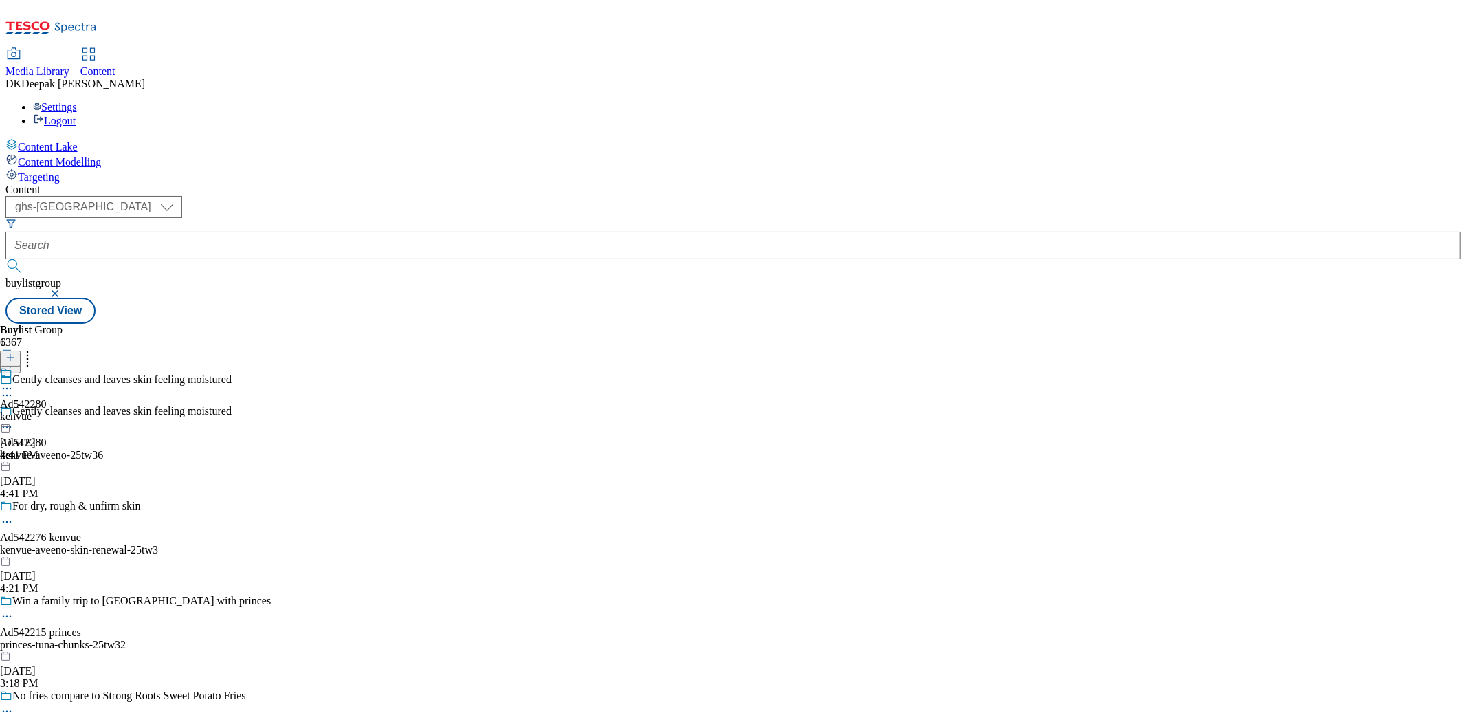
click at [292, 232] on div at bounding box center [732, 245] width 1455 height 27
click at [63, 289] on button "button" at bounding box center [56, 293] width 14 height 8
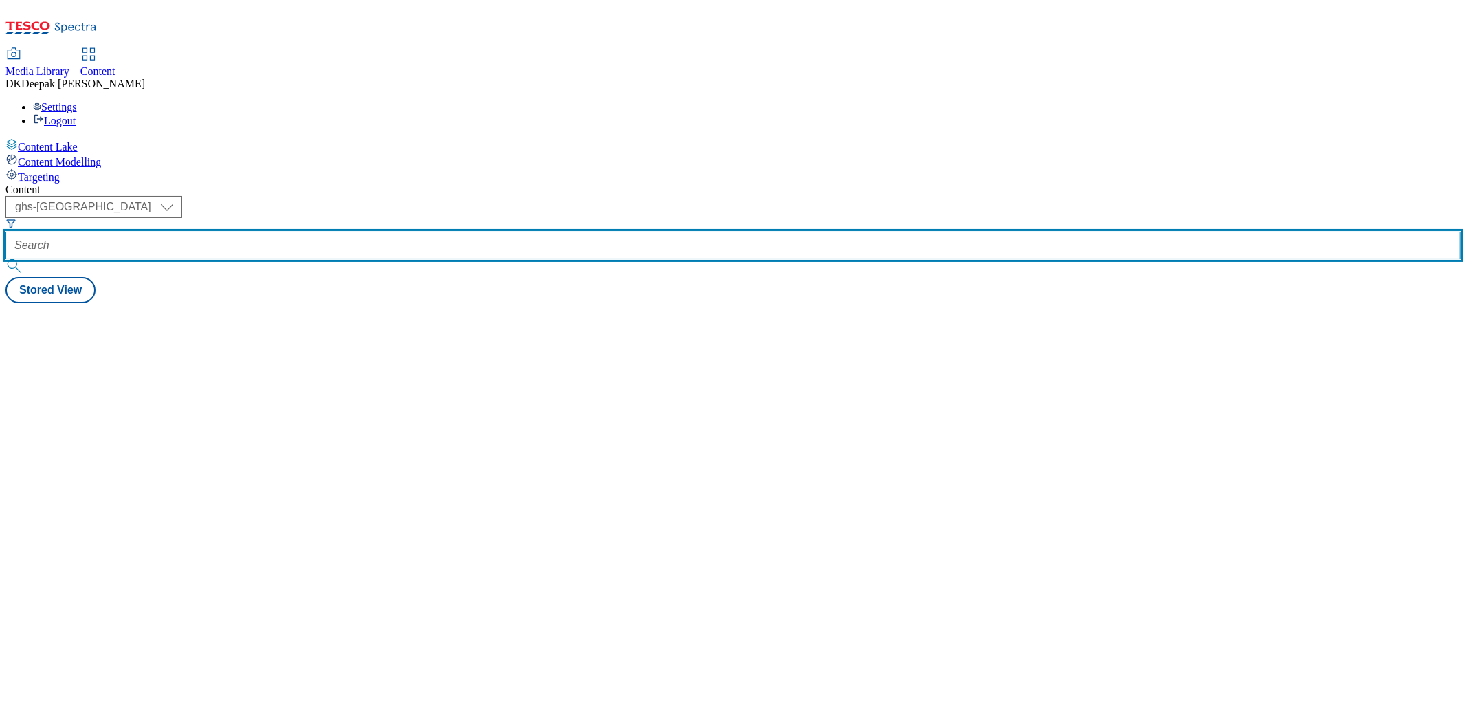
click at [357, 232] on input "text" at bounding box center [732, 245] width 1455 height 27
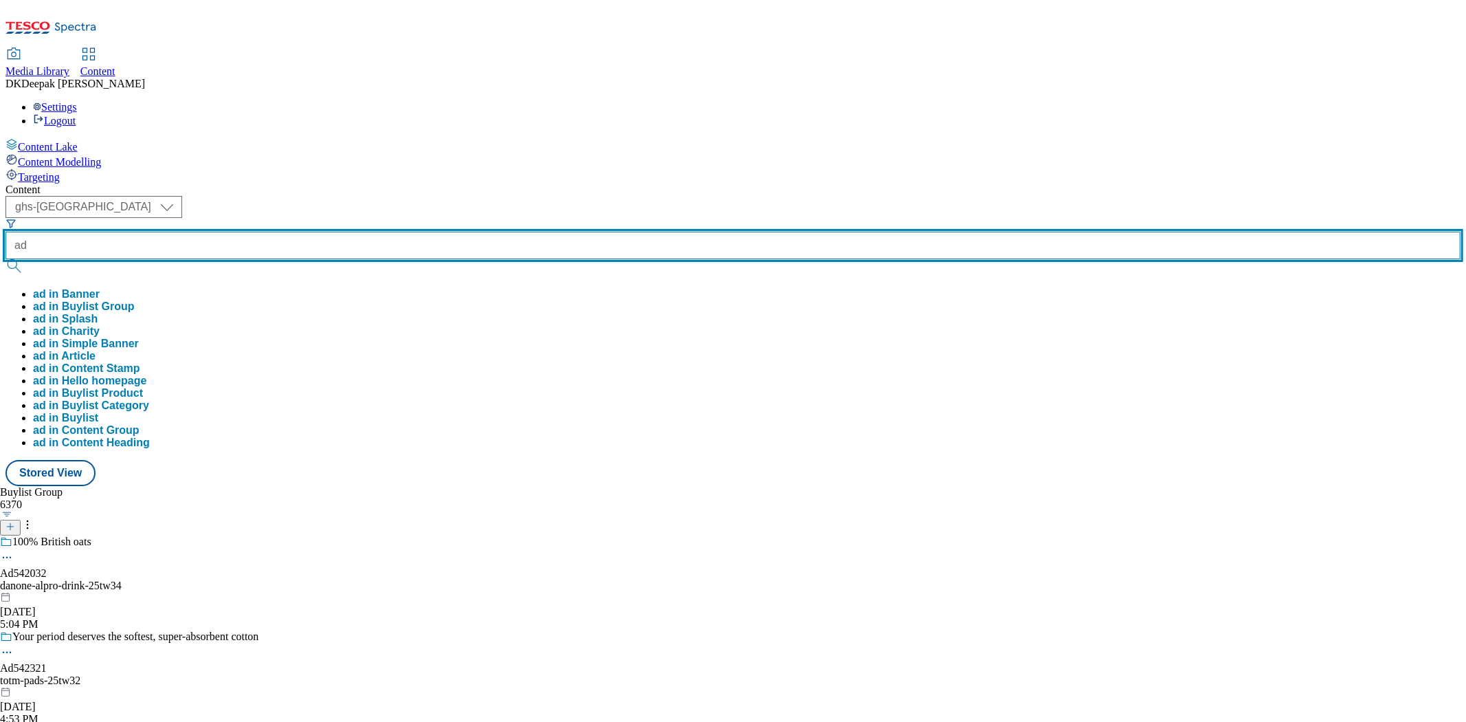
paste input "542278"
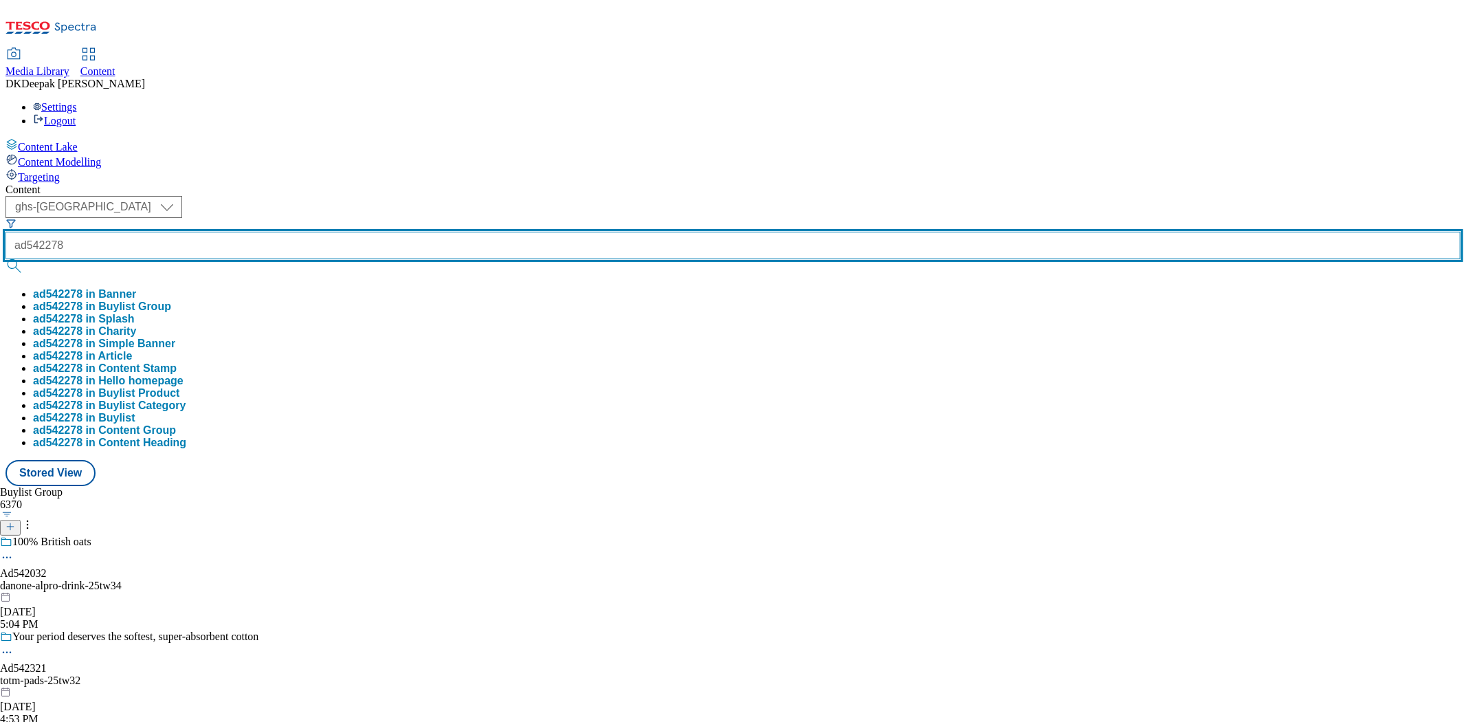
type input "ad542278"
click at [5, 259] on button "submit" at bounding box center [14, 266] width 19 height 14
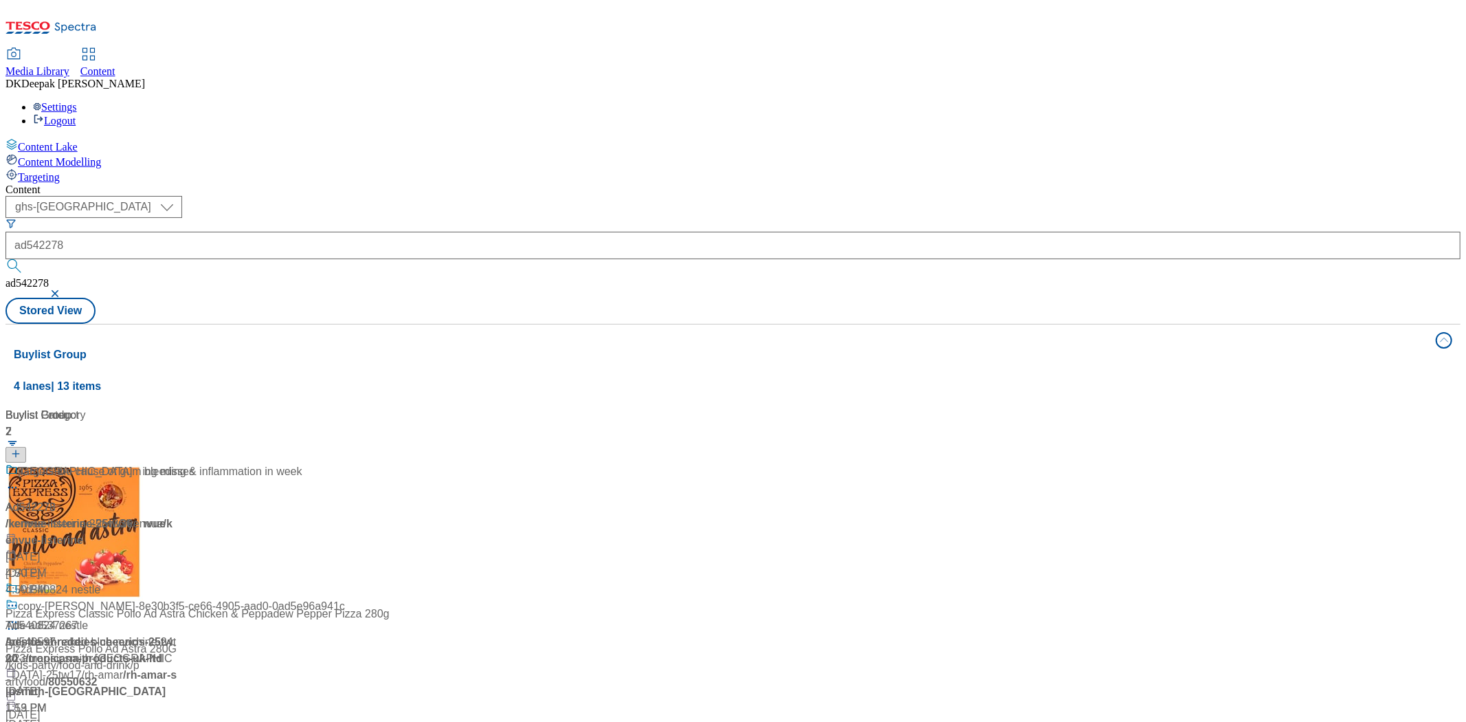
click at [67, 184] on div "Content Lake Content Modelling Targeting" at bounding box center [732, 160] width 1455 height 45
click at [195, 516] on div "/ kenvue-listerine-25tw36 / [GEOGRAPHIC_DATA]" at bounding box center [99, 524] width 189 height 16
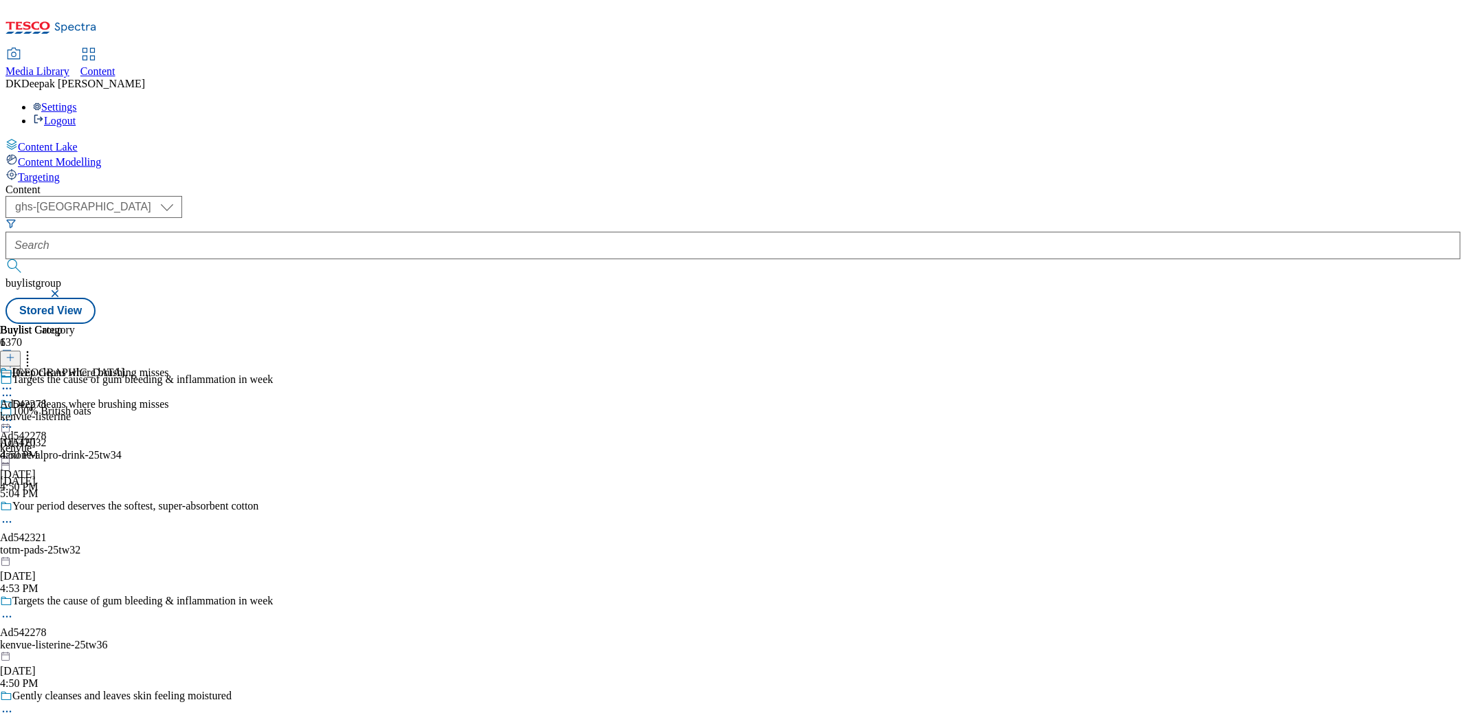
click at [14, 610] on icon at bounding box center [7, 617] width 14 height 14
click at [64, 637] on button "Edit" at bounding box center [45, 645] width 36 height 16
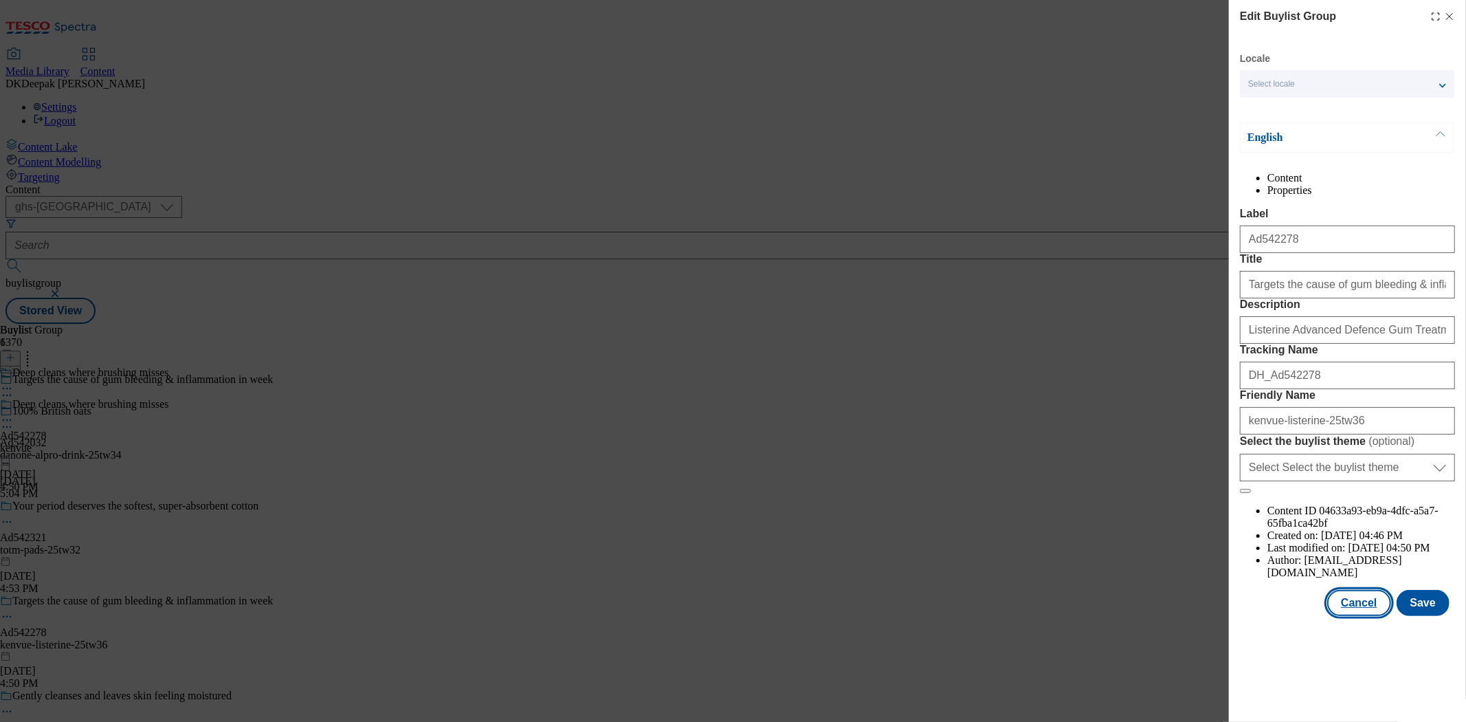
click at [1370, 616] on button "Cancel" at bounding box center [1358, 603] width 63 height 26
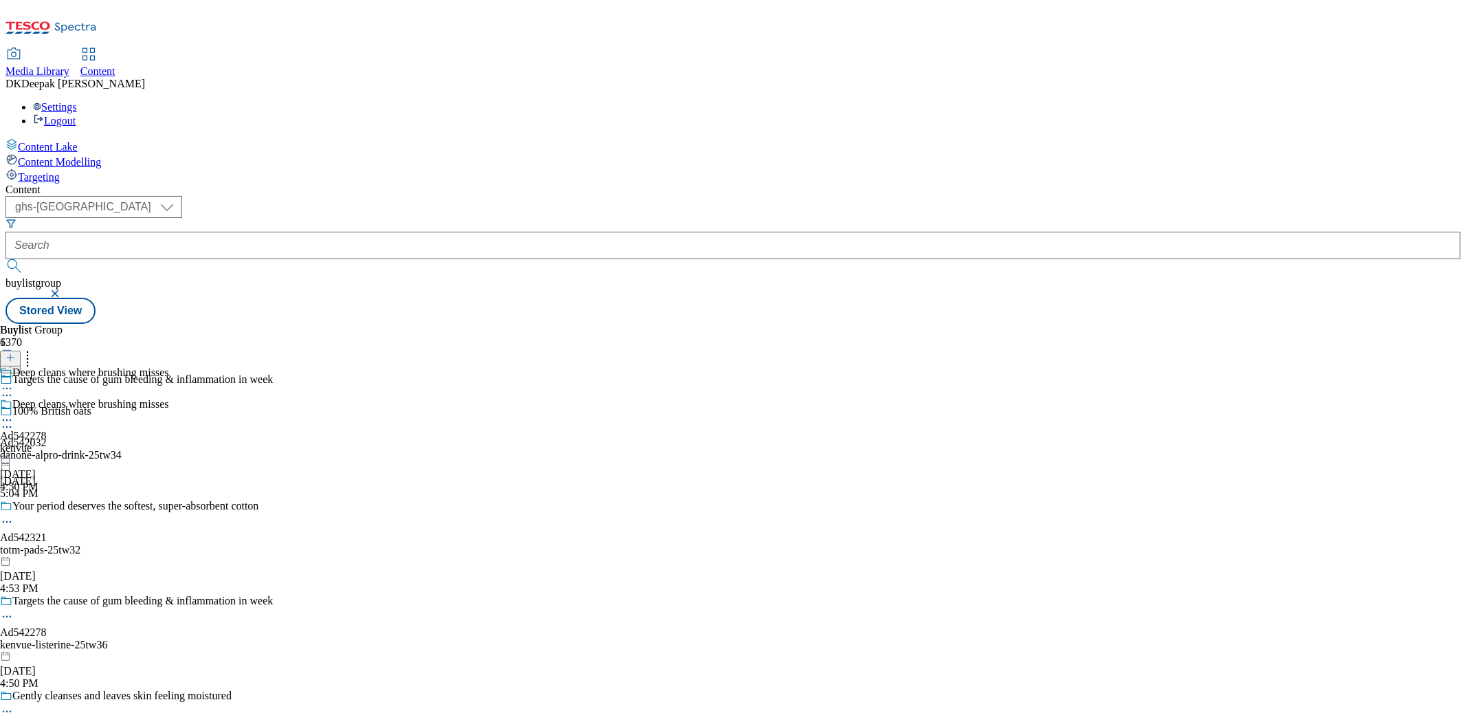
click at [169, 442] on div "kenvue" at bounding box center [84, 448] width 169 height 12
click at [14, 413] on icon at bounding box center [7, 420] width 14 height 14
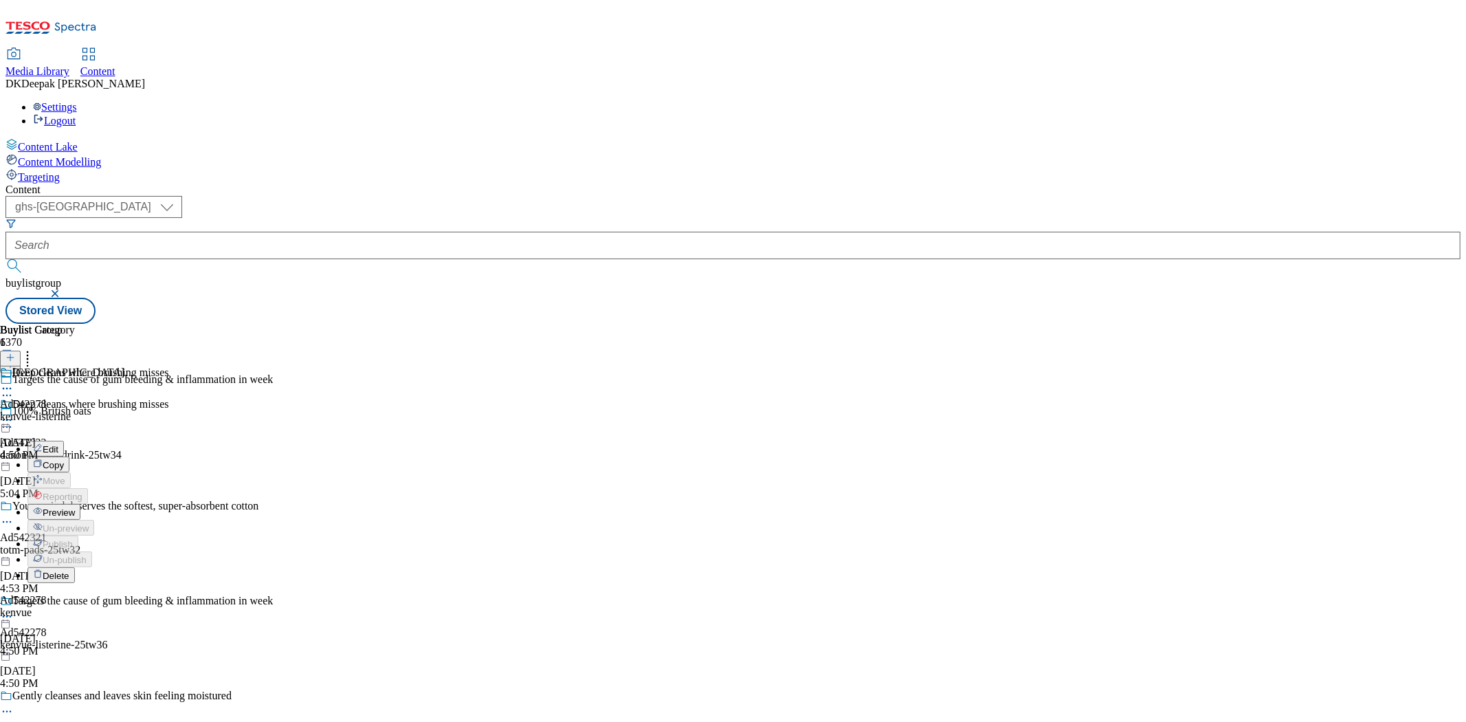
click at [64, 441] on button "Edit" at bounding box center [45, 449] width 36 height 16
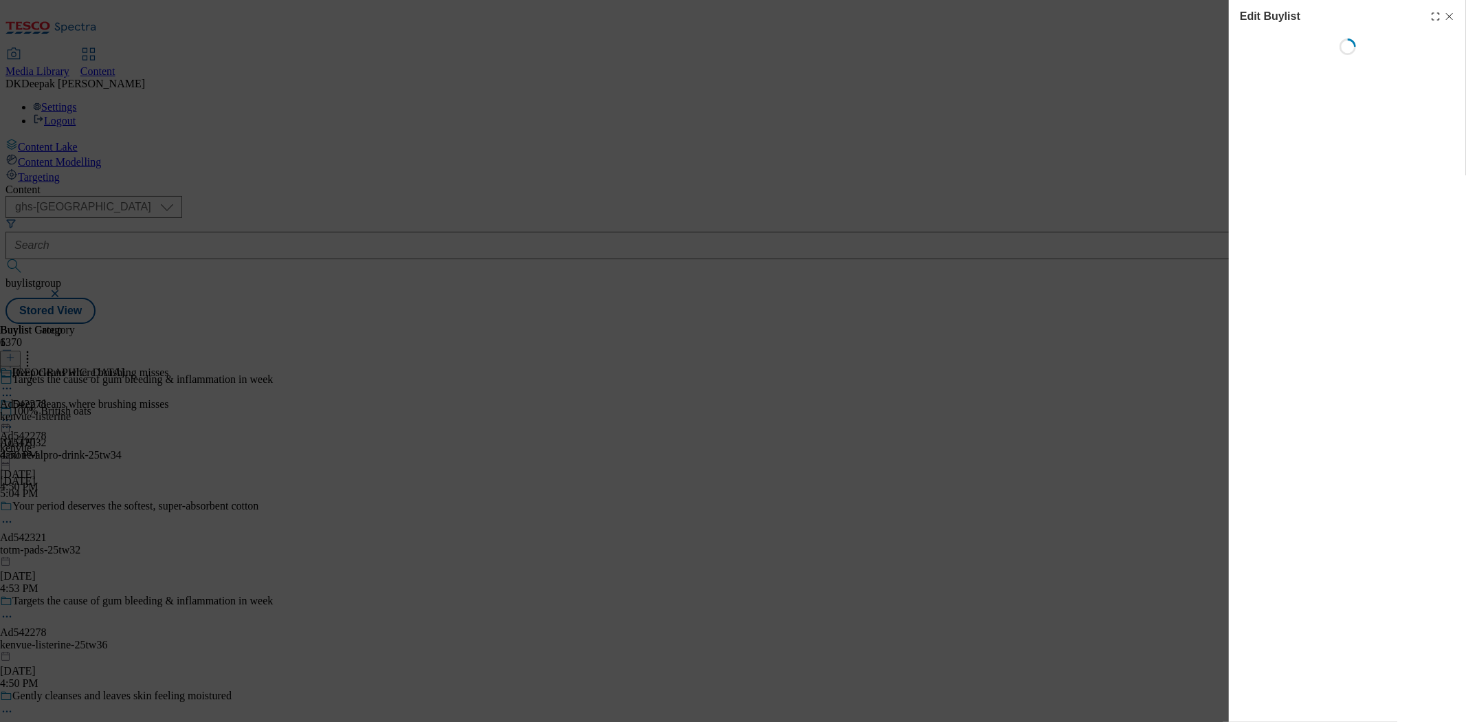
select select "tactical"
select select "supplier funded short term 1-3 weeks"
select select "dunnhumby"
select select "Banner"
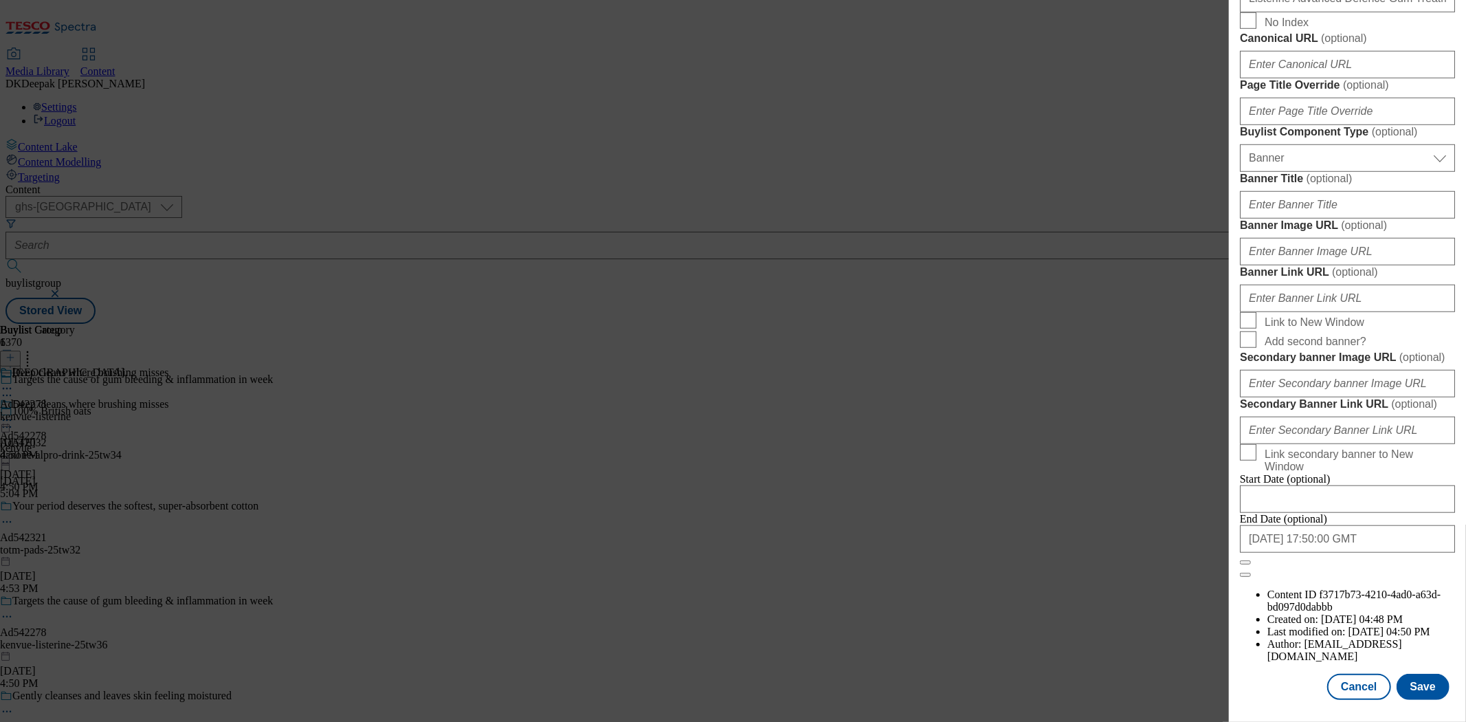
scroll to position [1207, 0]
click at [1349, 674] on button "Cancel" at bounding box center [1358, 687] width 63 height 26
select select "tactical"
select select "supplier funded short term 1-3 weeks"
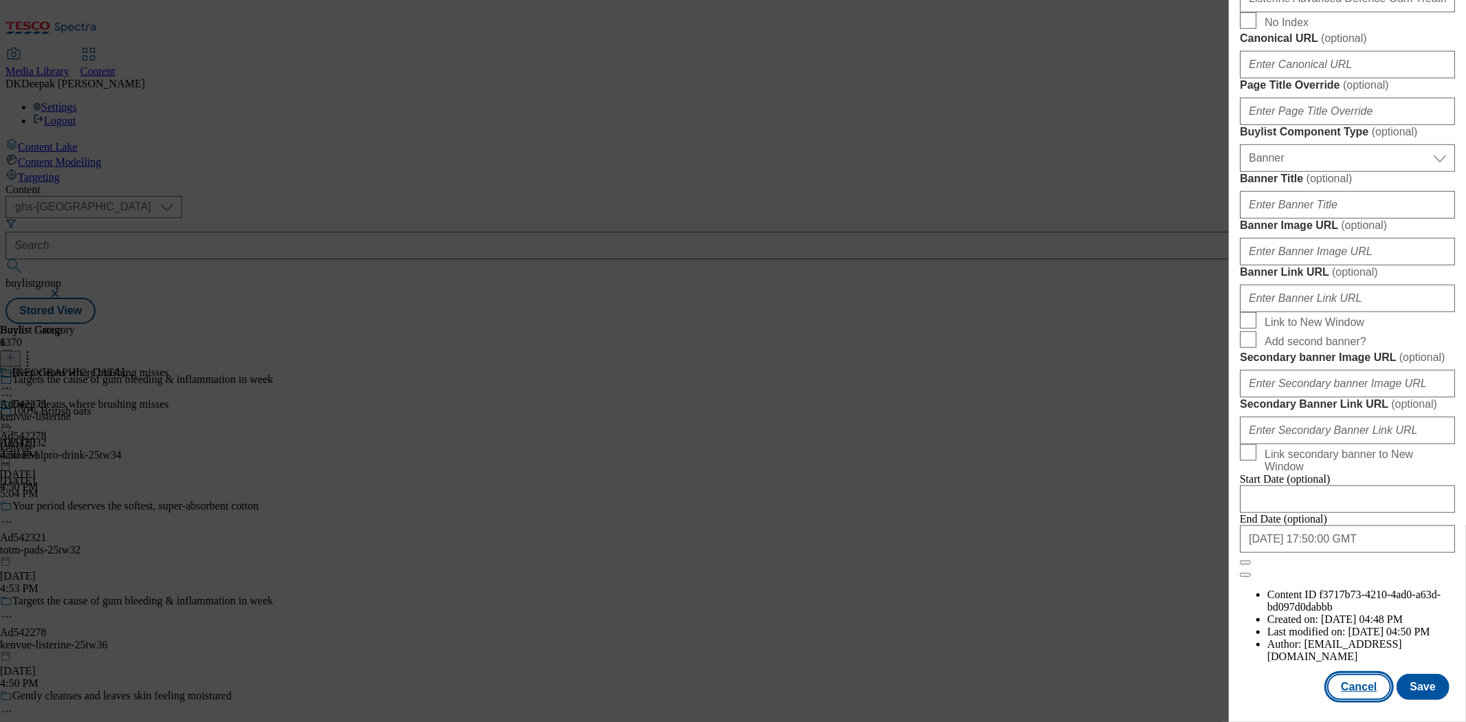
select select "dunnhumby"
select select "Banner"
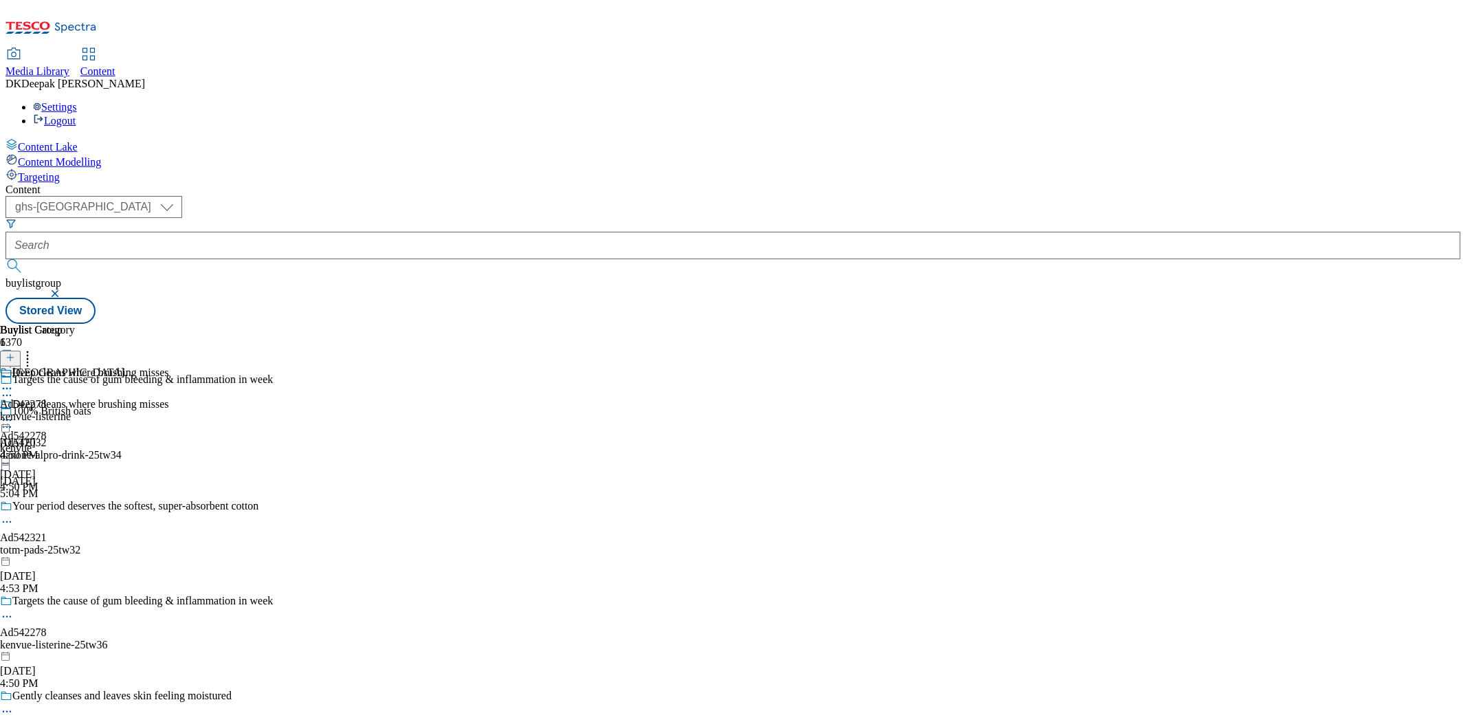
click at [124, 410] on div "kenvue-listerine" at bounding box center [62, 416] width 124 height 12
click at [14, 413] on icon at bounding box center [7, 420] width 14 height 14
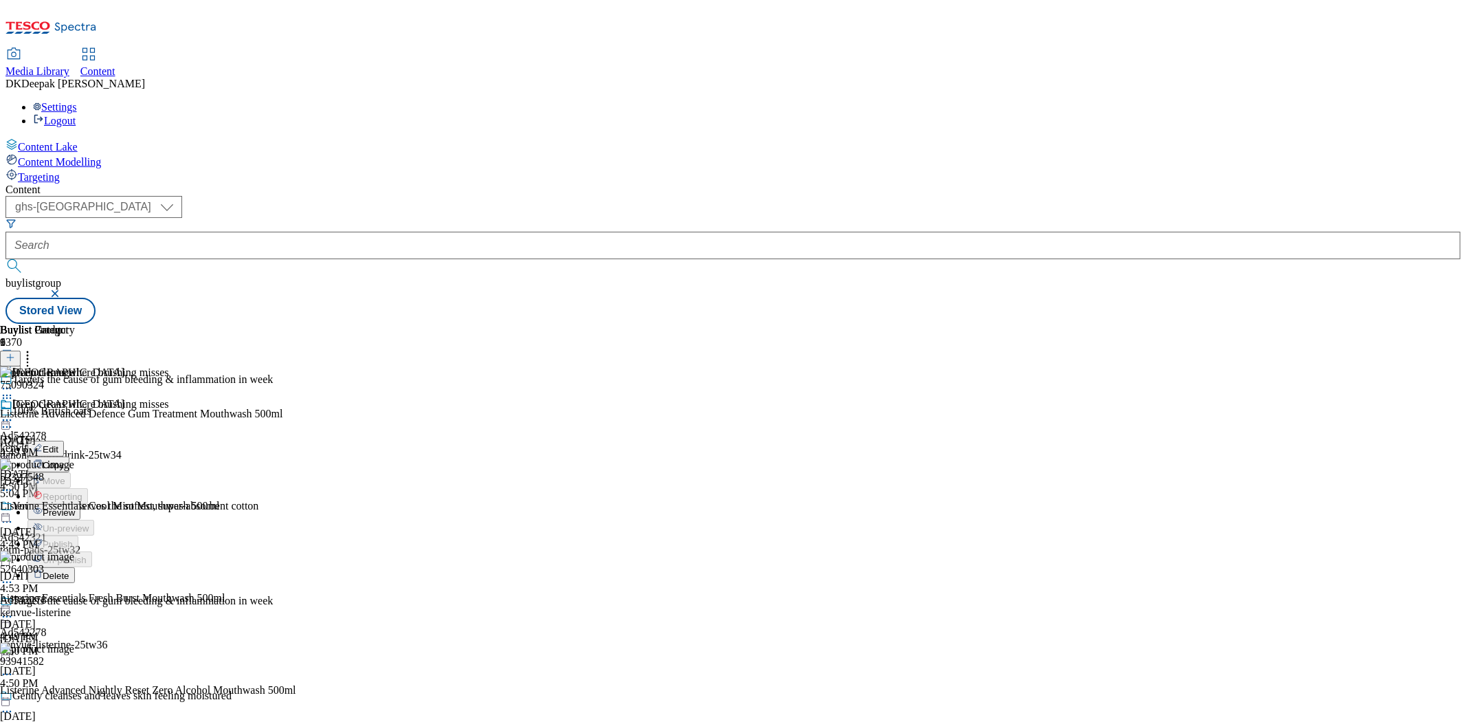
click at [80, 504] on button "Preview" at bounding box center [53, 512] width 53 height 16
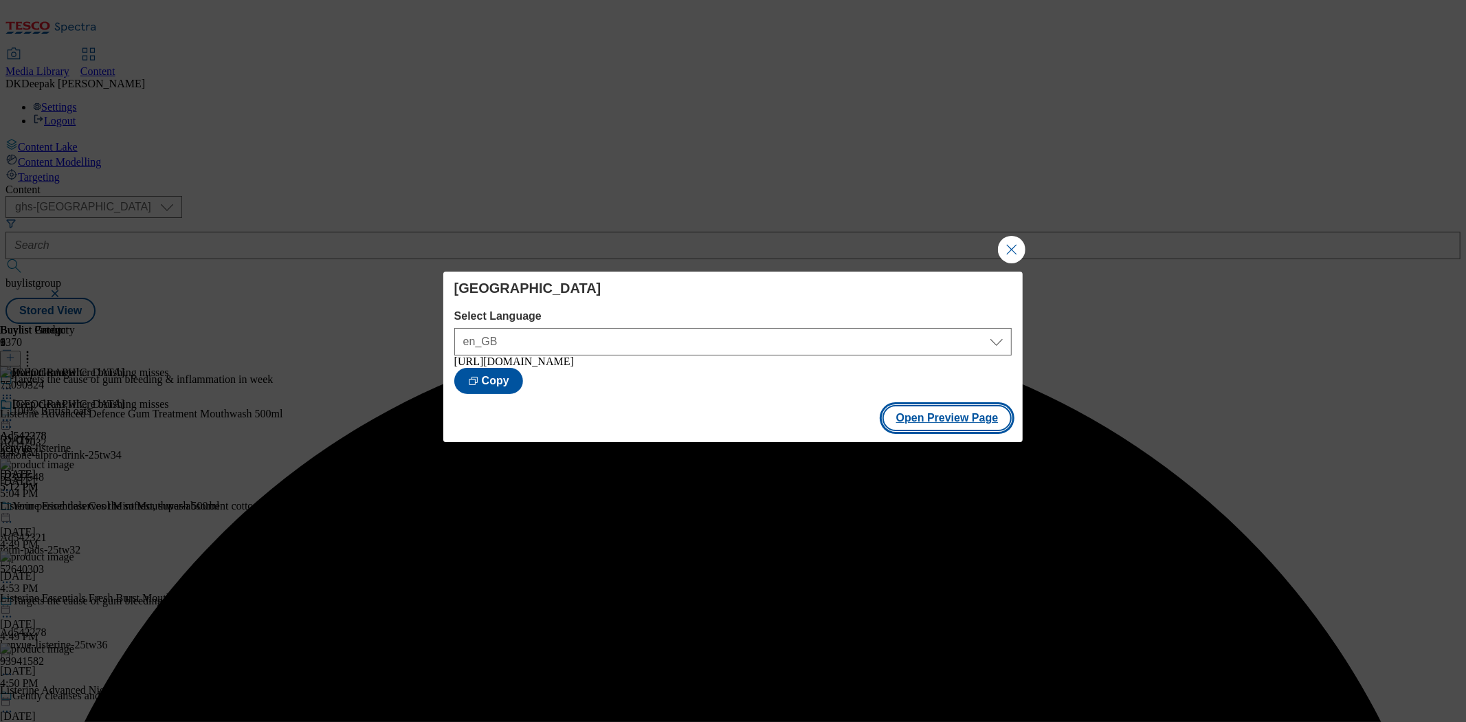
click at [956, 421] on button "Open Preview Page" at bounding box center [948, 418] width 130 height 26
click at [1007, 249] on button "Close Modal" at bounding box center [1011, 249] width 27 height 27
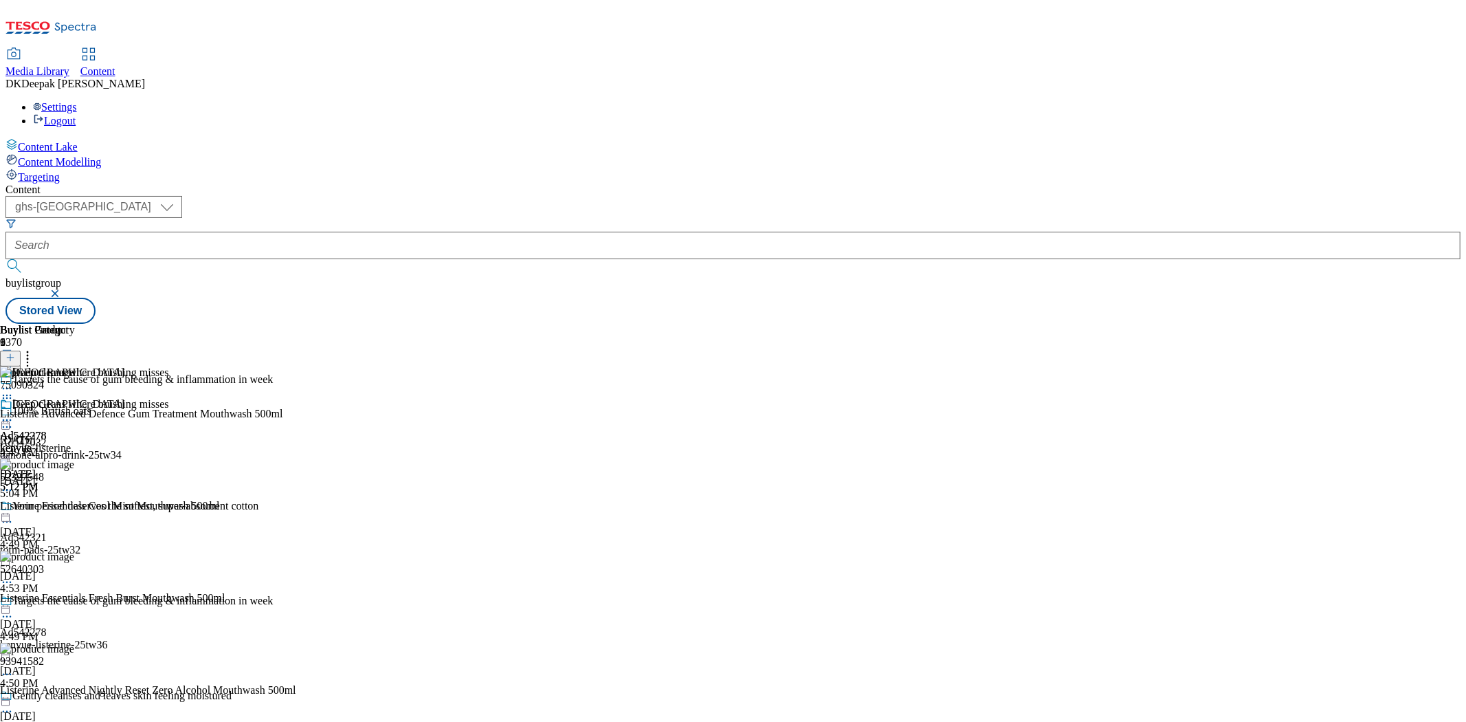
click at [14, 413] on icon at bounding box center [7, 420] width 14 height 14
click at [73, 555] on span "Publish" at bounding box center [58, 560] width 30 height 10
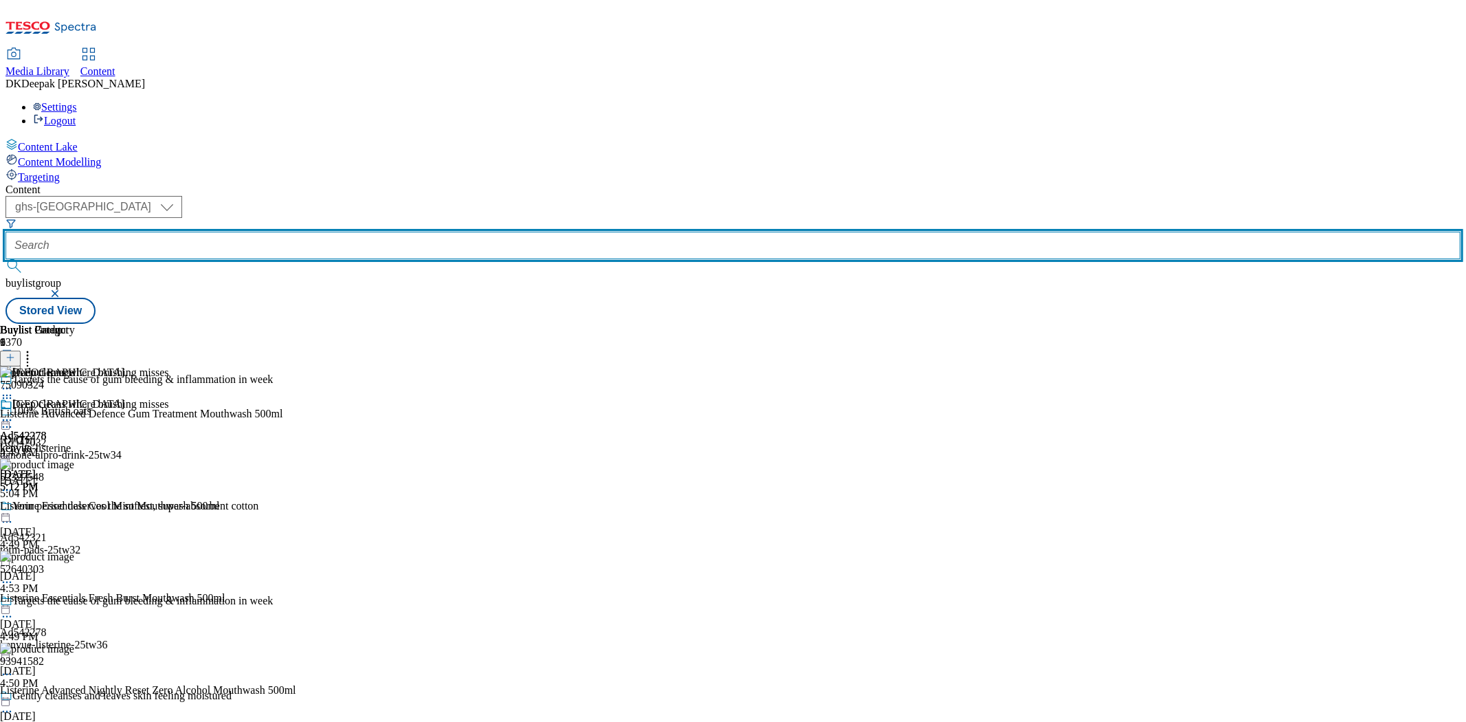
click at [320, 232] on input "text" at bounding box center [732, 245] width 1455 height 27
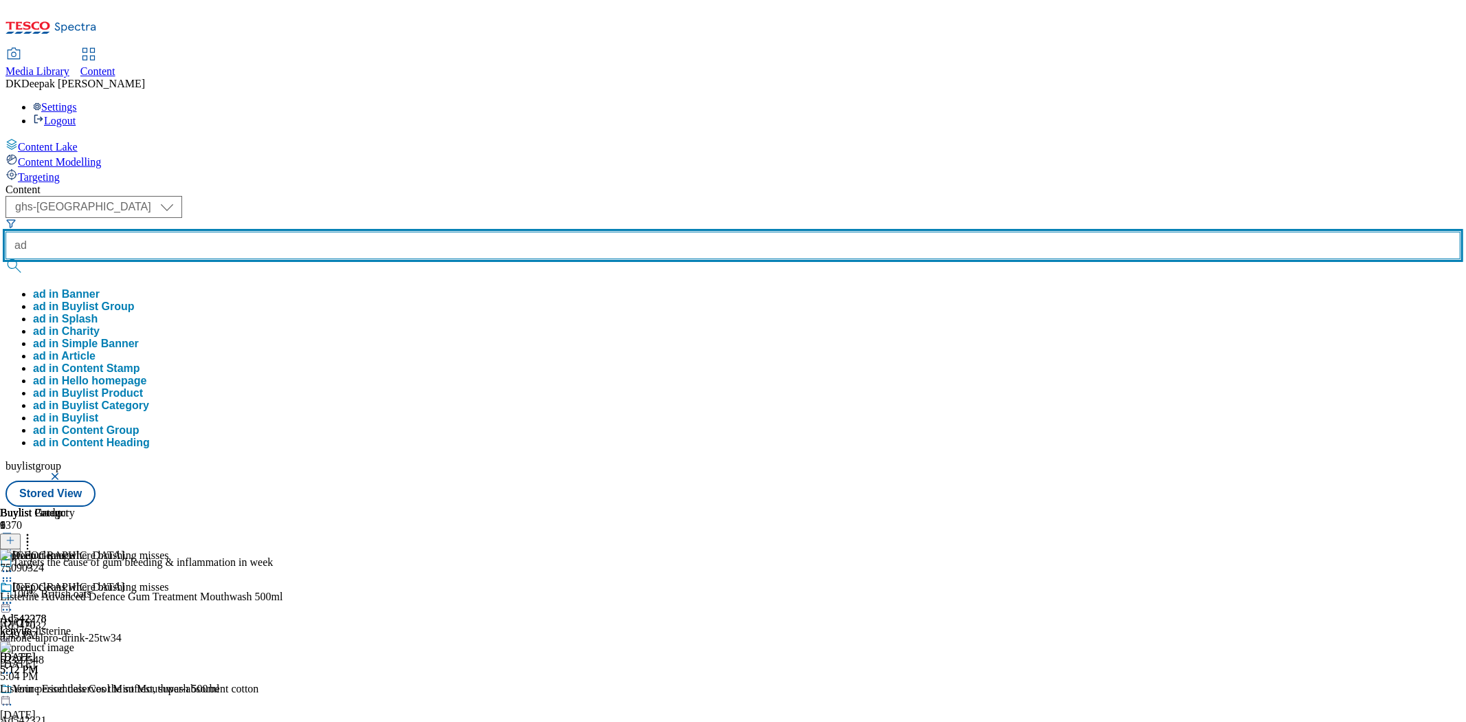
paste input "542284"
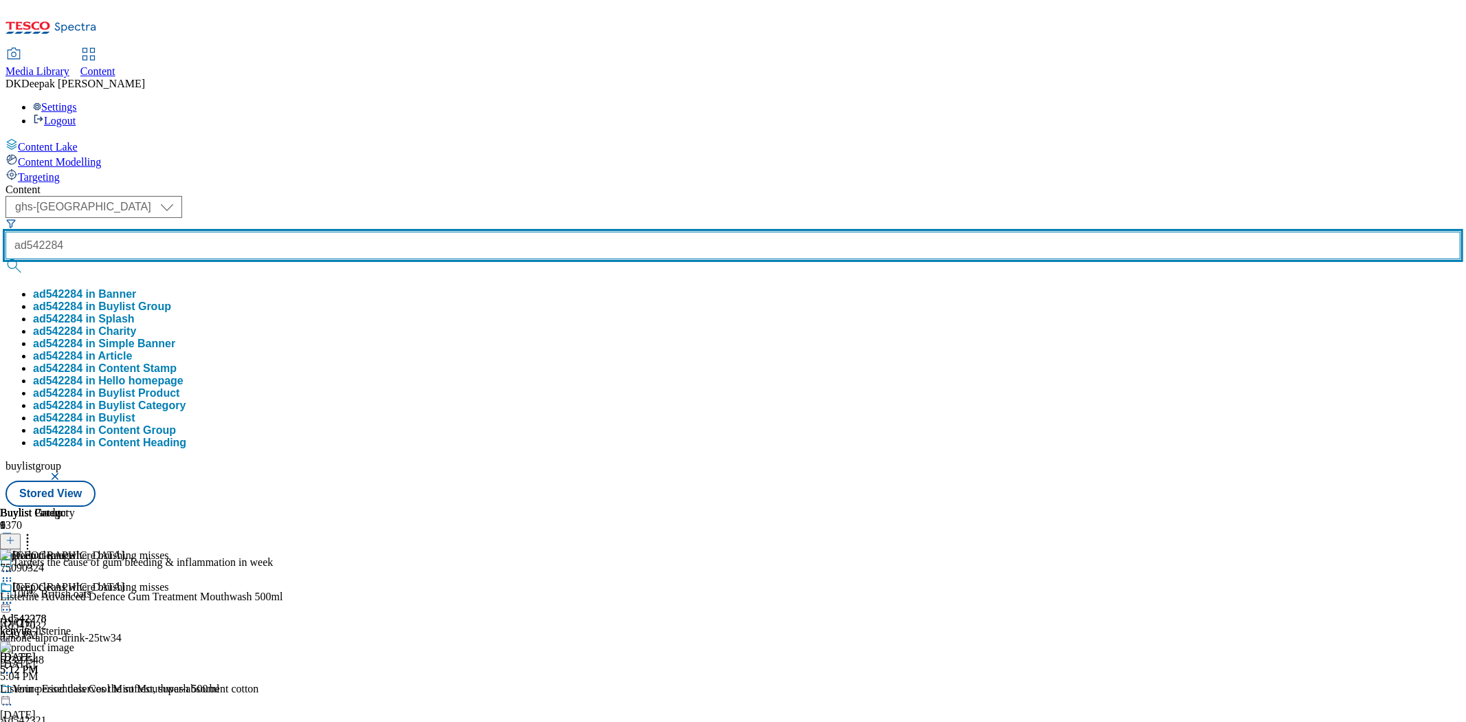
type input "ad542284"
click at [5, 259] on button "submit" at bounding box center [14, 266] width 19 height 14
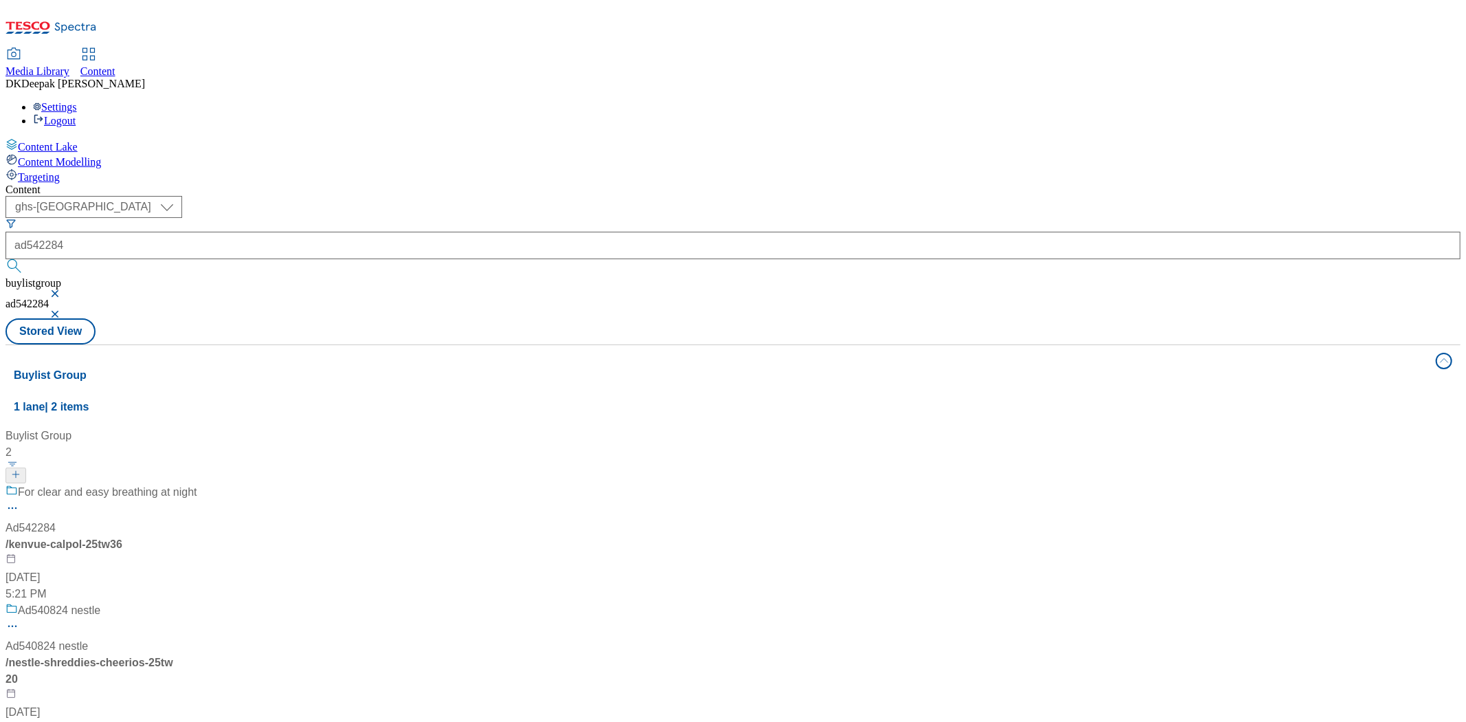
click at [197, 536] on div "/ kenvue-calpol-25tw36" at bounding box center [101, 544] width 192 height 16
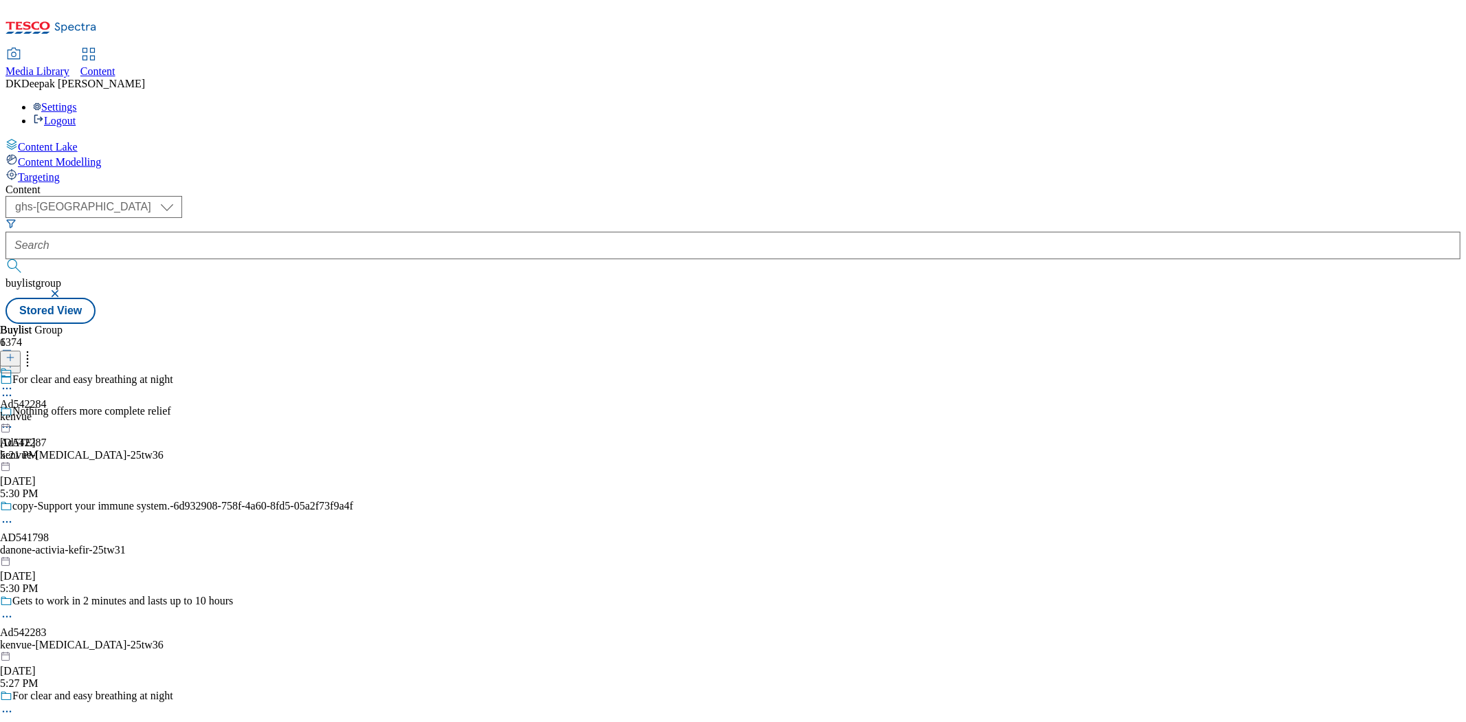
click at [14, 420] on icon at bounding box center [7, 427] width 14 height 14
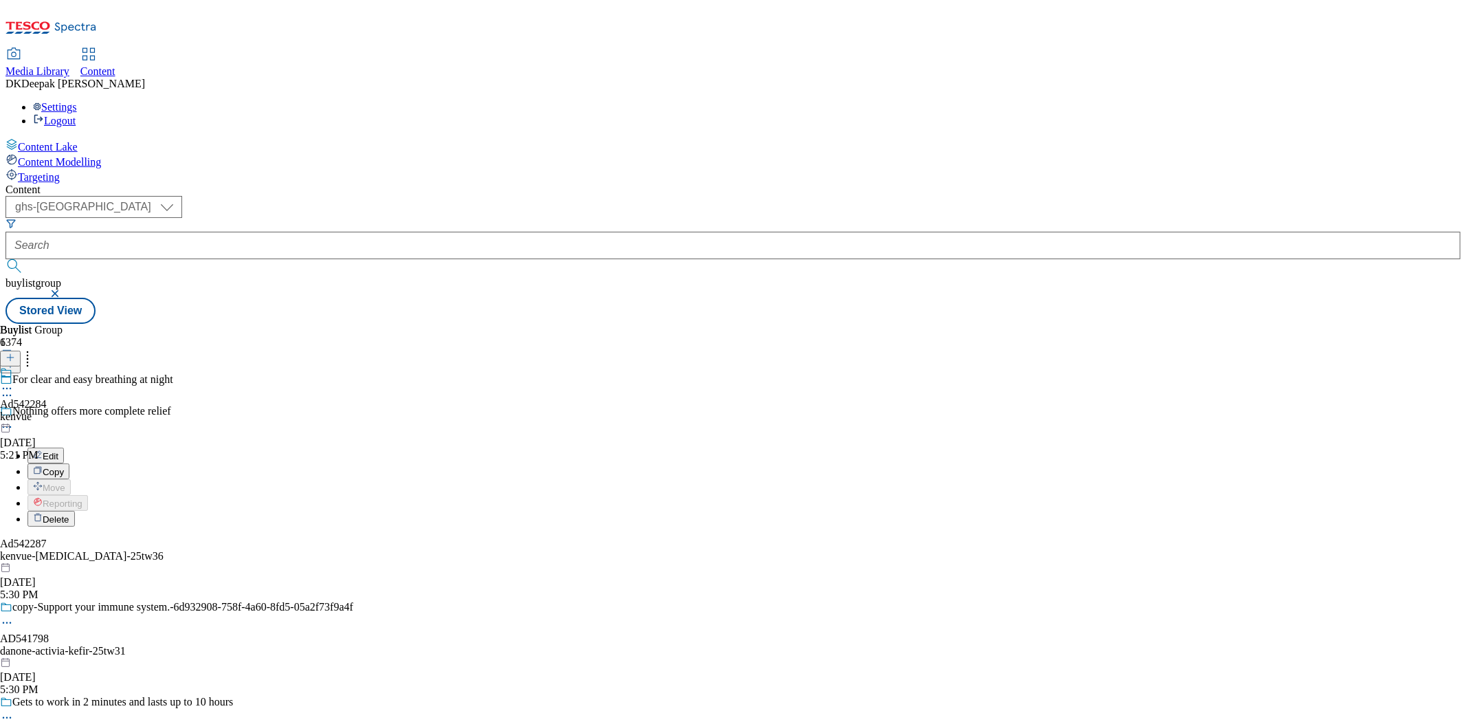
click at [64, 448] on button "Edit" at bounding box center [45, 456] width 36 height 16
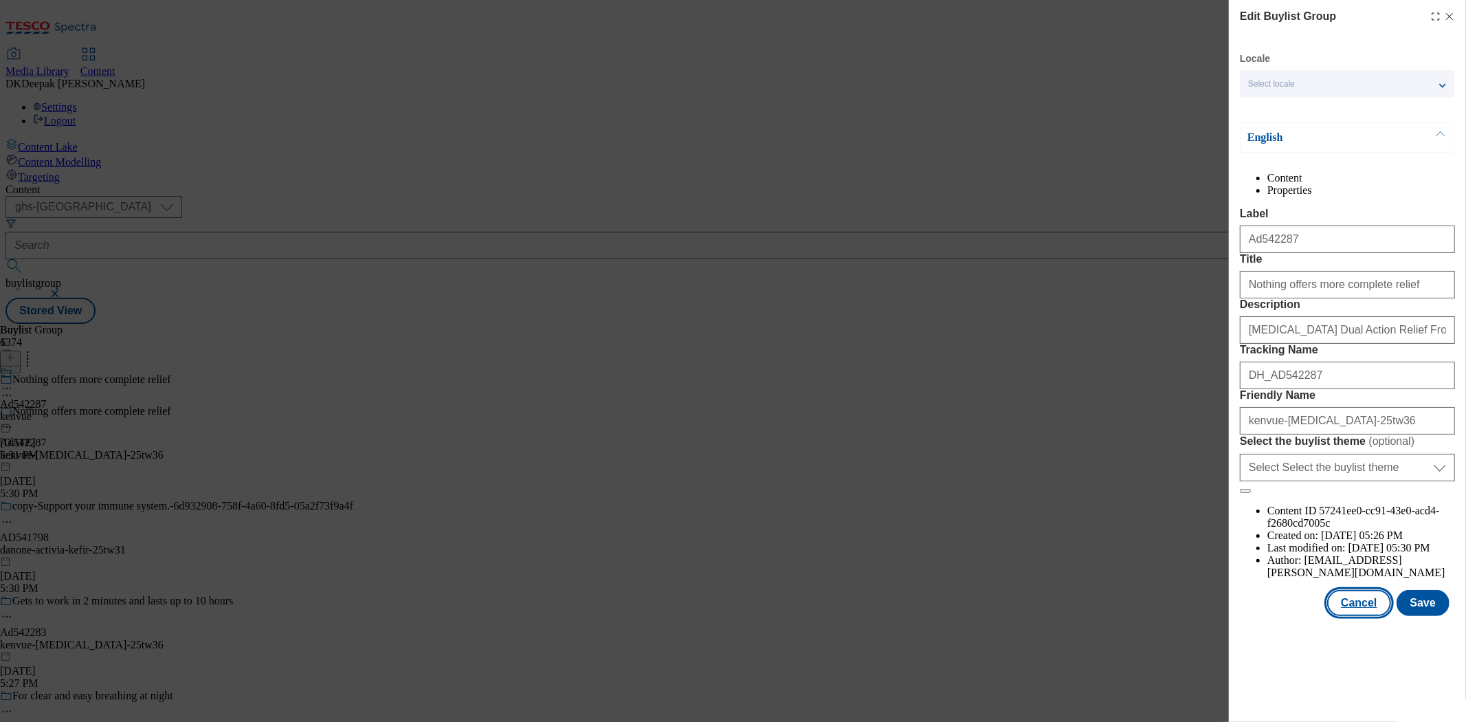
click at [1350, 616] on button "Cancel" at bounding box center [1358, 603] width 63 height 26
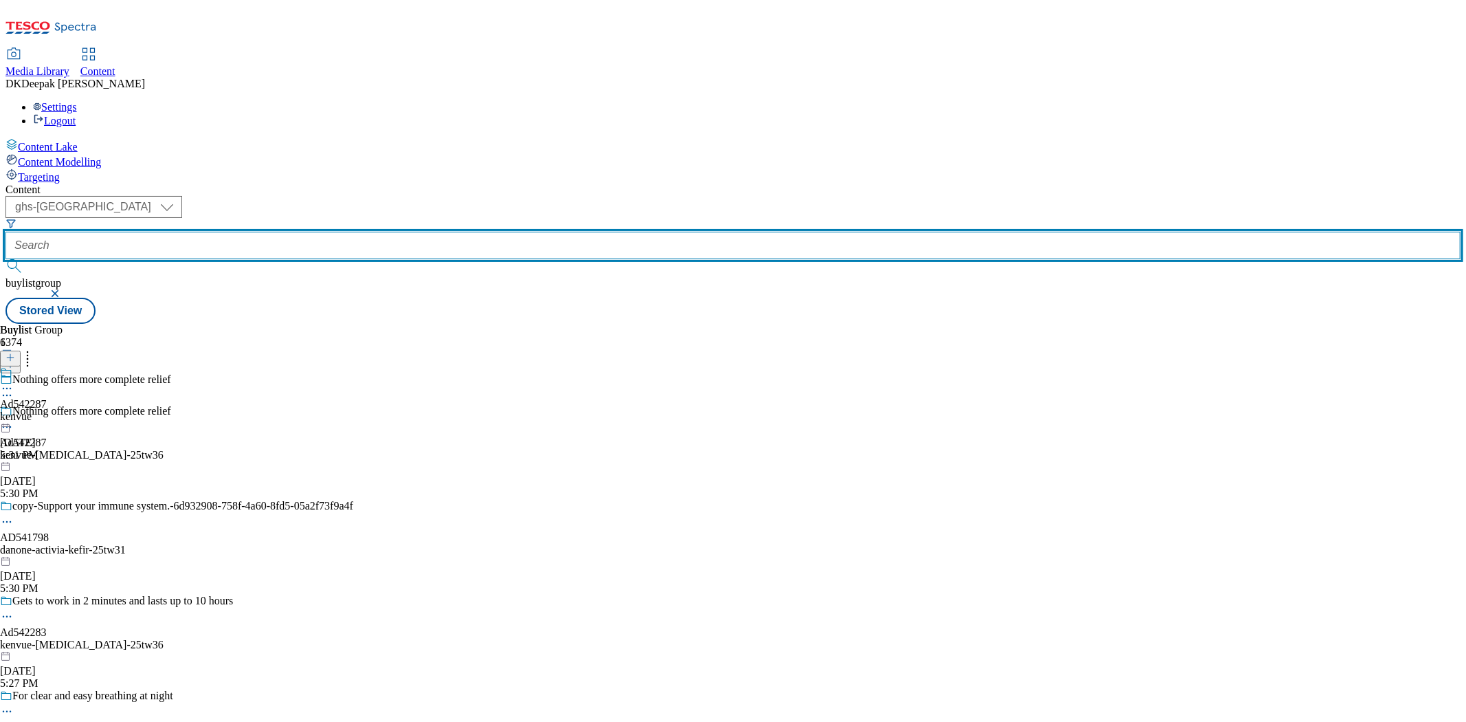
click at [341, 232] on input "text" at bounding box center [732, 245] width 1455 height 27
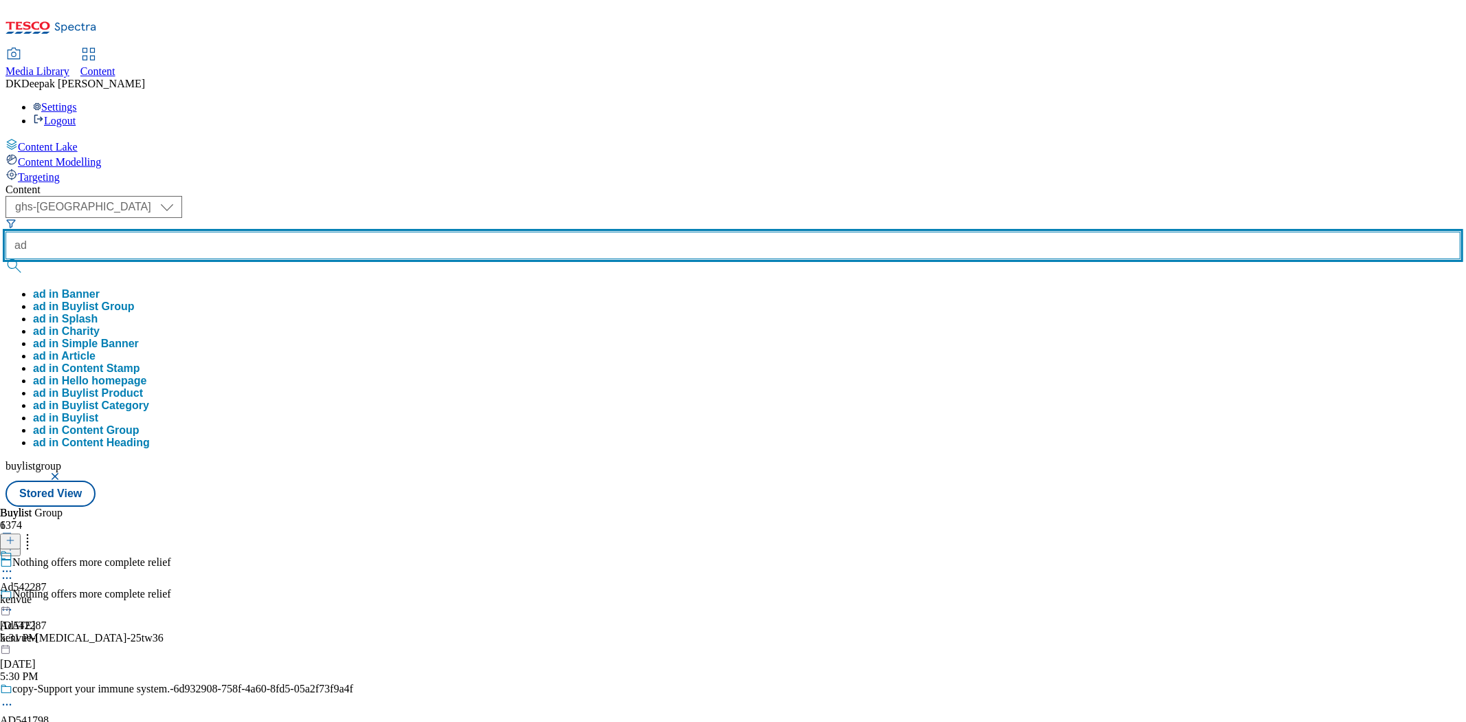
paste input "542284"
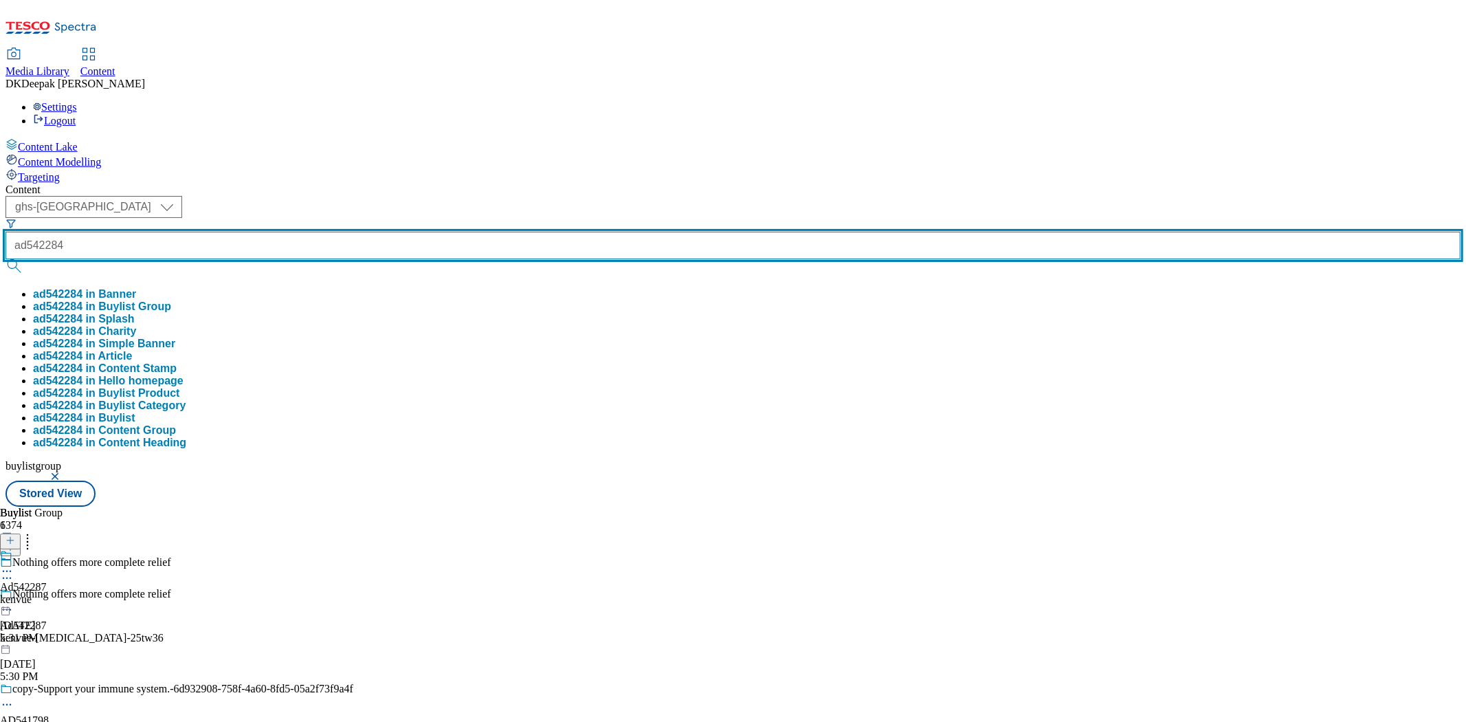
type input "ad542284"
click at [5, 259] on button "submit" at bounding box center [14, 266] width 19 height 14
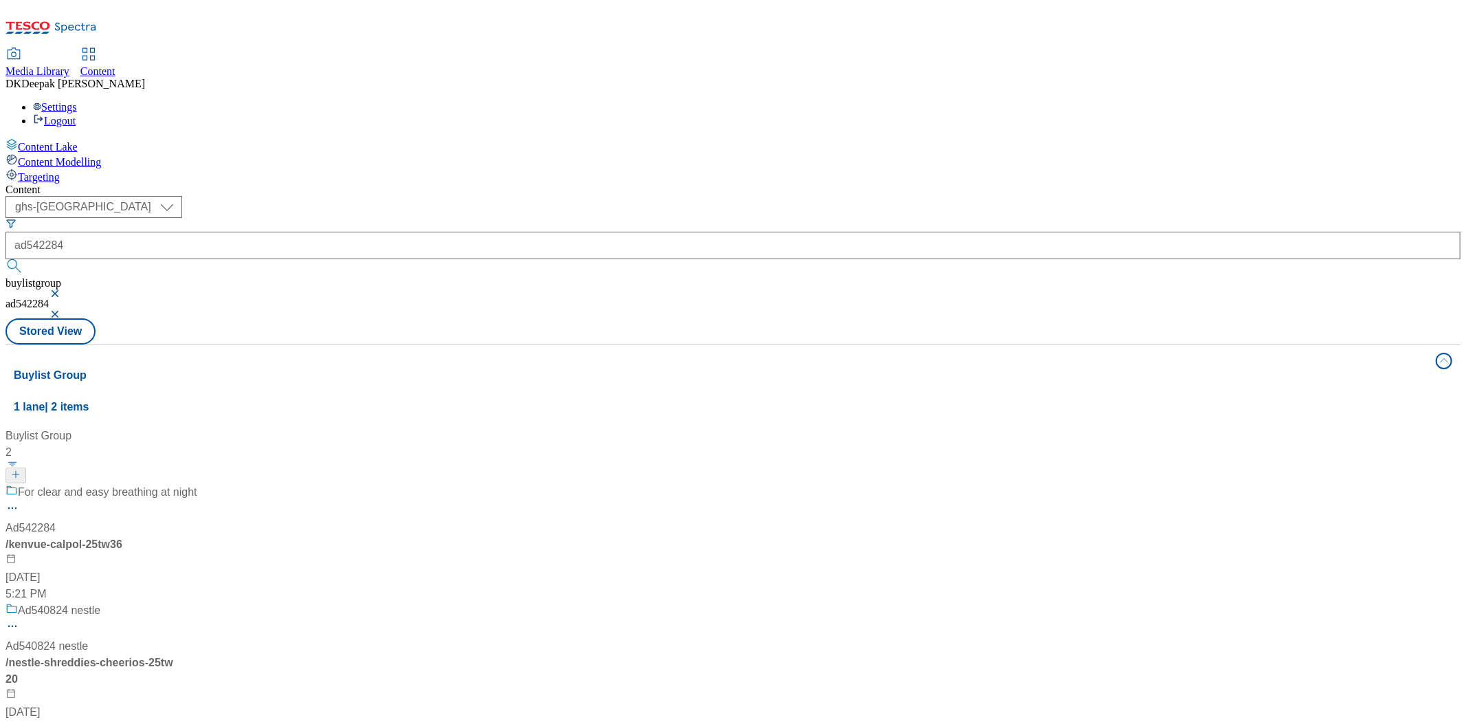
click at [197, 536] on div "/ kenvue-calpol-25tw36" at bounding box center [101, 544] width 192 height 16
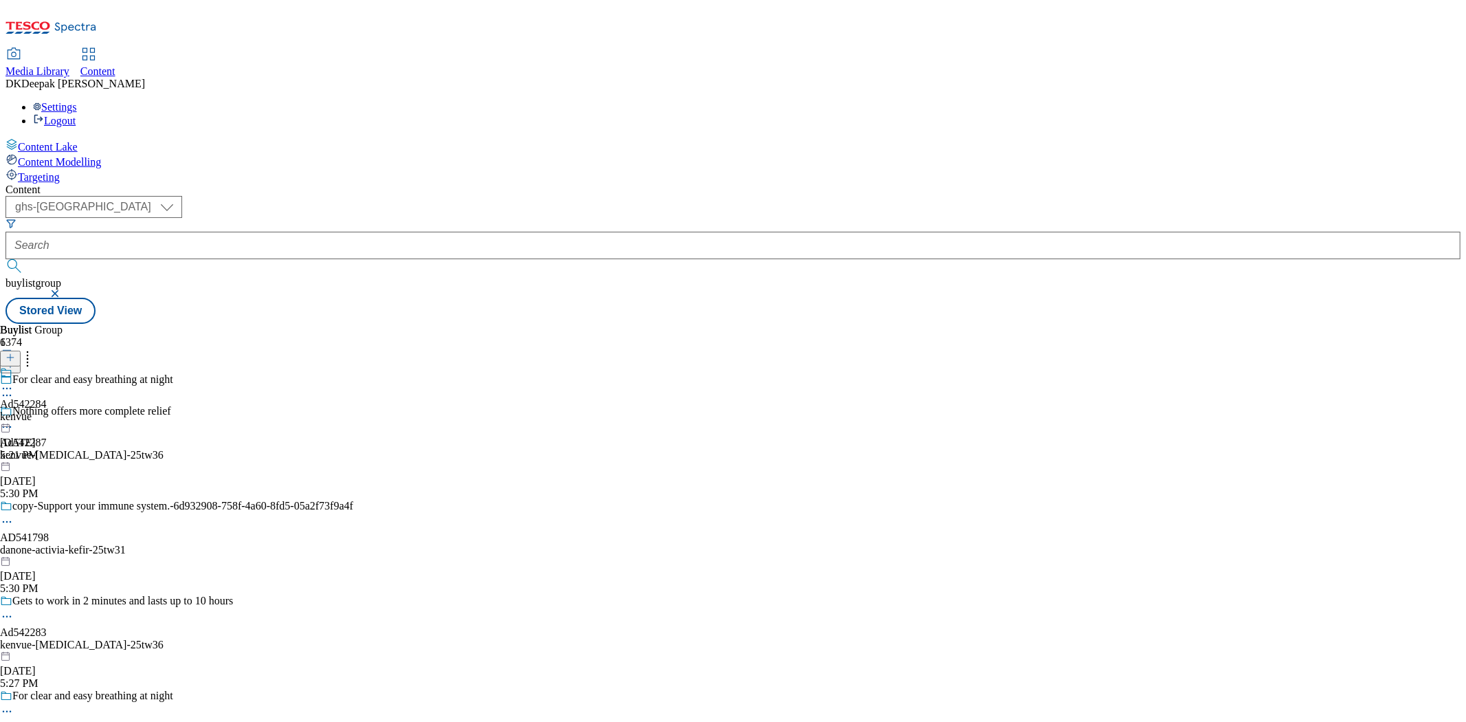
click at [14, 388] on icon at bounding box center [7, 395] width 14 height 14
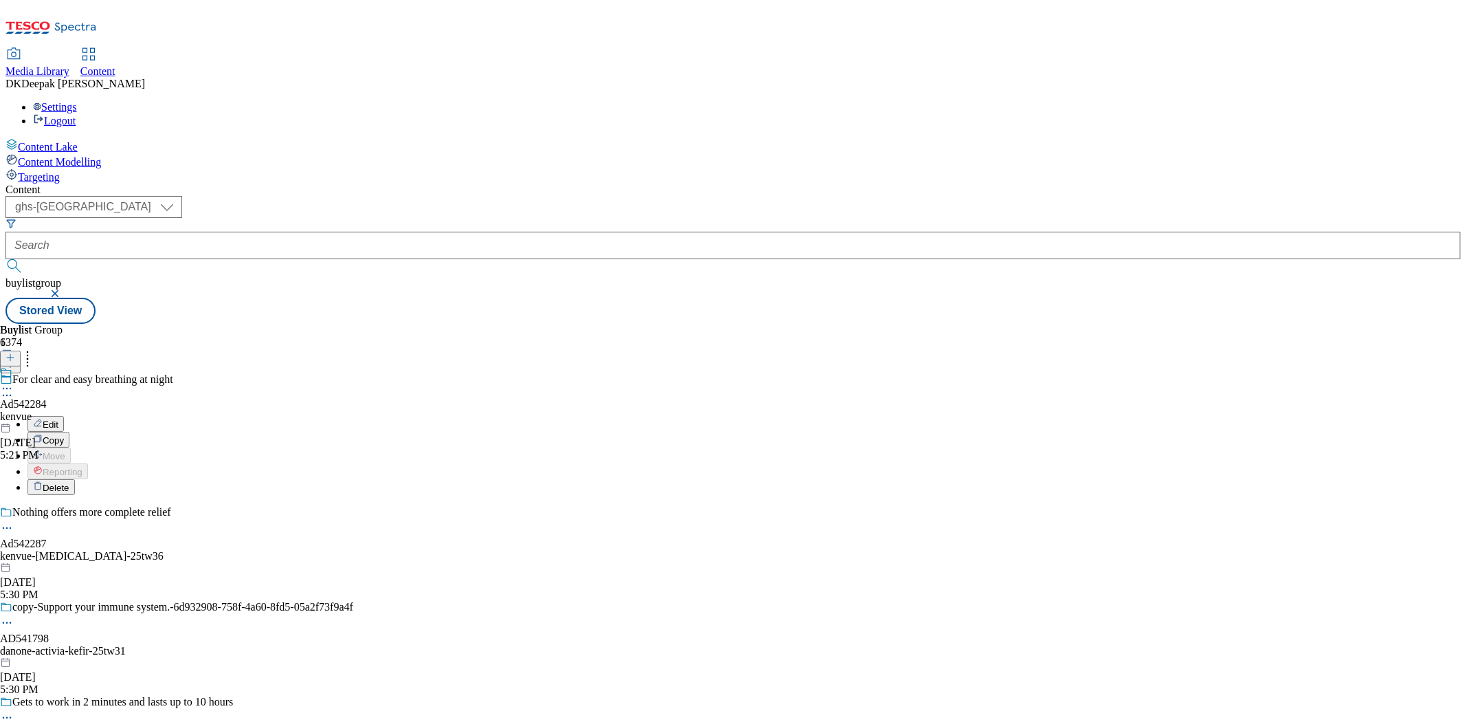
click at [335, 416] on li "Edit" at bounding box center [190, 424] width 326 height 16
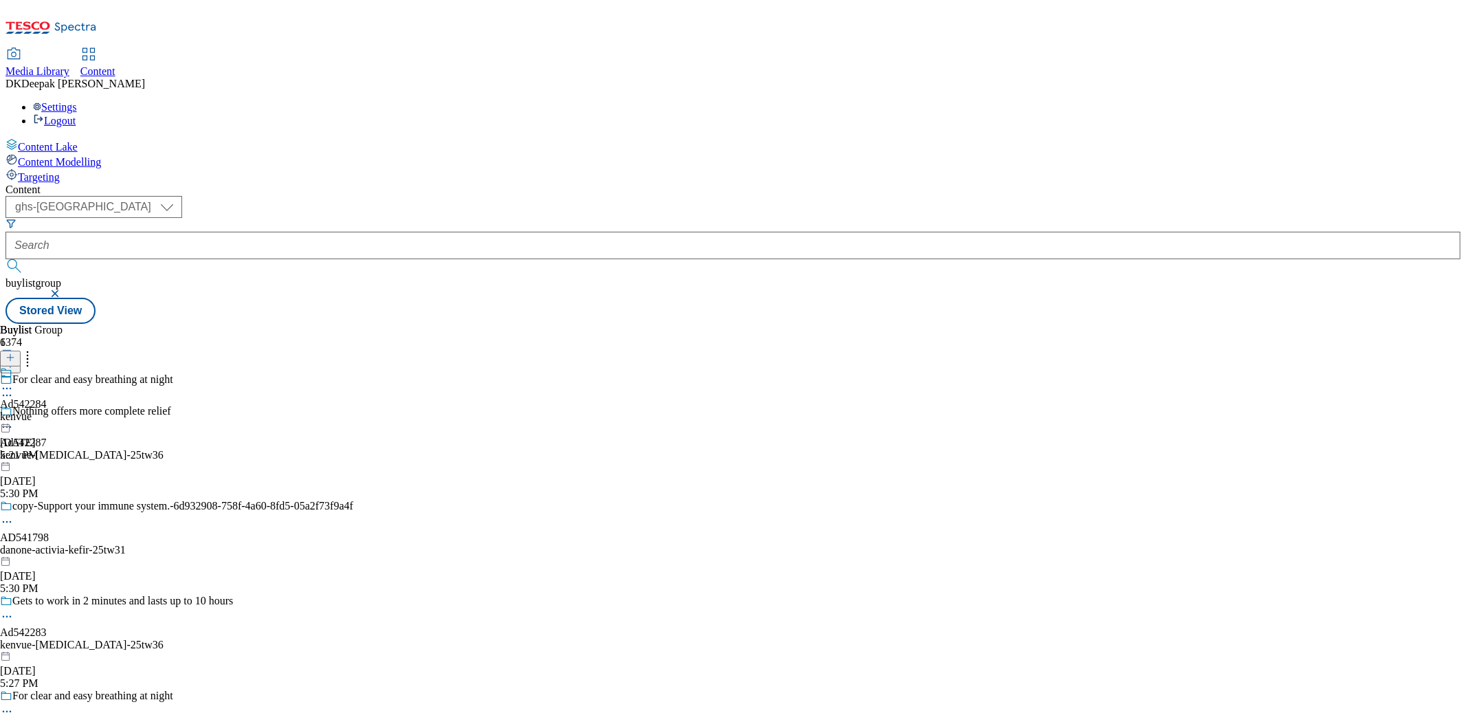
click at [14, 388] on icon at bounding box center [7, 395] width 14 height 14
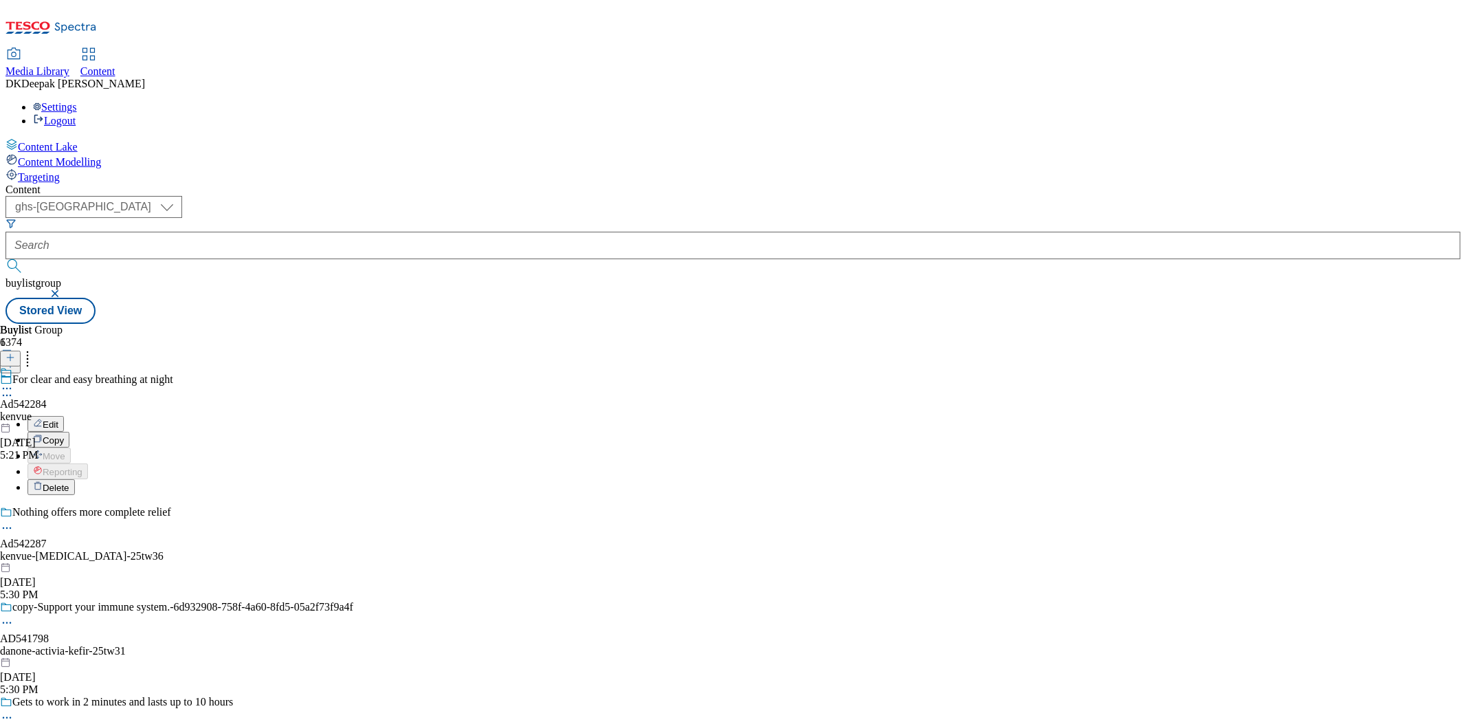
click at [58, 419] on span "Edit" at bounding box center [51, 424] width 16 height 10
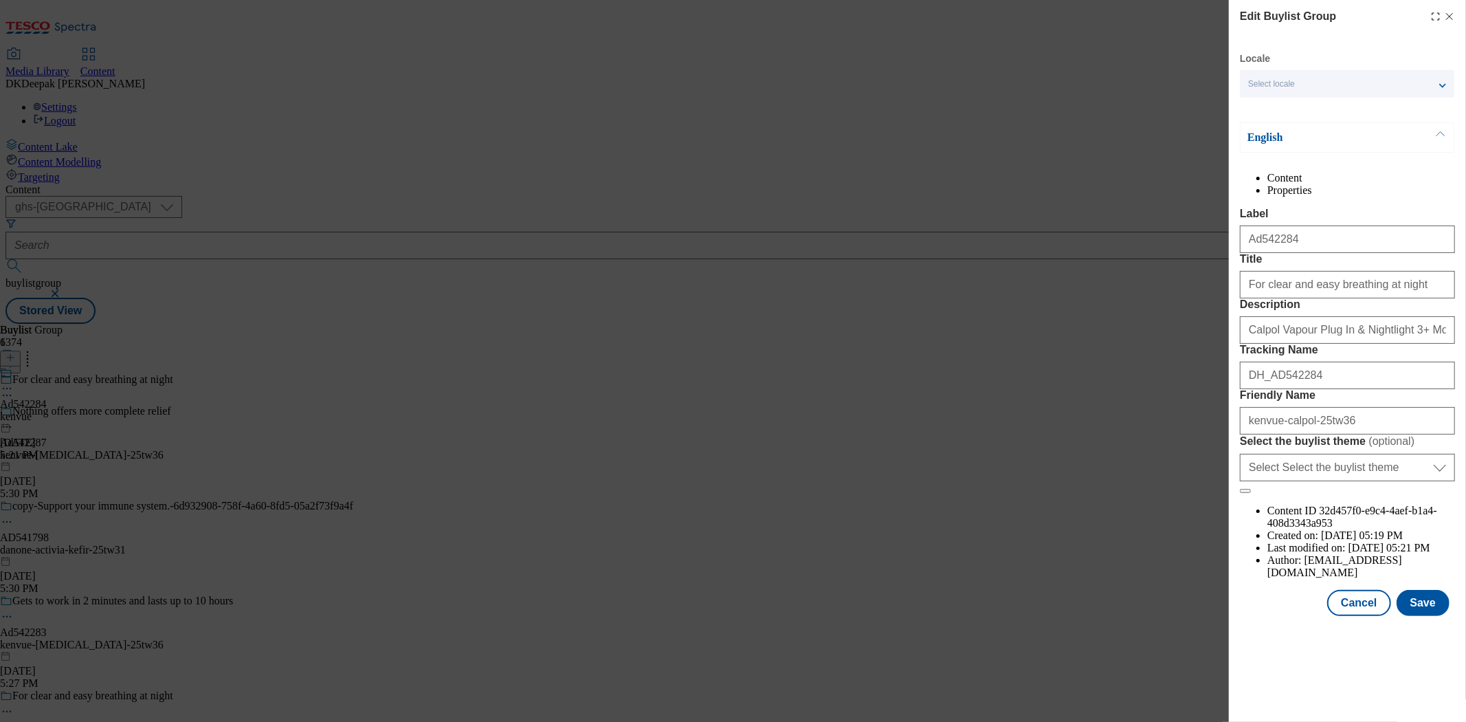
scroll to position [276, 0]
drag, startPoint x: 1362, startPoint y: 668, endPoint x: 1356, endPoint y: 661, distance: 9.8
click at [1362, 616] on button "Cancel" at bounding box center [1358, 603] width 63 height 26
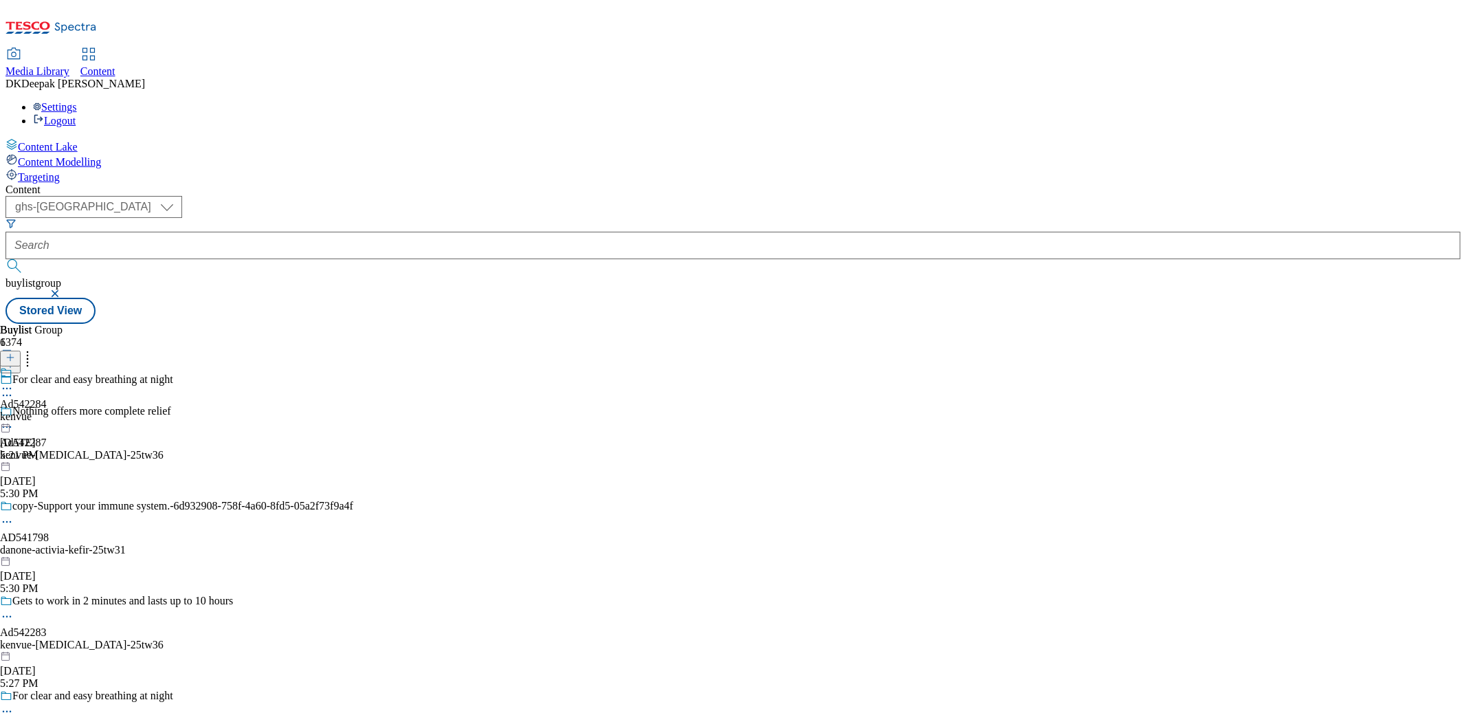
click at [47, 410] on div "kenvue" at bounding box center [23, 416] width 47 height 12
click at [14, 413] on icon at bounding box center [7, 420] width 14 height 14
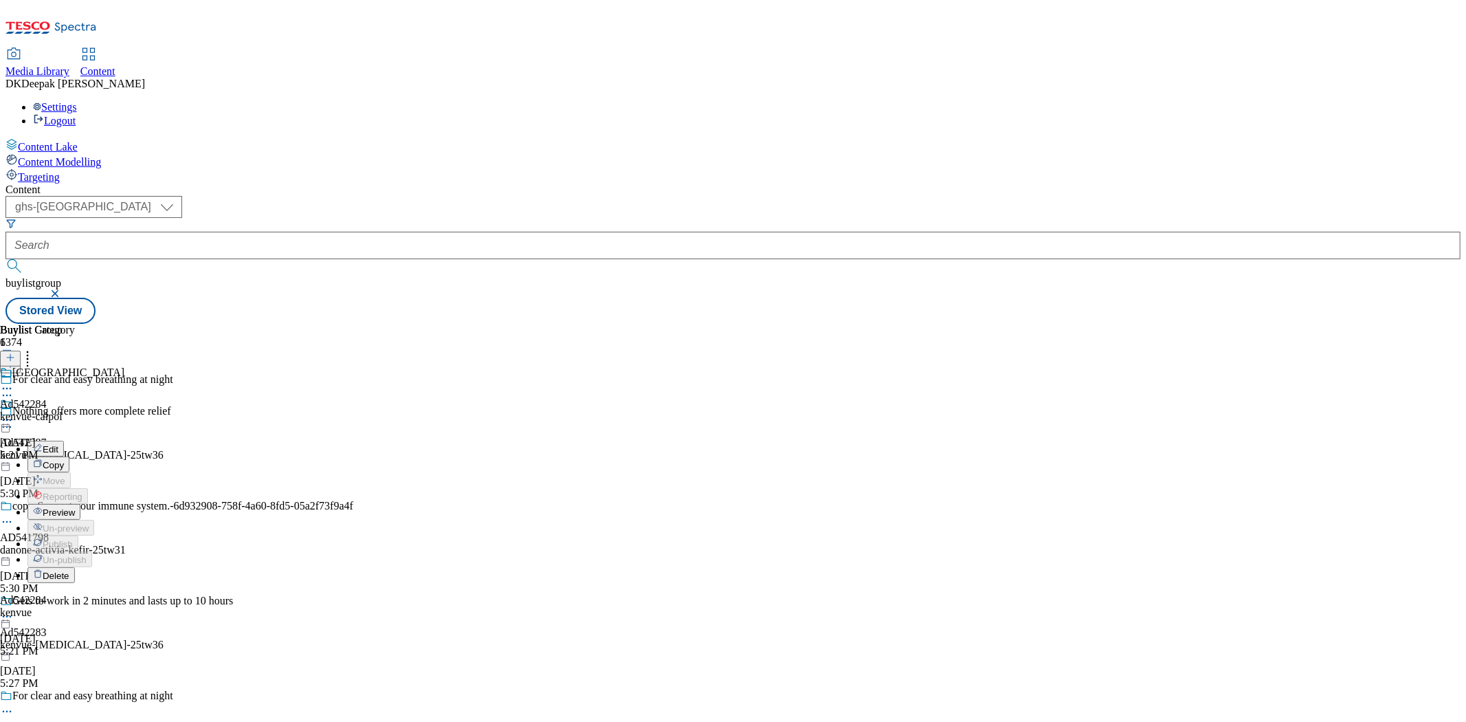
click at [64, 441] on button "Edit" at bounding box center [45, 449] width 36 height 16
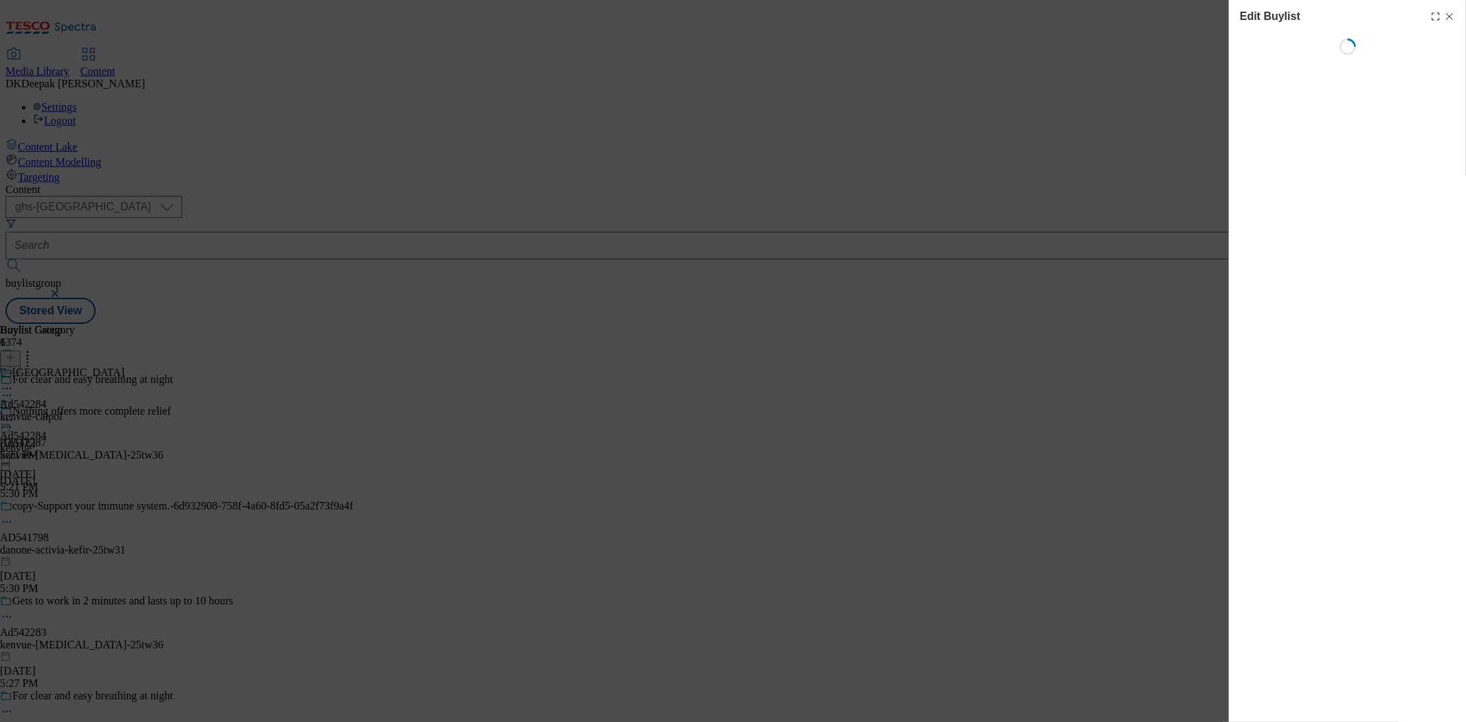
select select "tactical"
select select "supplier funded short term 1-3 weeks"
select select "dunnhumby"
select select "Banner"
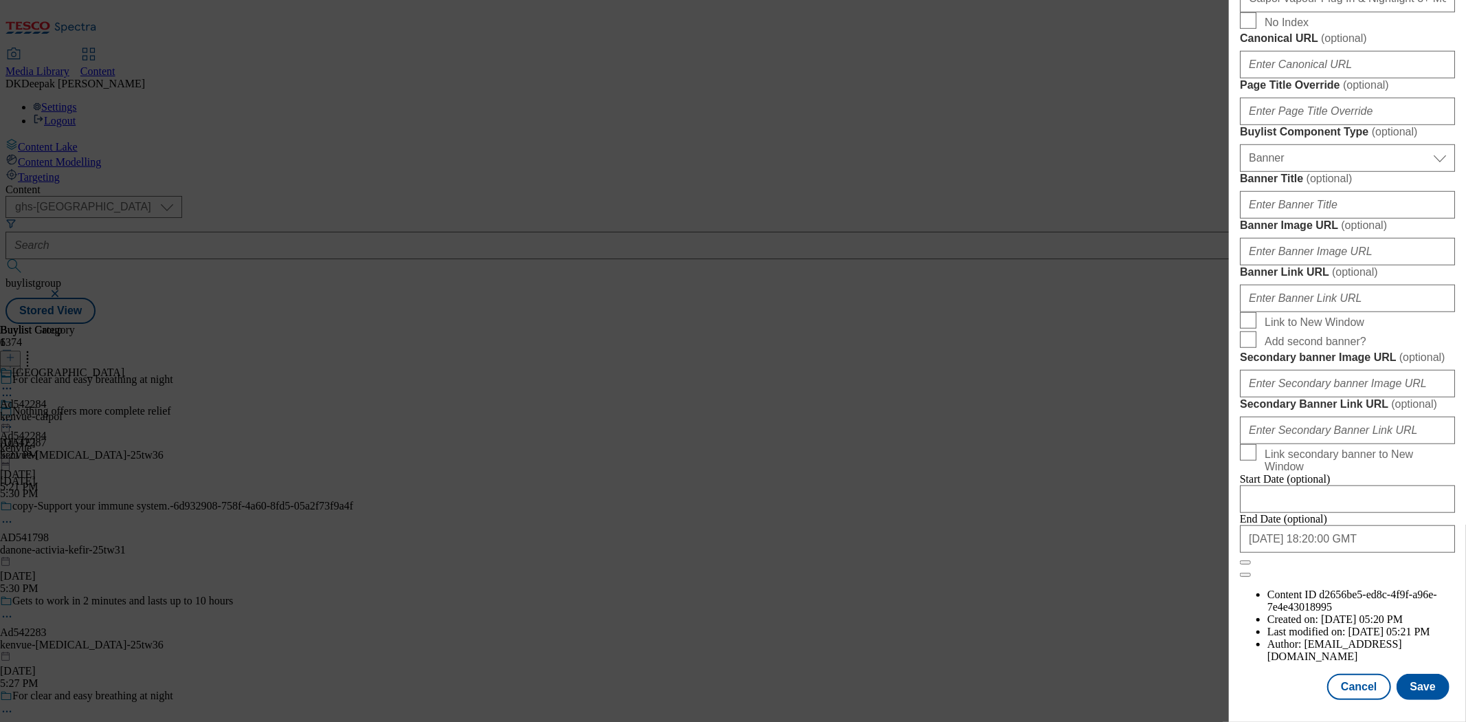
scroll to position [1360, 0]
click at [1355, 674] on button "Cancel" at bounding box center [1358, 687] width 63 height 26
select select "tactical"
select select "supplier funded short term 1-3 weeks"
select select "dunnhumby"
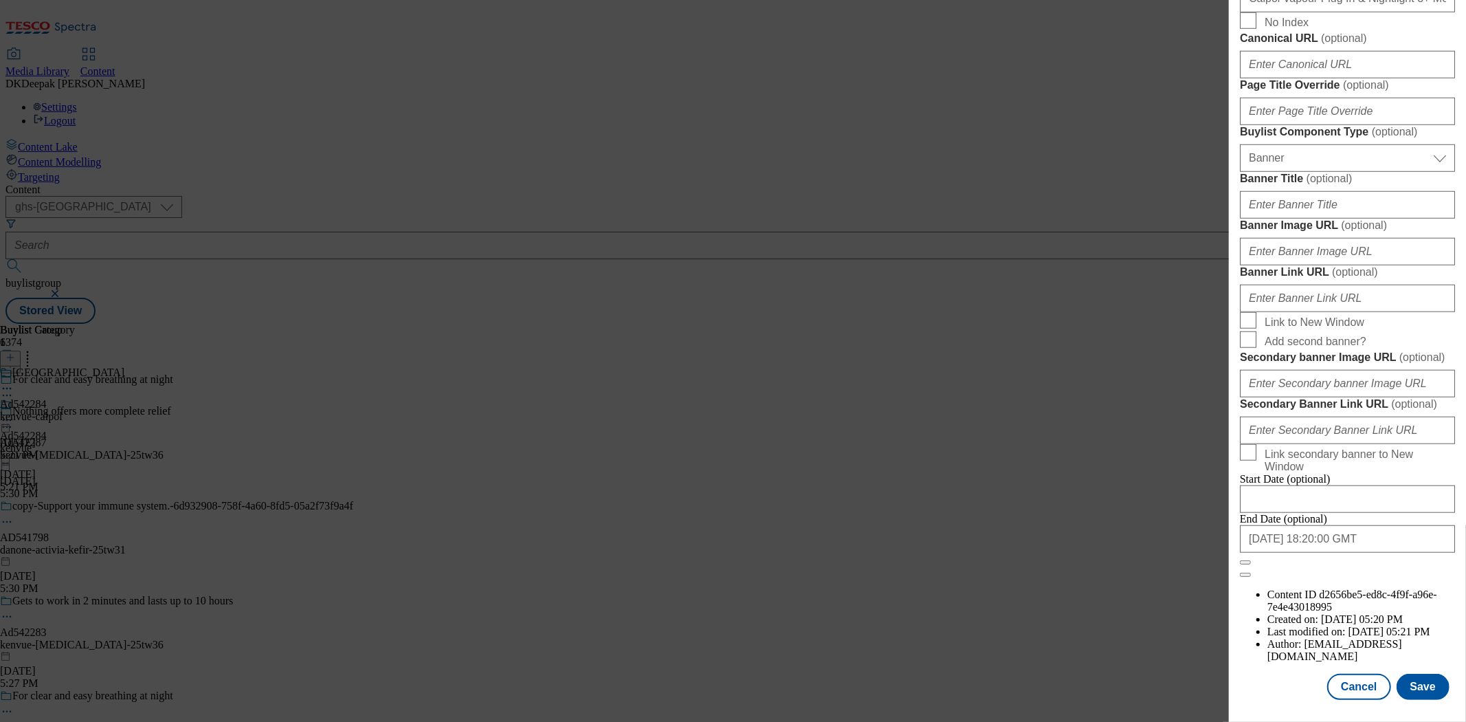
select select "Banner"
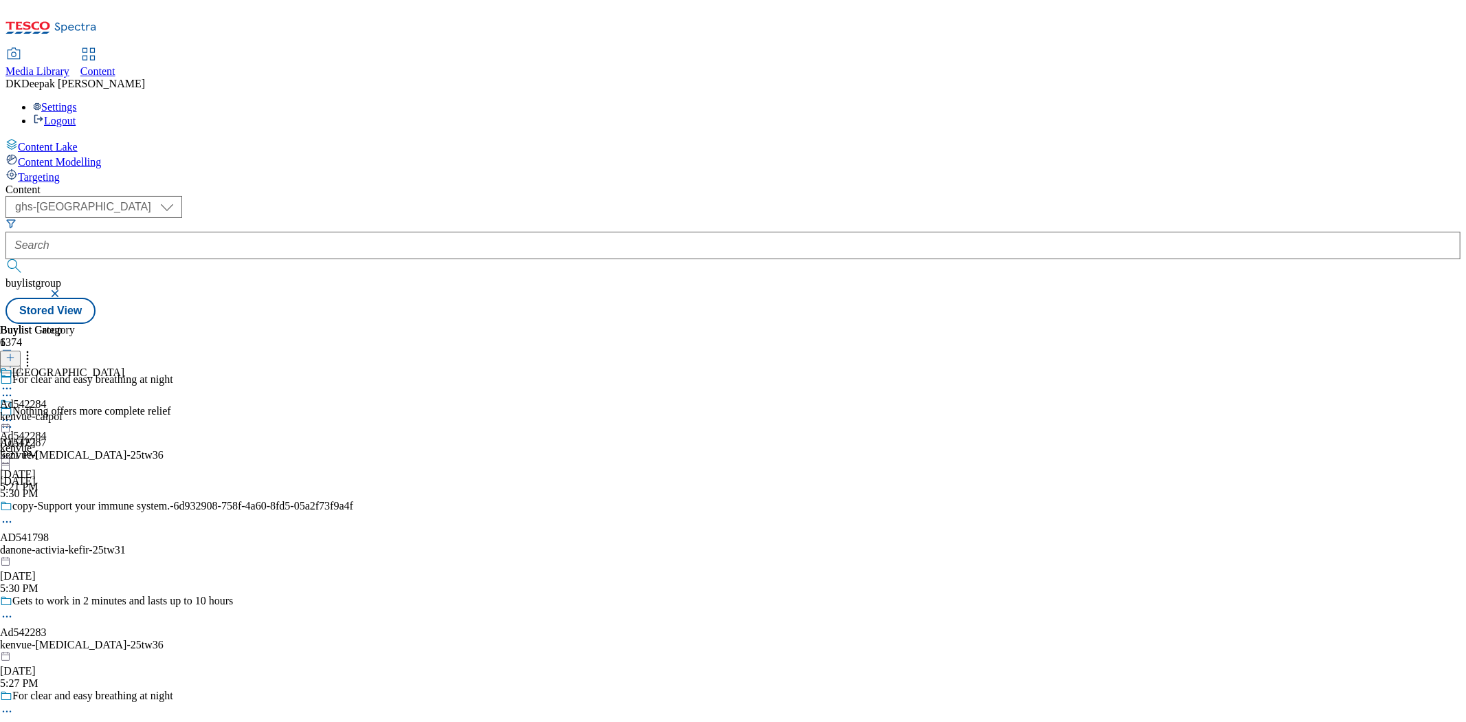
scroll to position [1052, 0]
click at [124, 410] on div "kenvue-calpol" at bounding box center [62, 416] width 124 height 12
click at [14, 413] on icon at bounding box center [7, 420] width 14 height 14
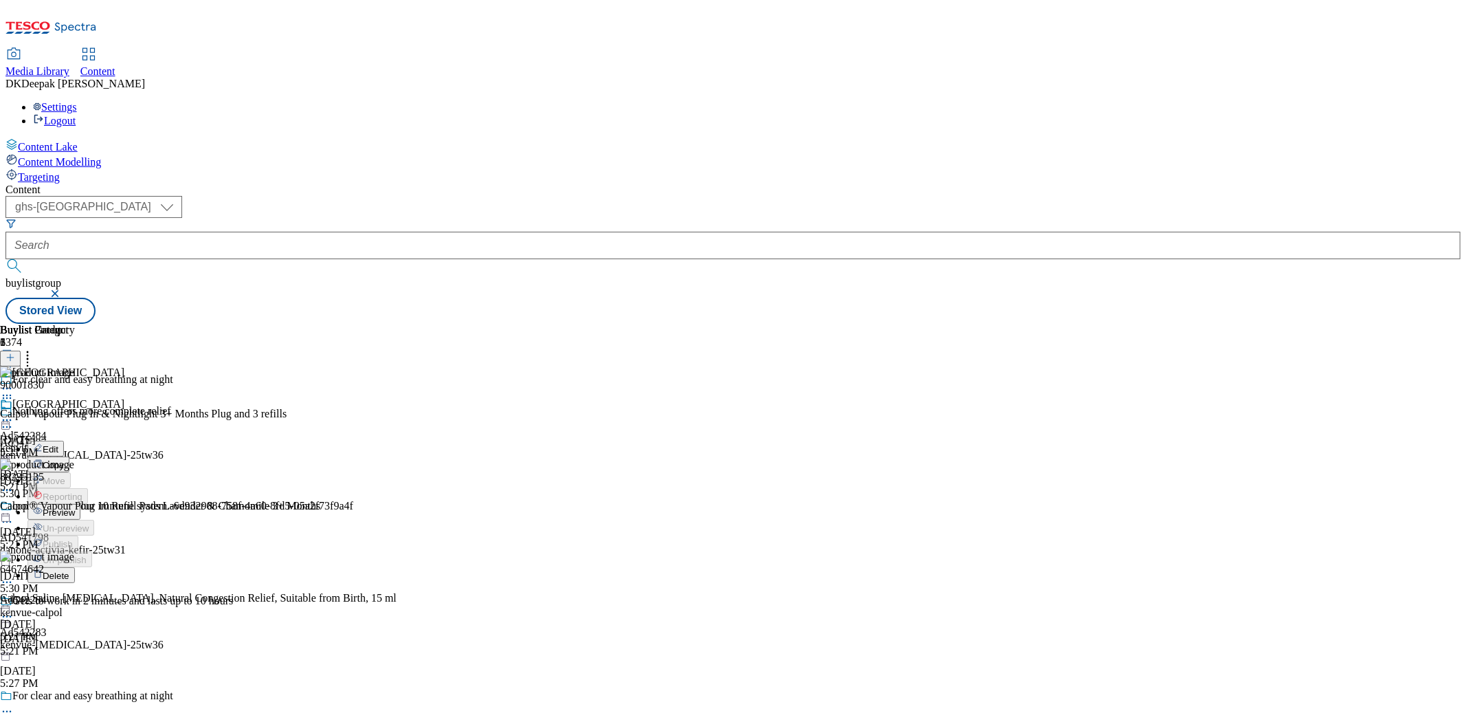
click at [58, 444] on span "Edit" at bounding box center [51, 449] width 16 height 10
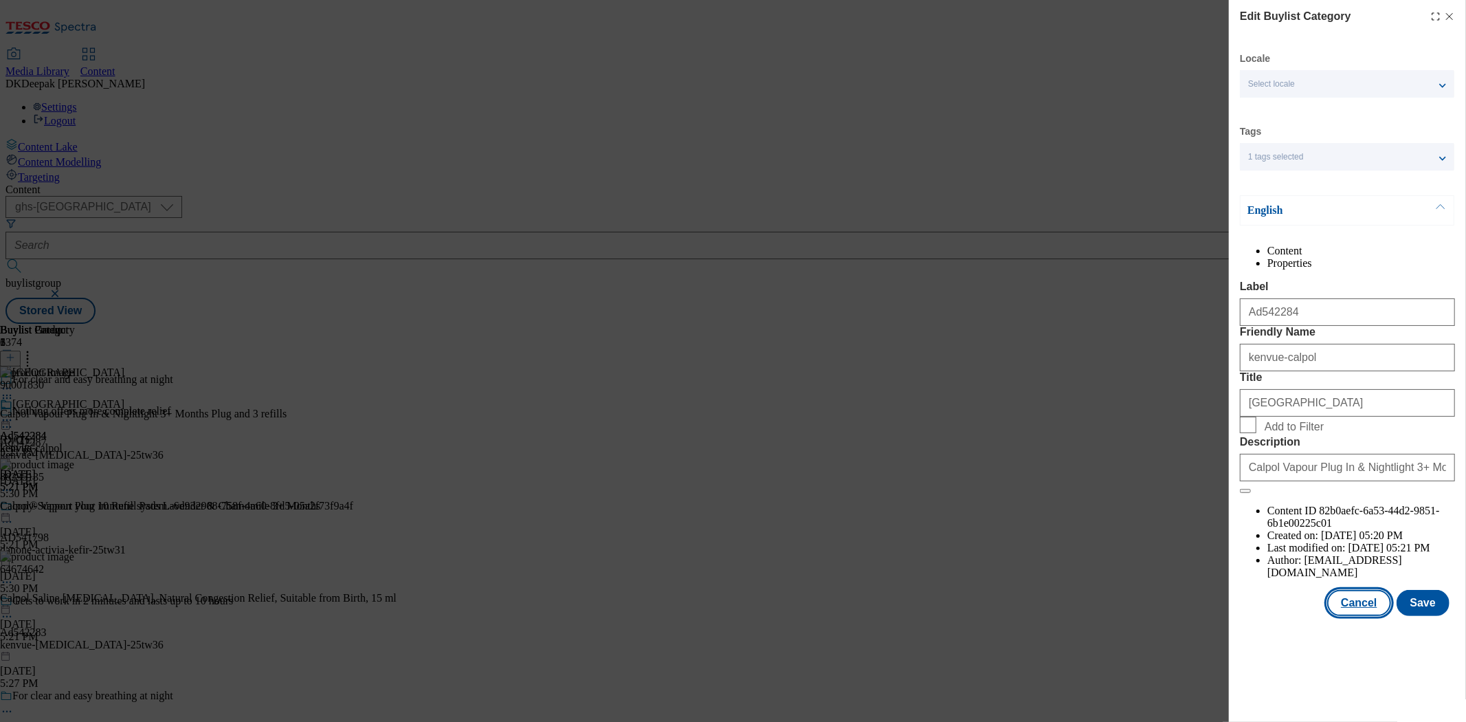
click at [1367, 616] on button "Cancel" at bounding box center [1358, 603] width 63 height 26
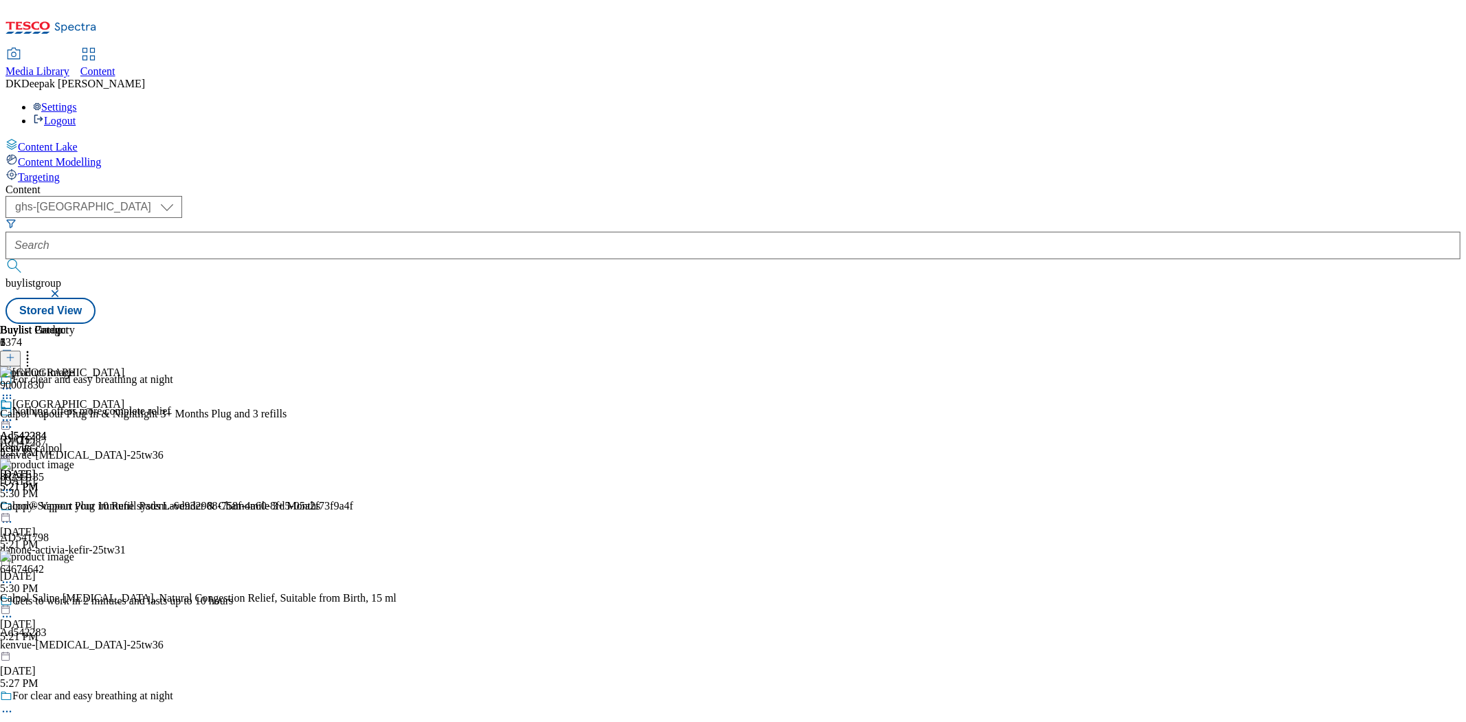
click at [14, 413] on icon at bounding box center [7, 420] width 14 height 14
click at [75, 507] on span "Preview" at bounding box center [59, 512] width 32 height 10
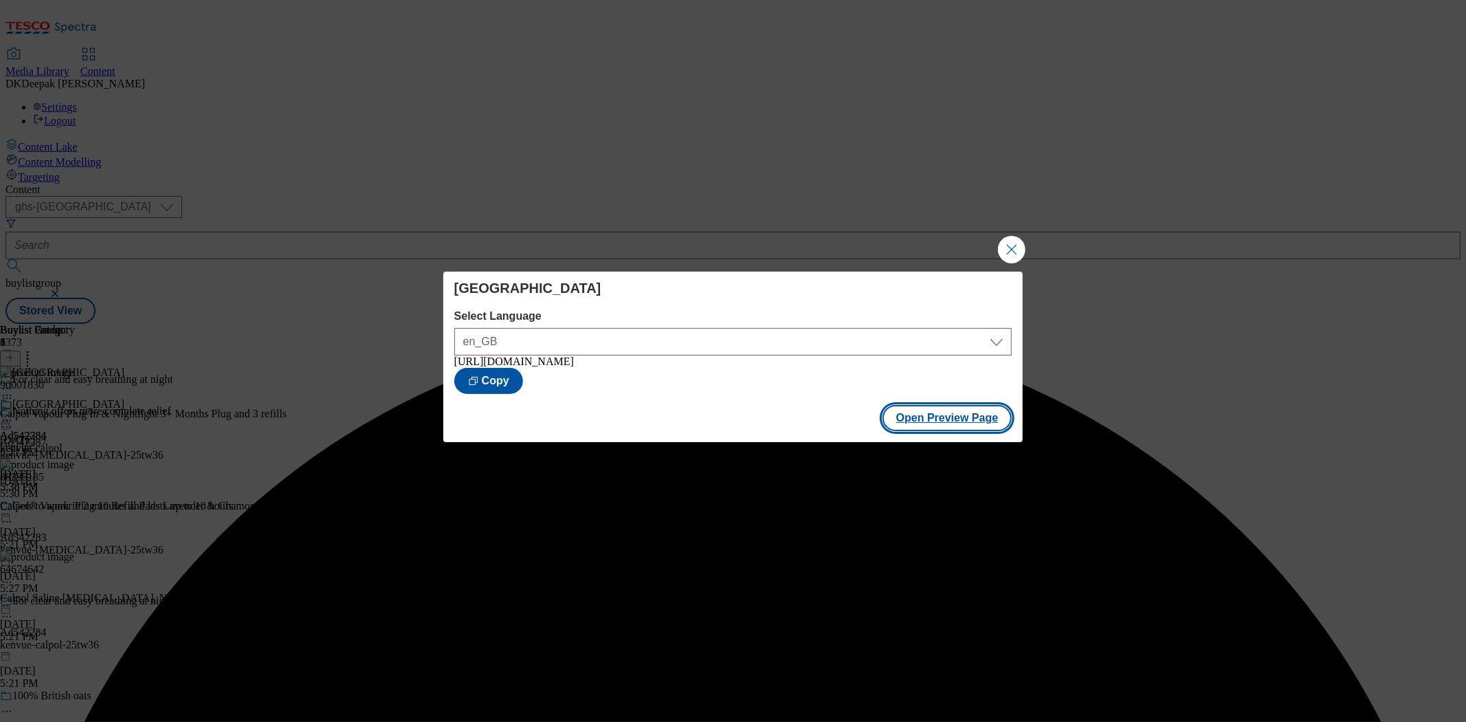
click at [943, 419] on button "Open Preview Page" at bounding box center [948, 418] width 130 height 26
click at [1015, 239] on button "Close Modal" at bounding box center [1011, 249] width 27 height 27
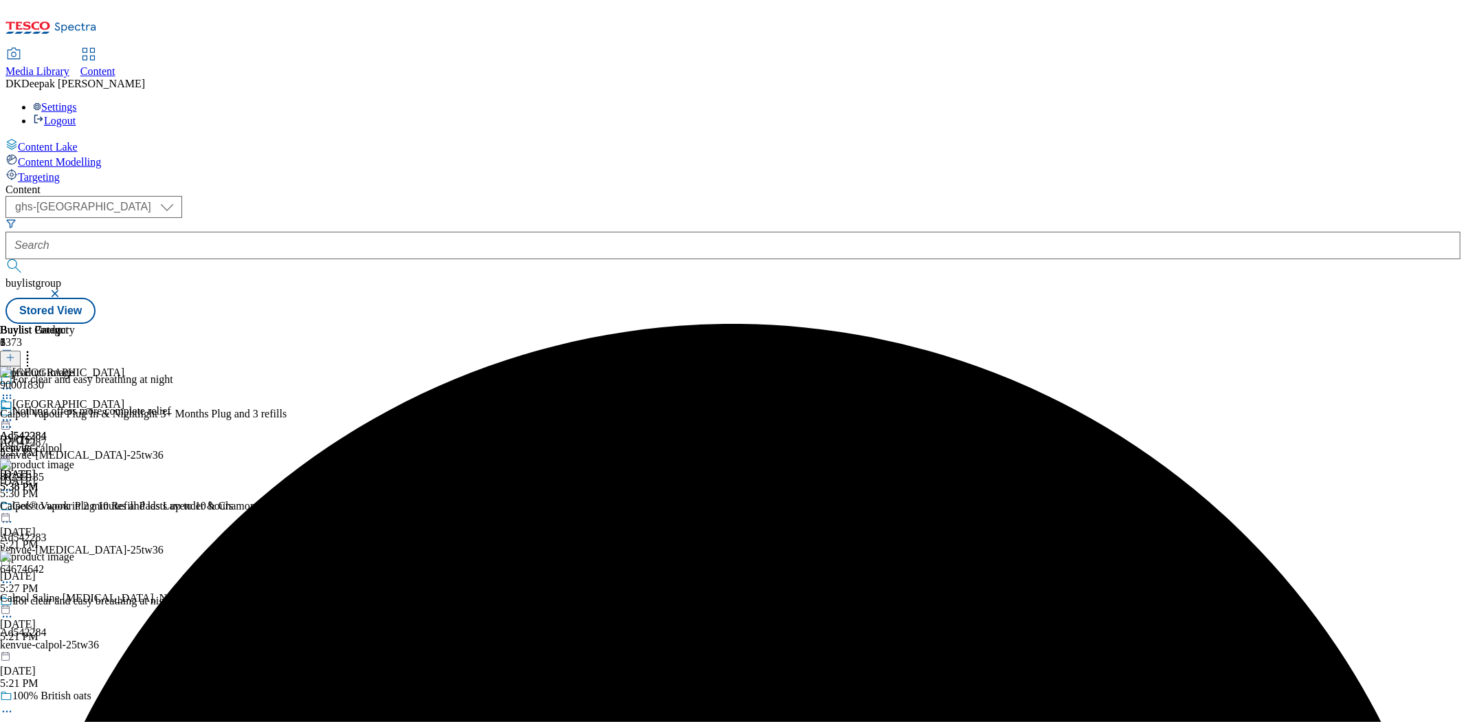
click at [14, 413] on icon at bounding box center [7, 420] width 14 height 14
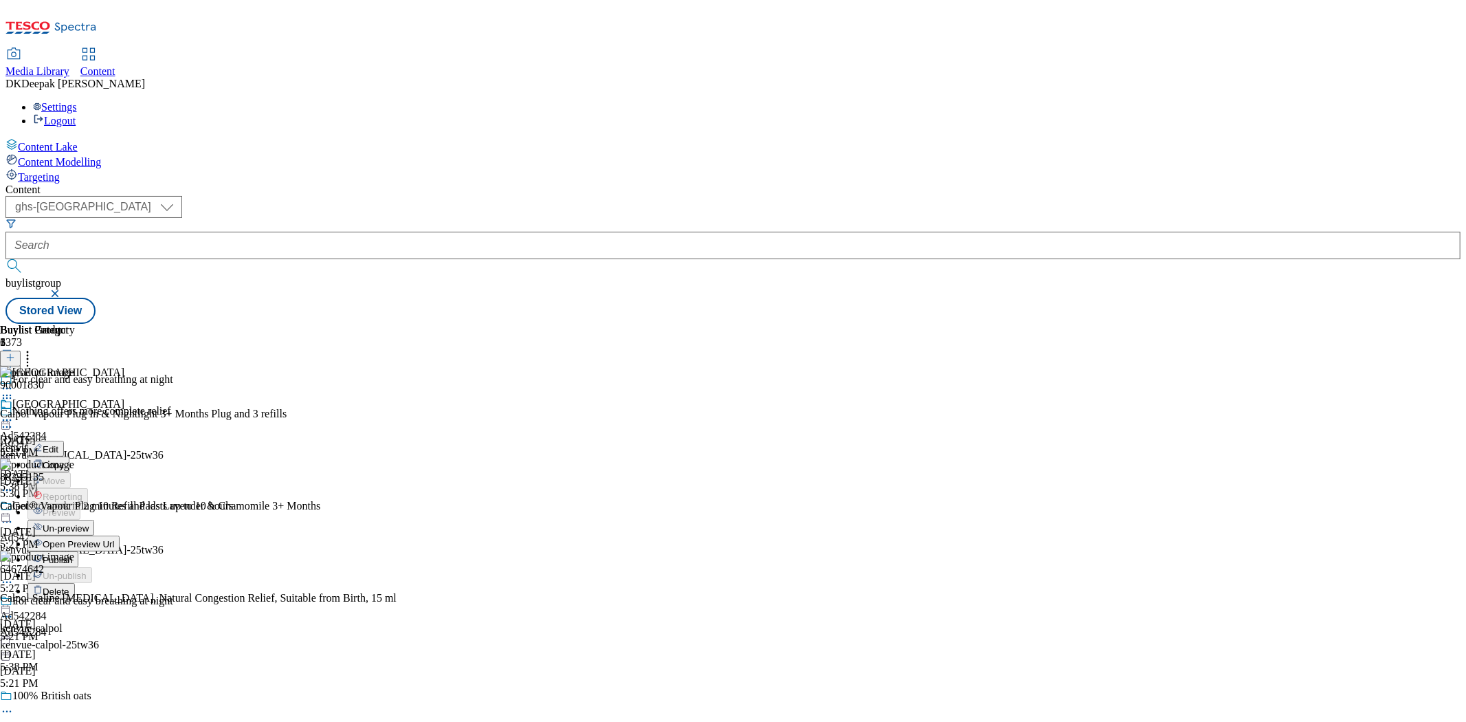
click at [73, 555] on span "Publish" at bounding box center [58, 560] width 30 height 10
